Goal: Task Accomplishment & Management: Use online tool/utility

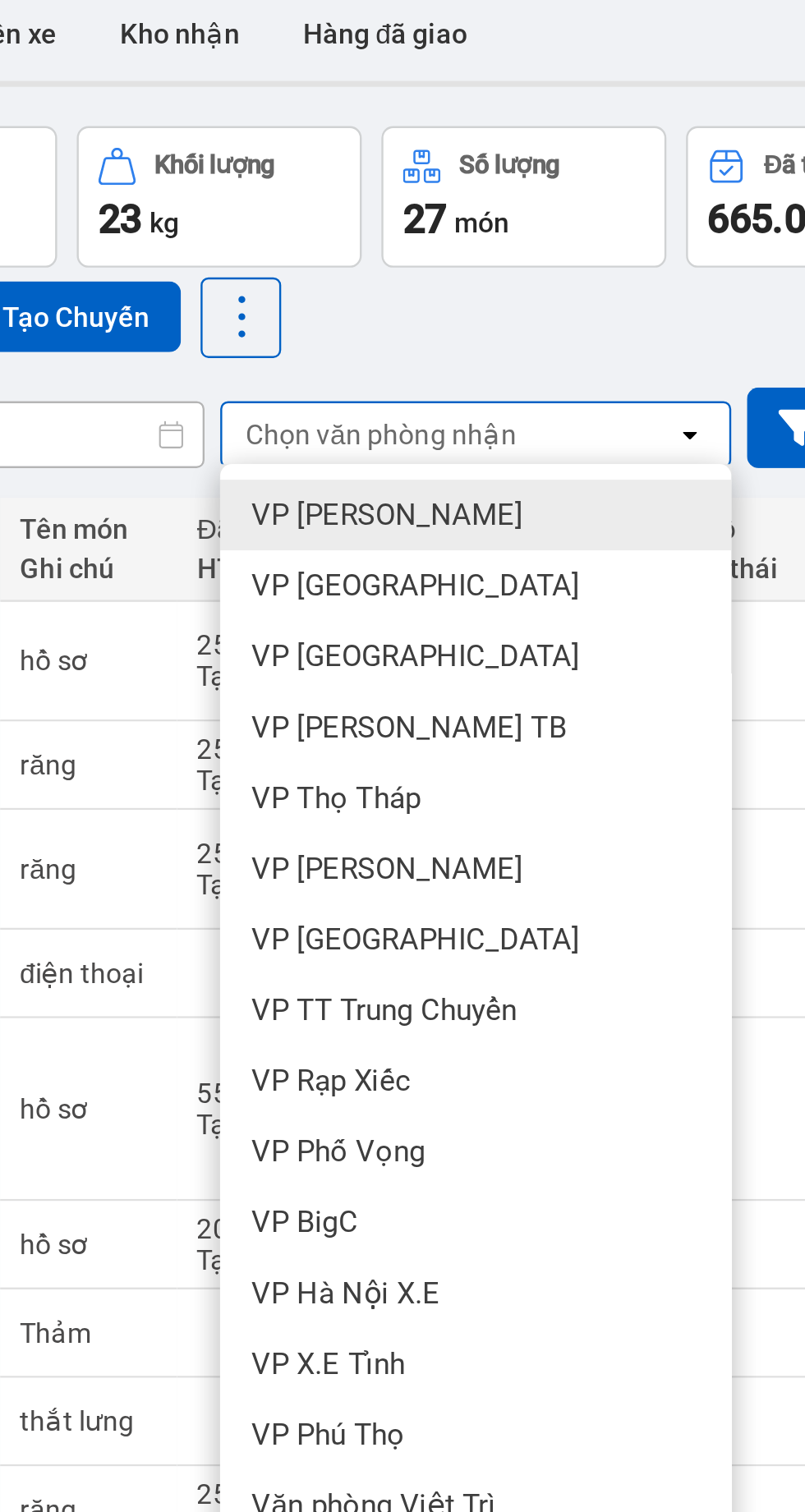
scroll to position [0, 225]
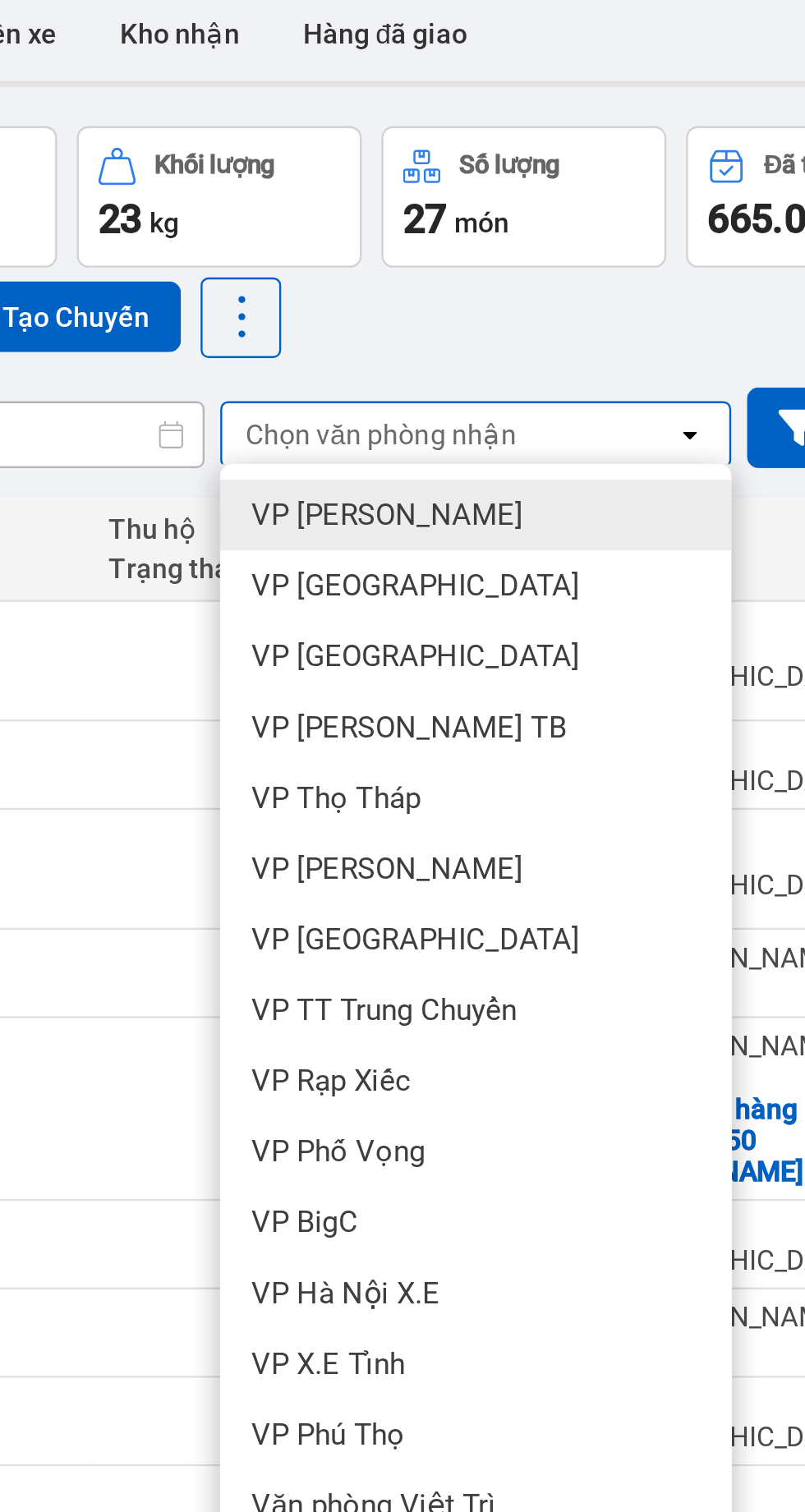
click at [291, 302] on span "VP Ninh Bình" at bounding box center [333, 306] width 137 height 16
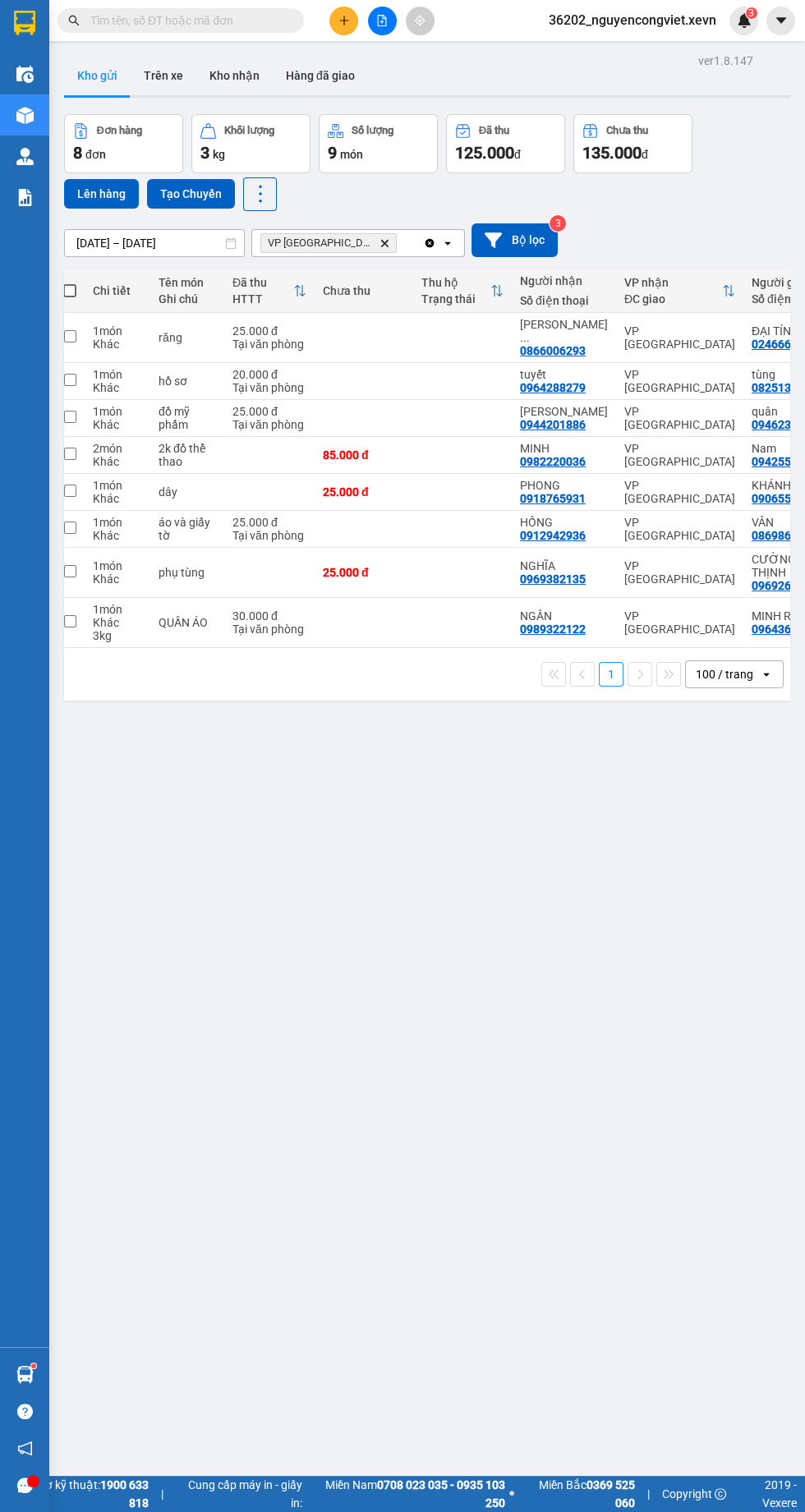
scroll to position [0, 0]
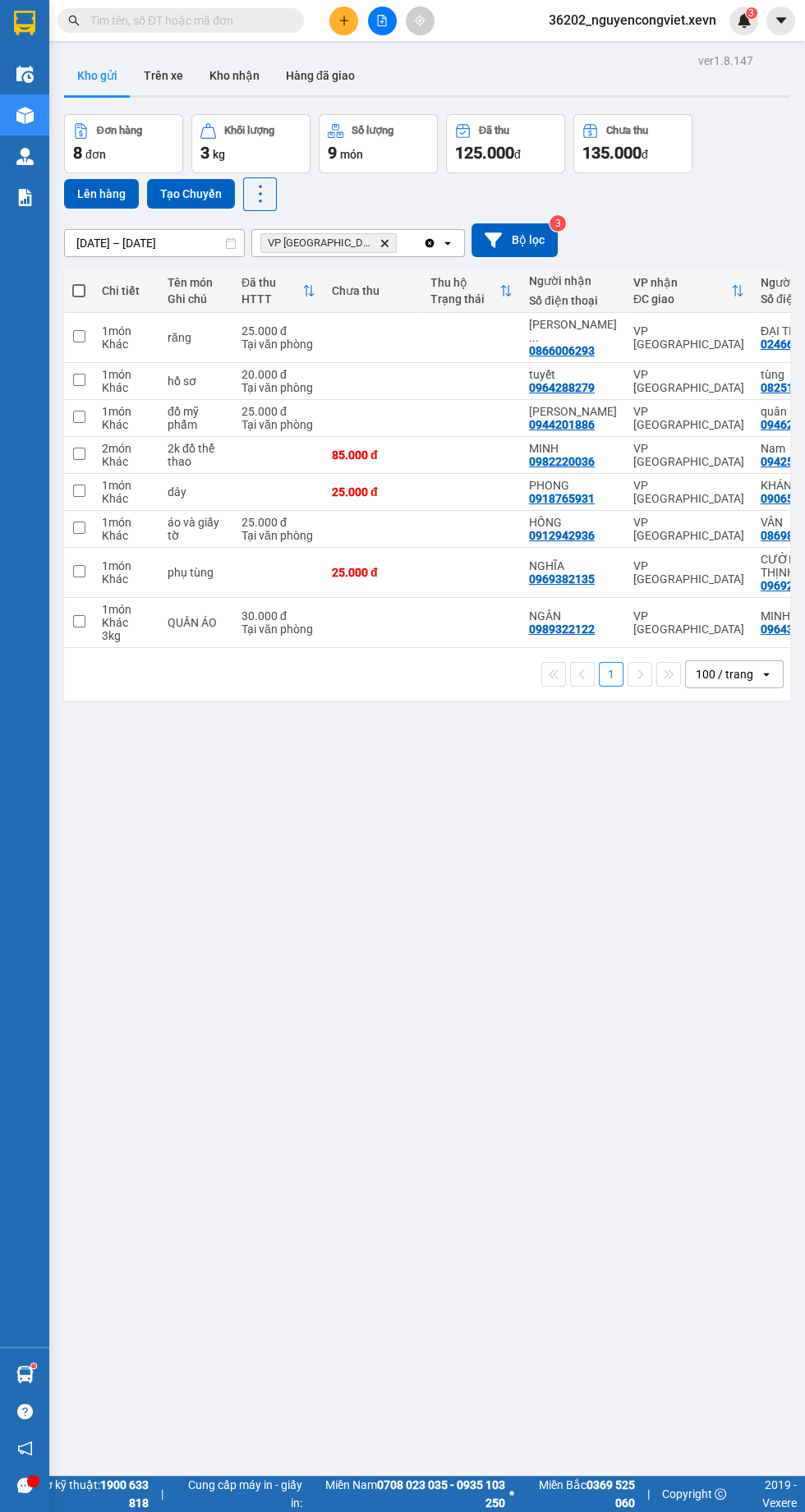
click at [219, 442] on div "2k đồ thể thao" at bounding box center [195, 455] width 57 height 26
checkbox input "true"
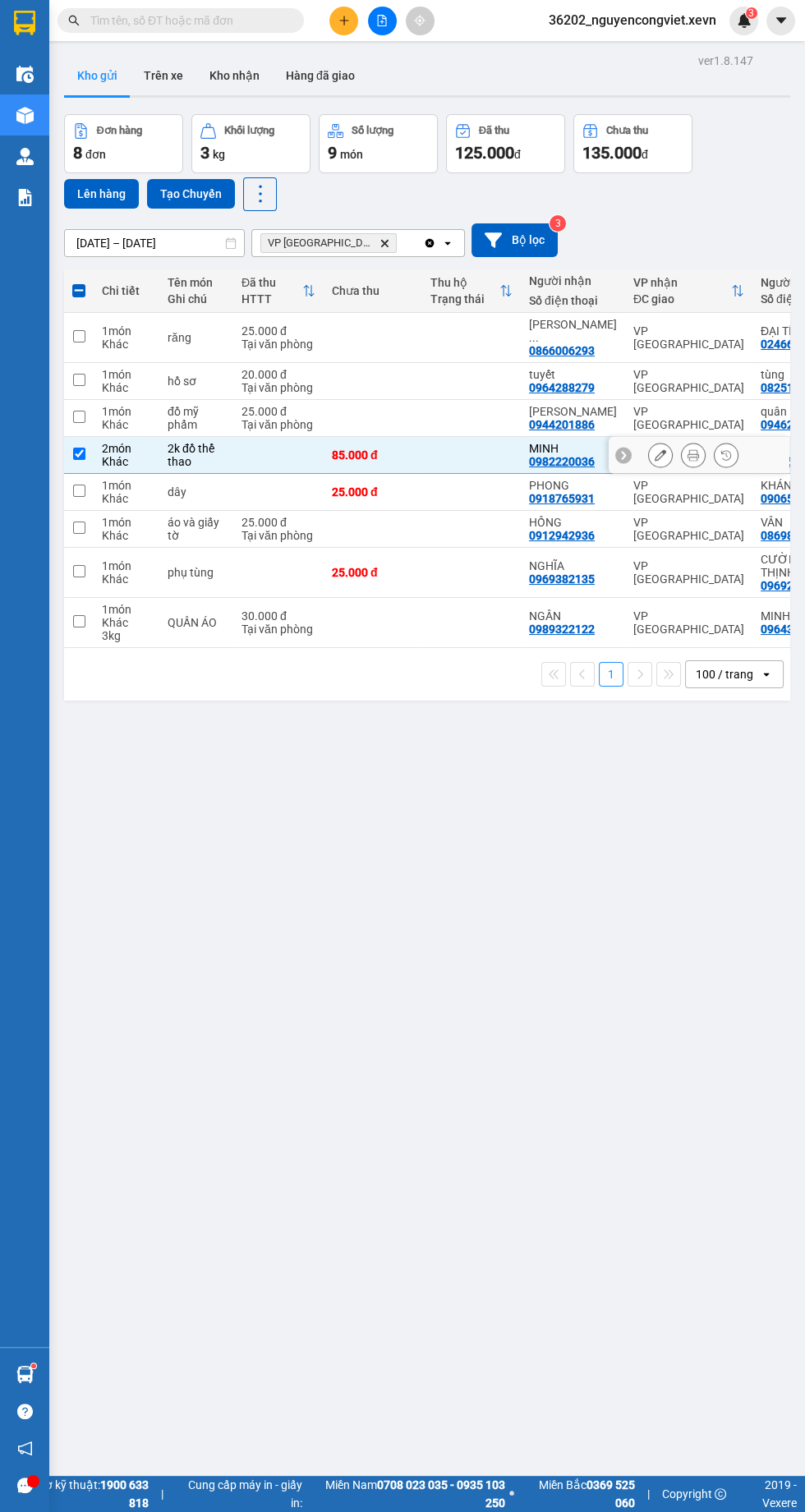
click at [370, 601] on td at bounding box center [373, 623] width 99 height 50
checkbox input "true"
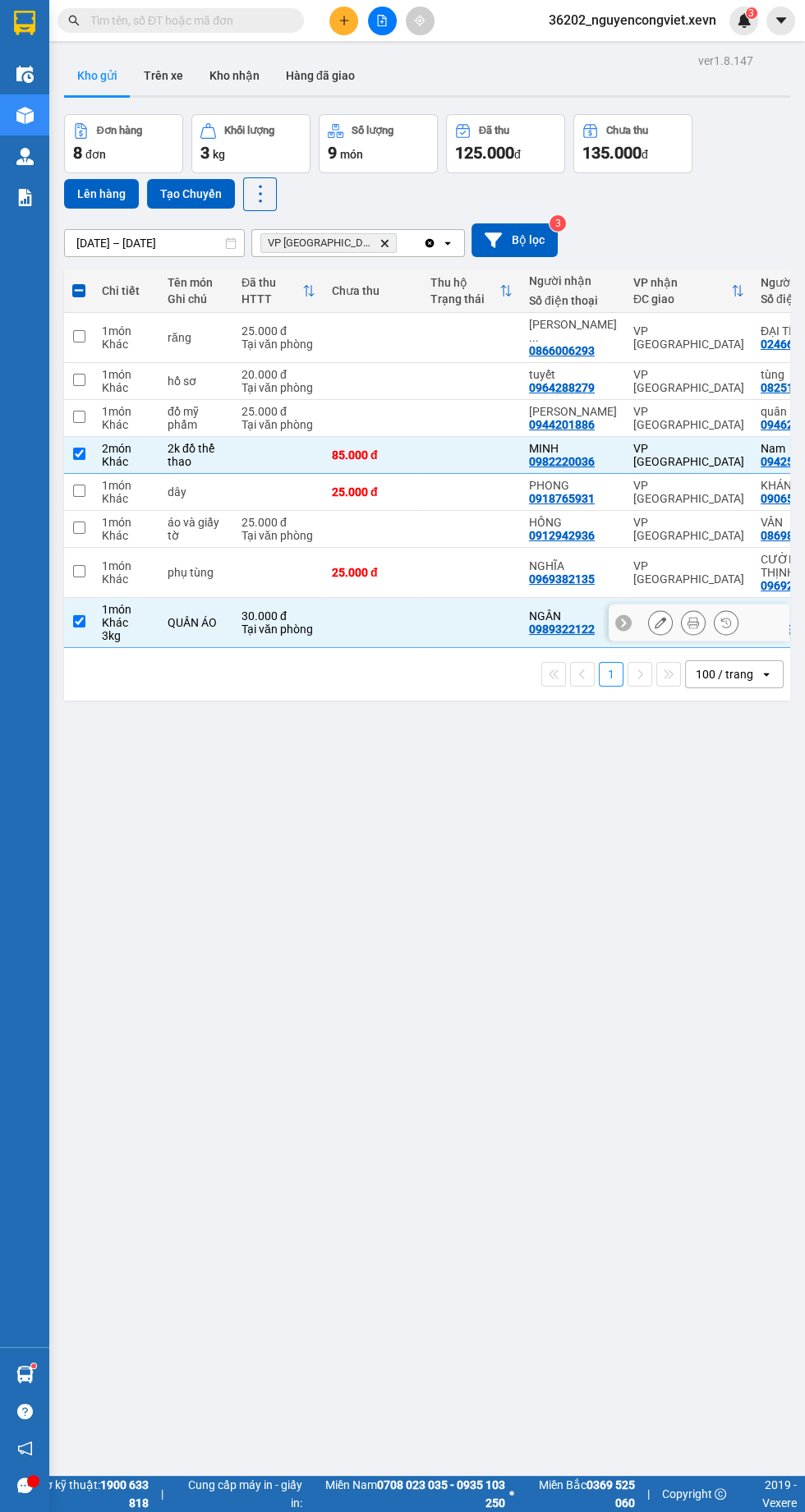
click at [236, 326] on td "25.000 đ Tại văn phòng" at bounding box center [278, 338] width 90 height 50
checkbox input "true"
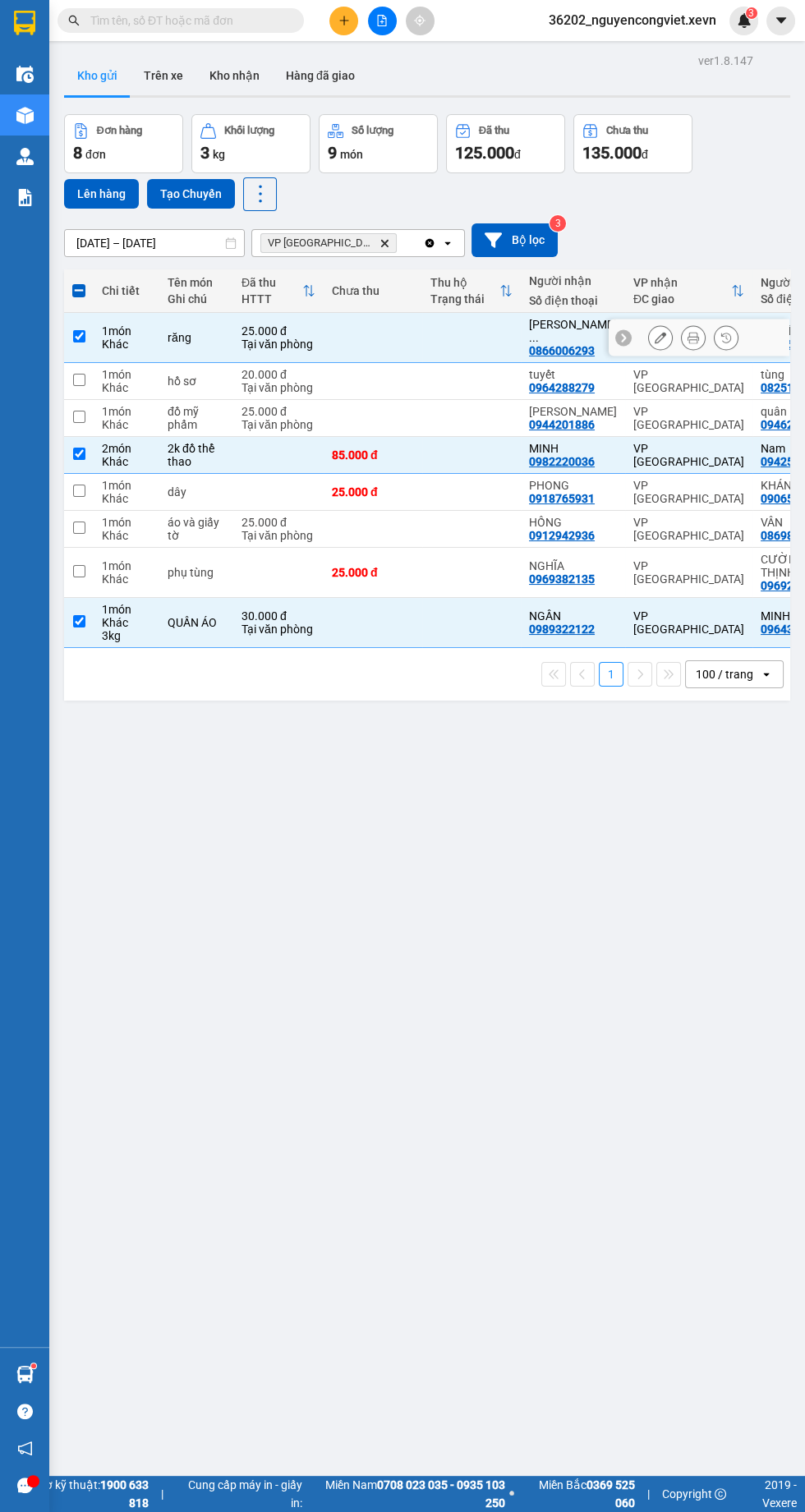
click at [492, 377] on td at bounding box center [471, 381] width 99 height 37
checkbox input "true"
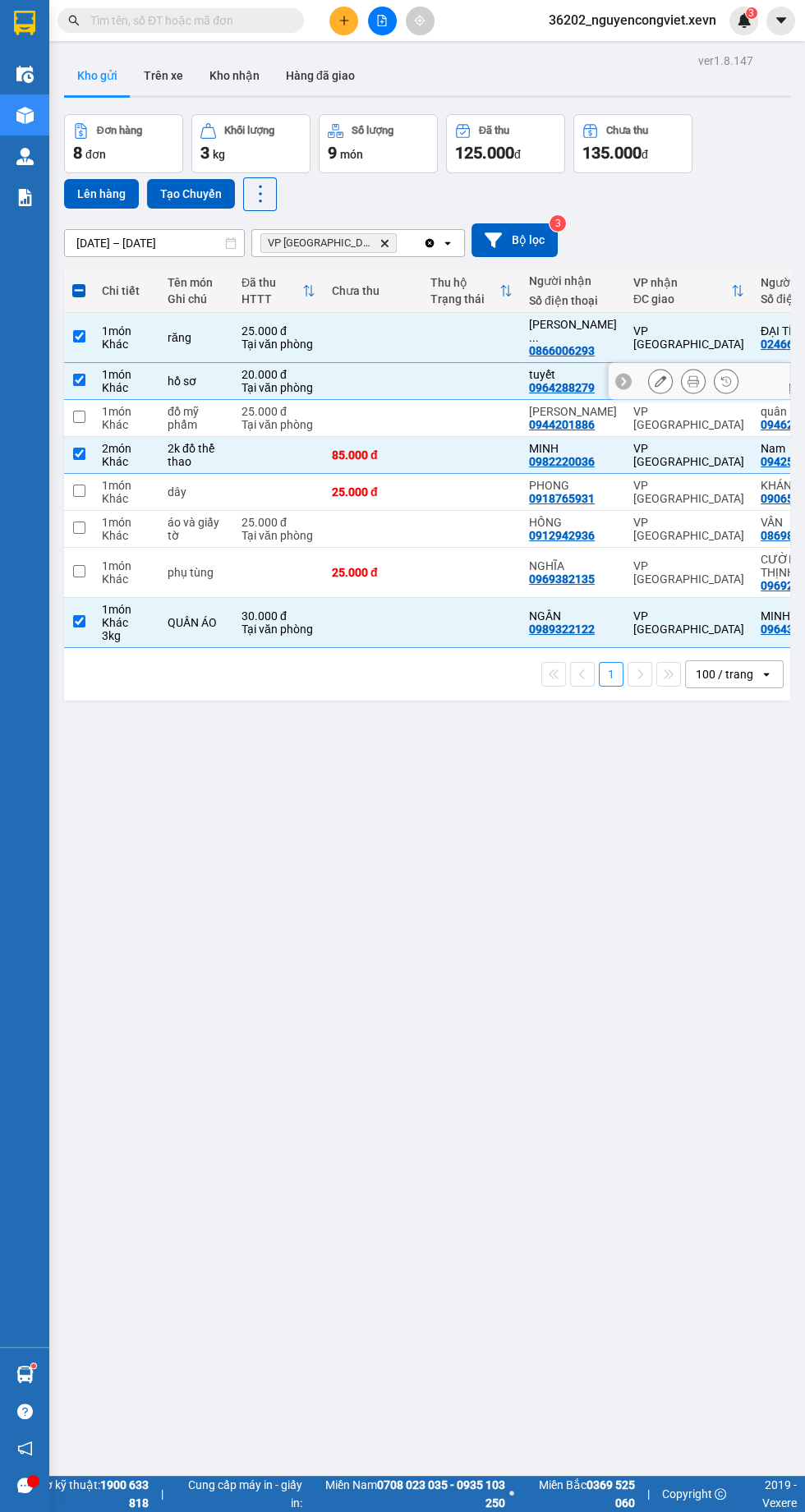
click at [197, 516] on div "áo và giấy tờ" at bounding box center [195, 528] width 57 height 26
checkbox input "true"
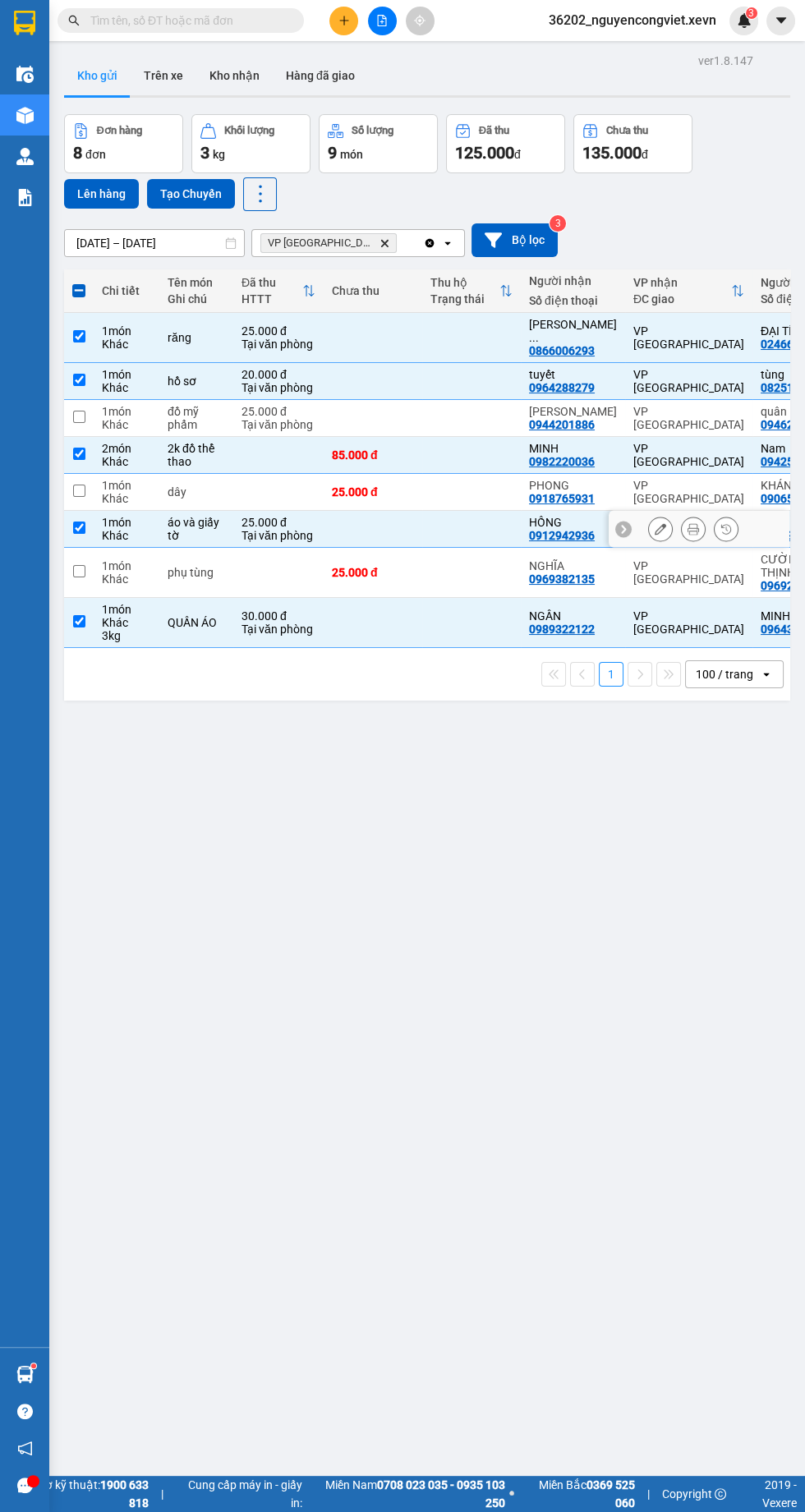
click at [287, 570] on td at bounding box center [278, 573] width 90 height 50
checkbox input "true"
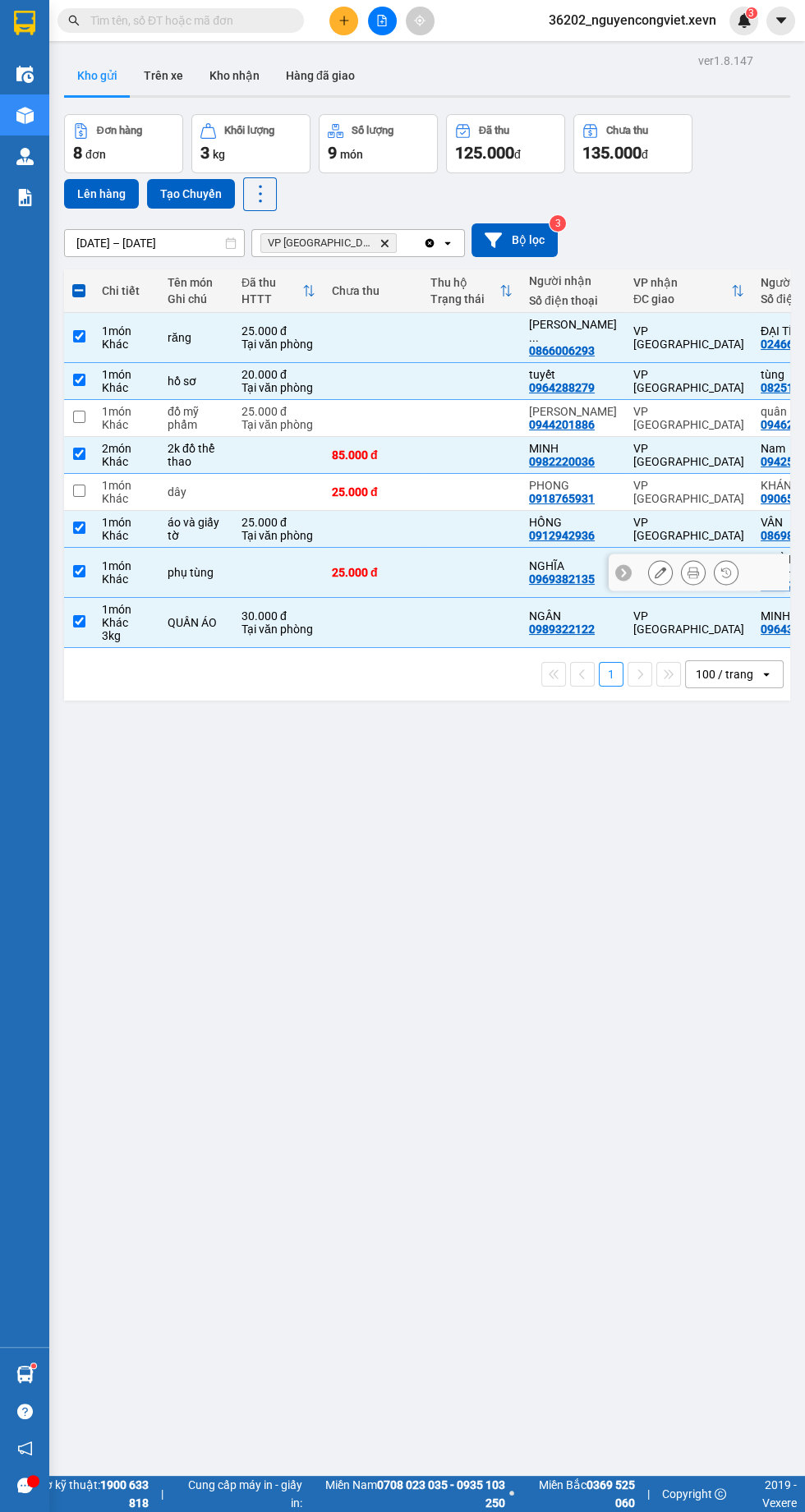
click at [233, 406] on td "25.000 đ Tại văn phòng" at bounding box center [278, 418] width 90 height 37
checkbox input "true"
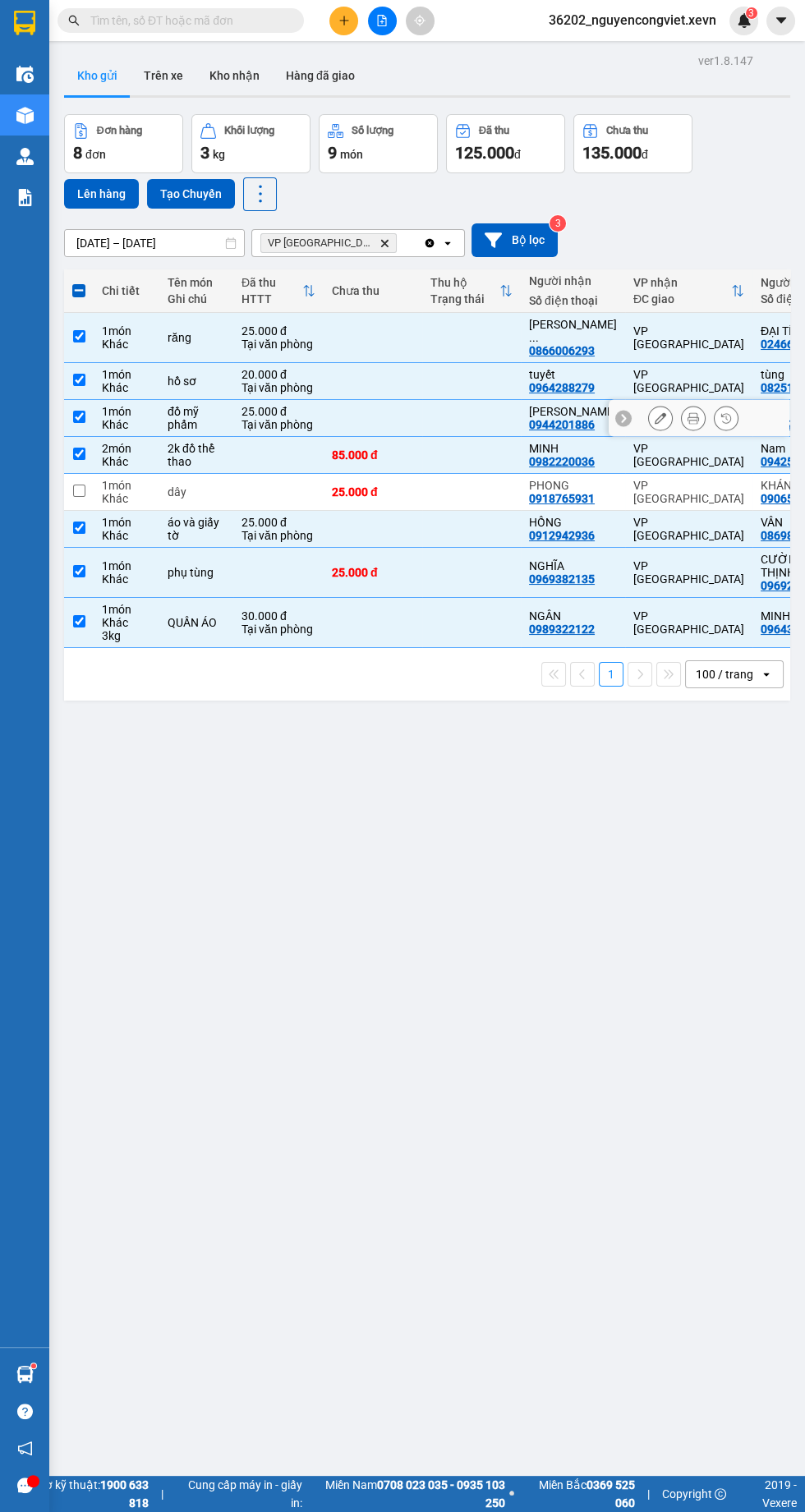
click at [494, 481] on td at bounding box center [471, 492] width 99 height 37
checkbox input "true"
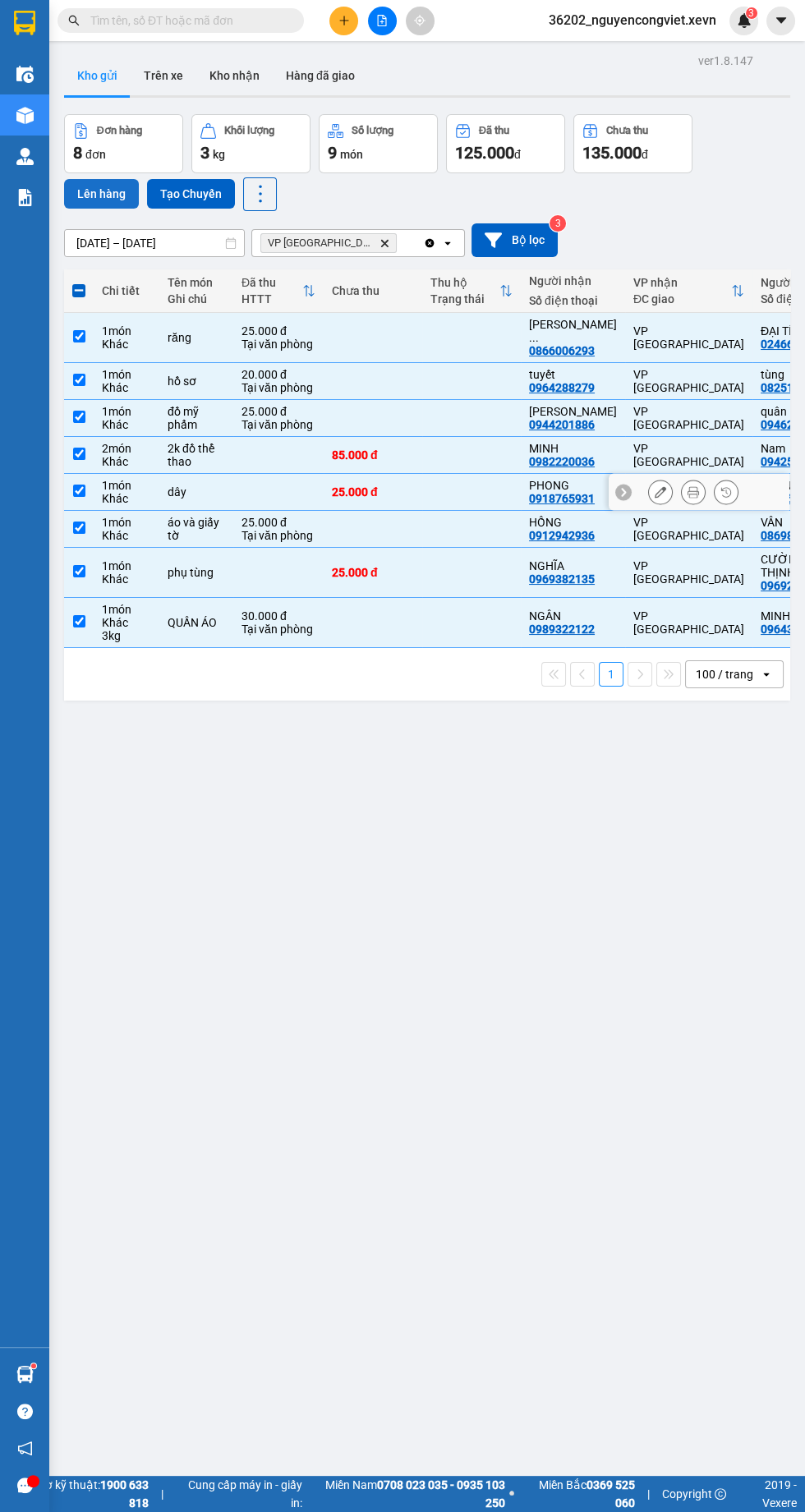
click at [88, 203] on button "Lên hàng" at bounding box center [101, 193] width 75 height 30
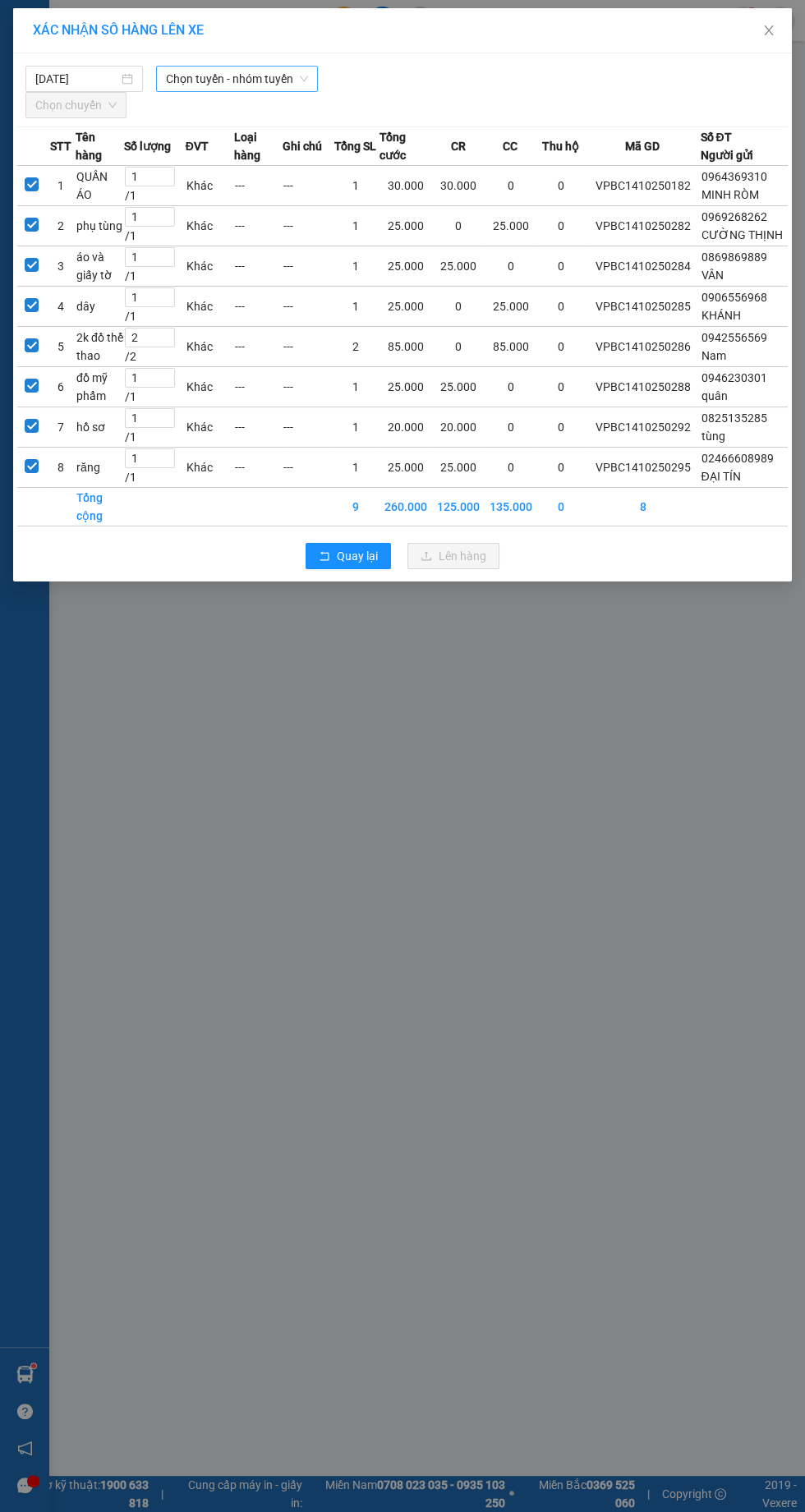
click at [215, 81] on span "Chọn tuyến - nhóm tuyến" at bounding box center [236, 78] width 142 height 24
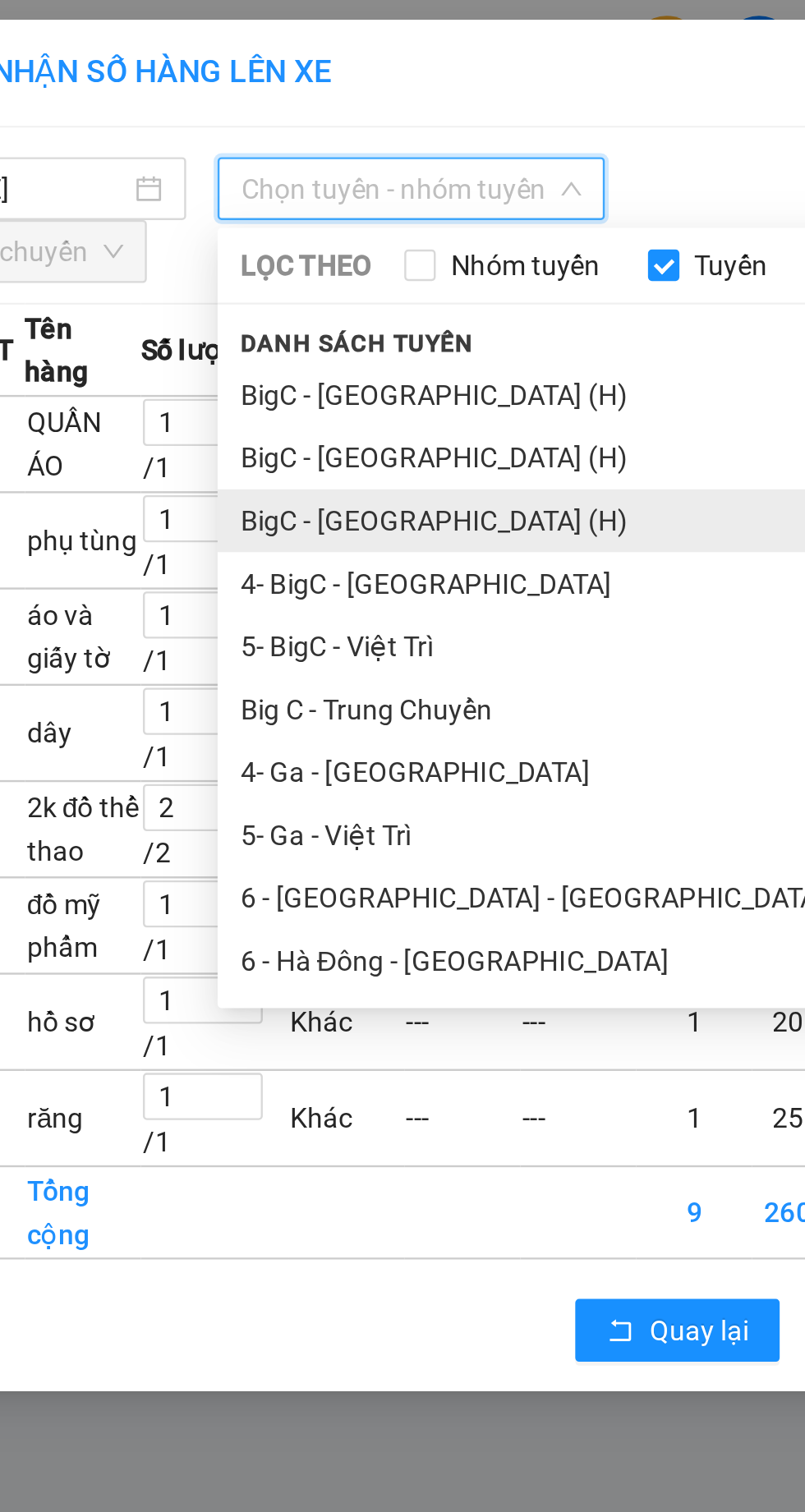
click at [193, 225] on li "BigC - Ninh Bình (H)" at bounding box center [344, 217] width 378 height 26
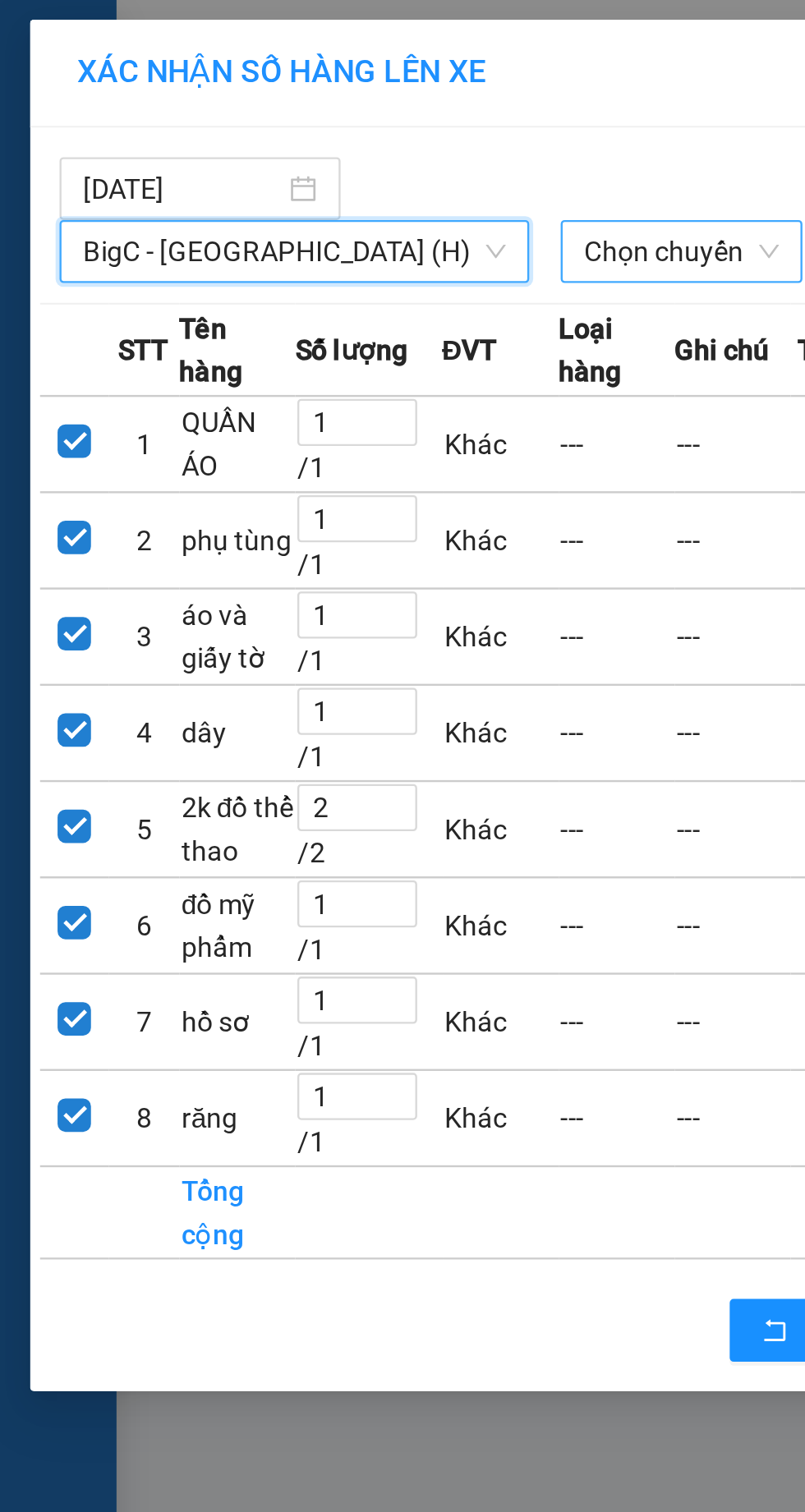
click at [245, 100] on span "Chọn chuyến" at bounding box center [285, 104] width 81 height 24
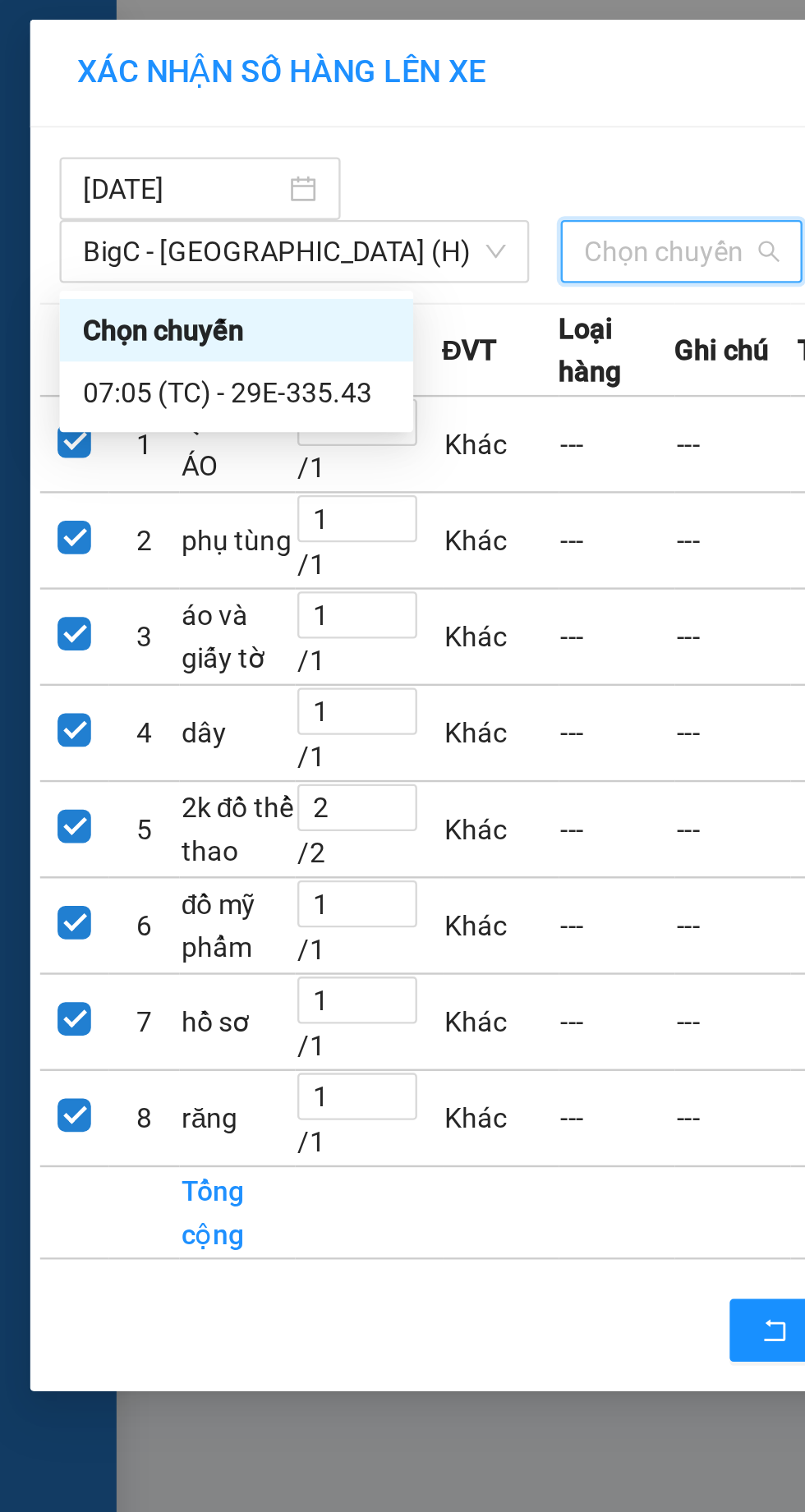
click at [77, 163] on div "07:05 (TC) - 29E-335.43" at bounding box center [100, 163] width 128 height 18
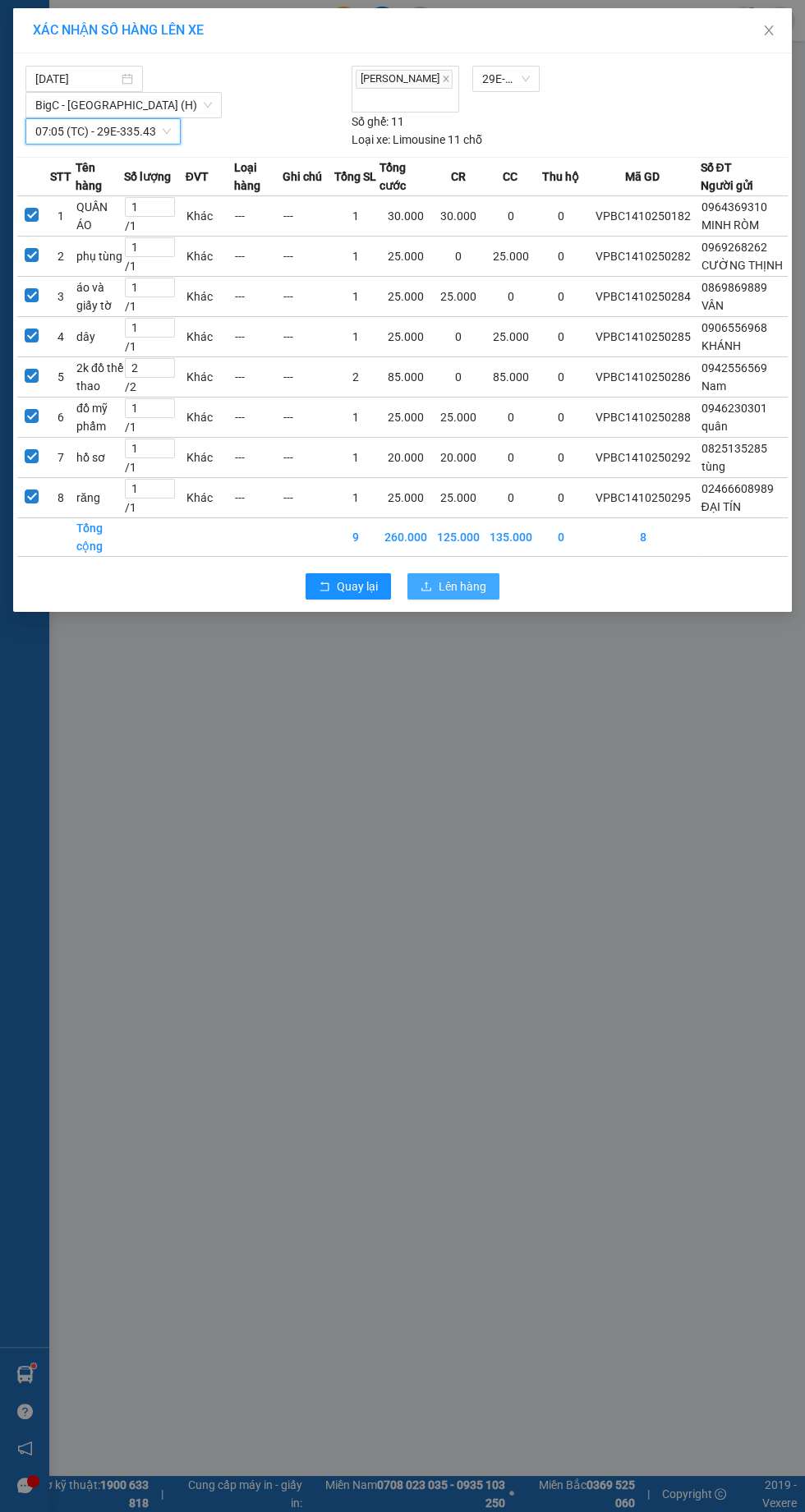
click at [432, 600] on button "Lên hàng" at bounding box center [453, 586] width 92 height 26
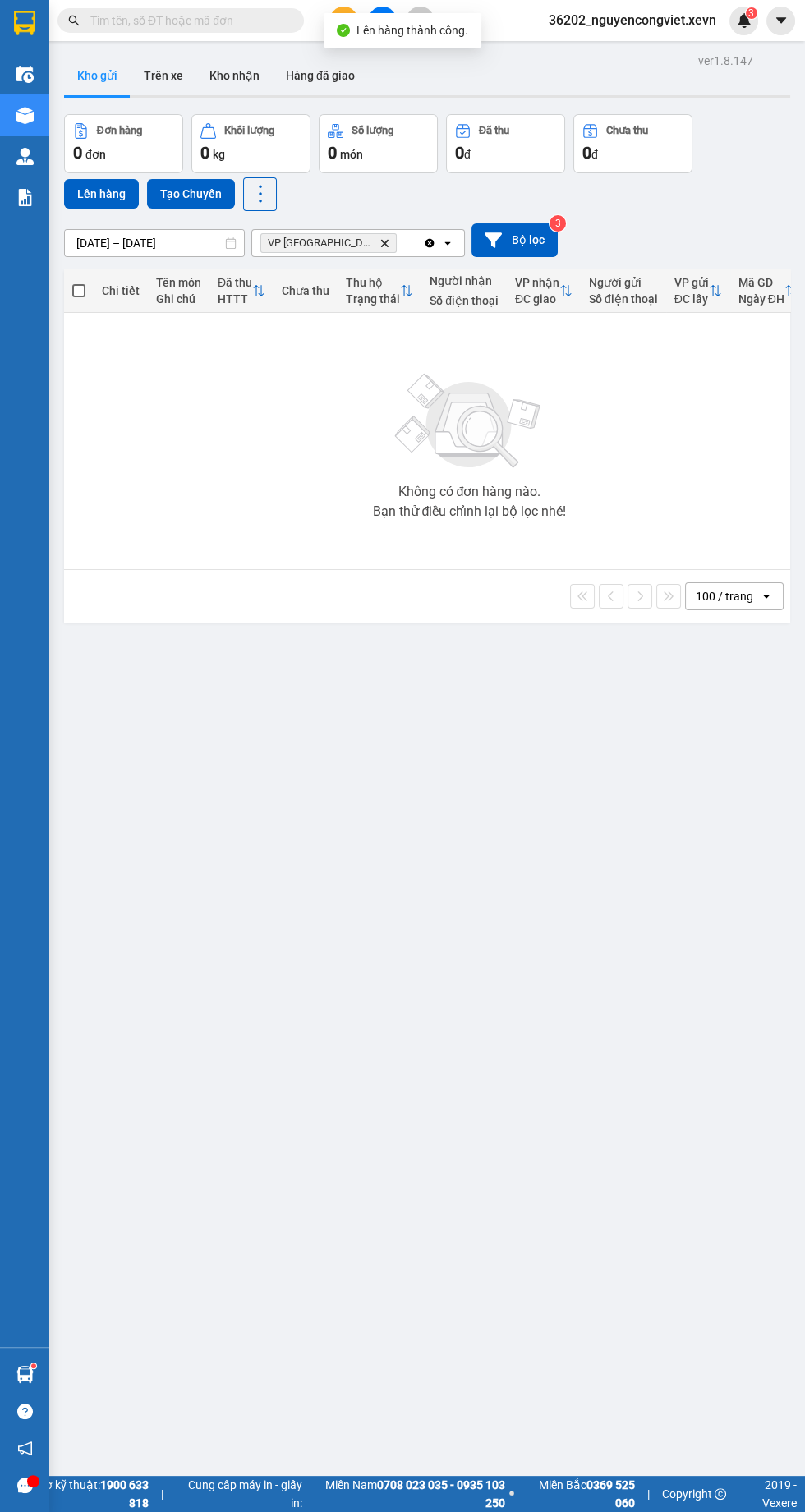
click at [381, 243] on icon "VP Ninh Bình, close by backspace" at bounding box center [385, 243] width 8 height 8
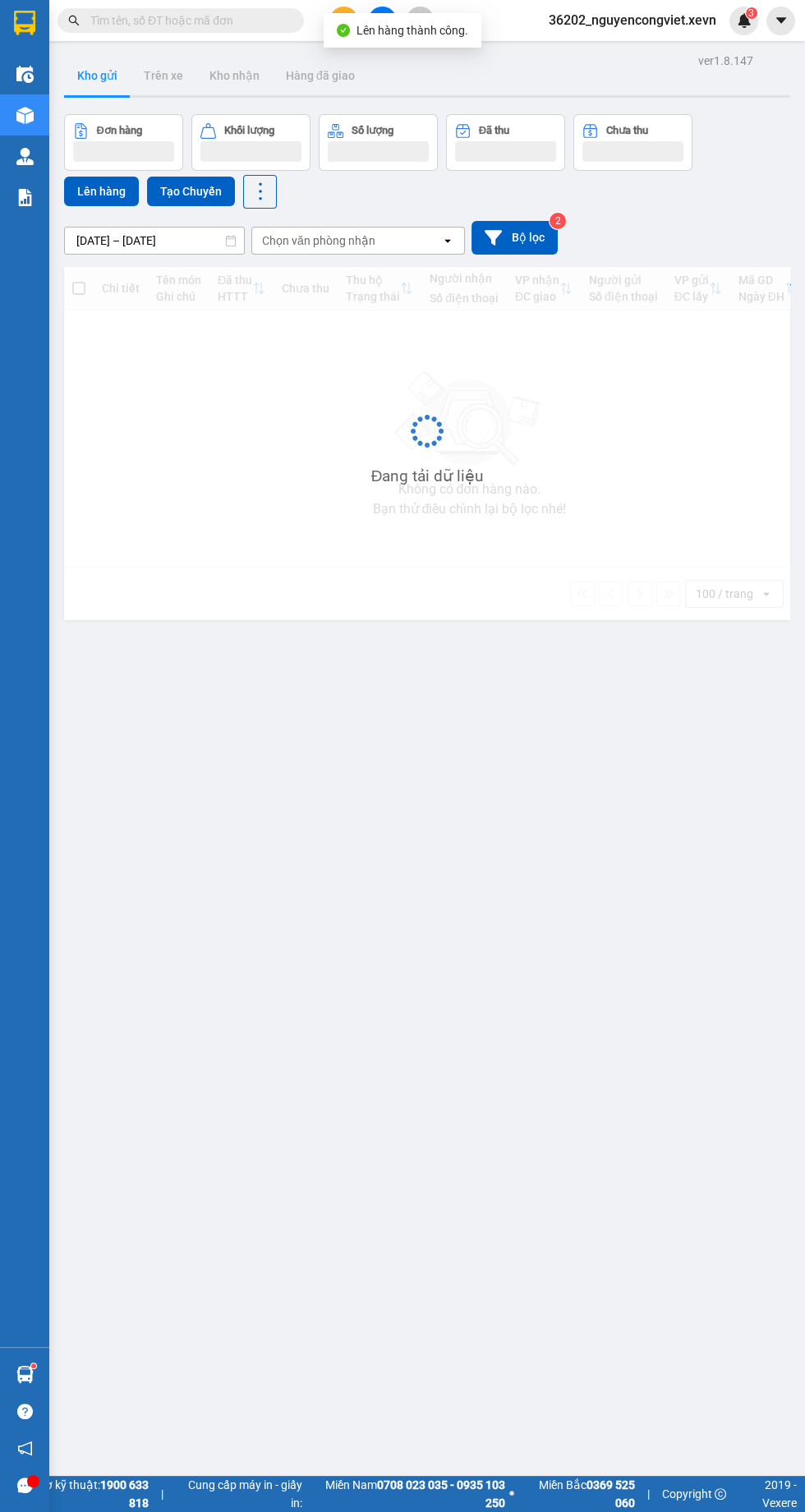
click at [261, 239] on input at bounding box center [261, 240] width 2 height 16
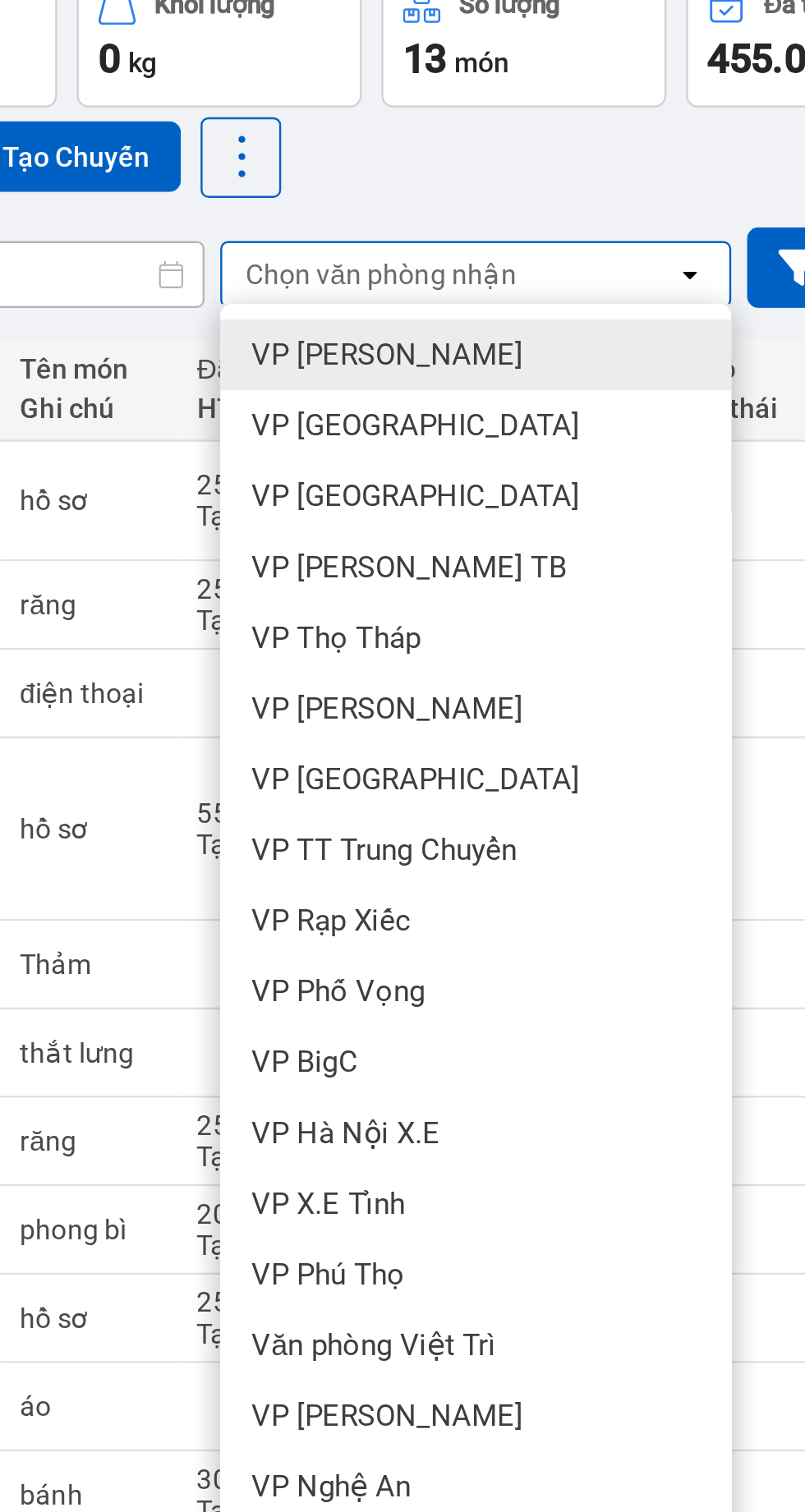
scroll to position [74, 0]
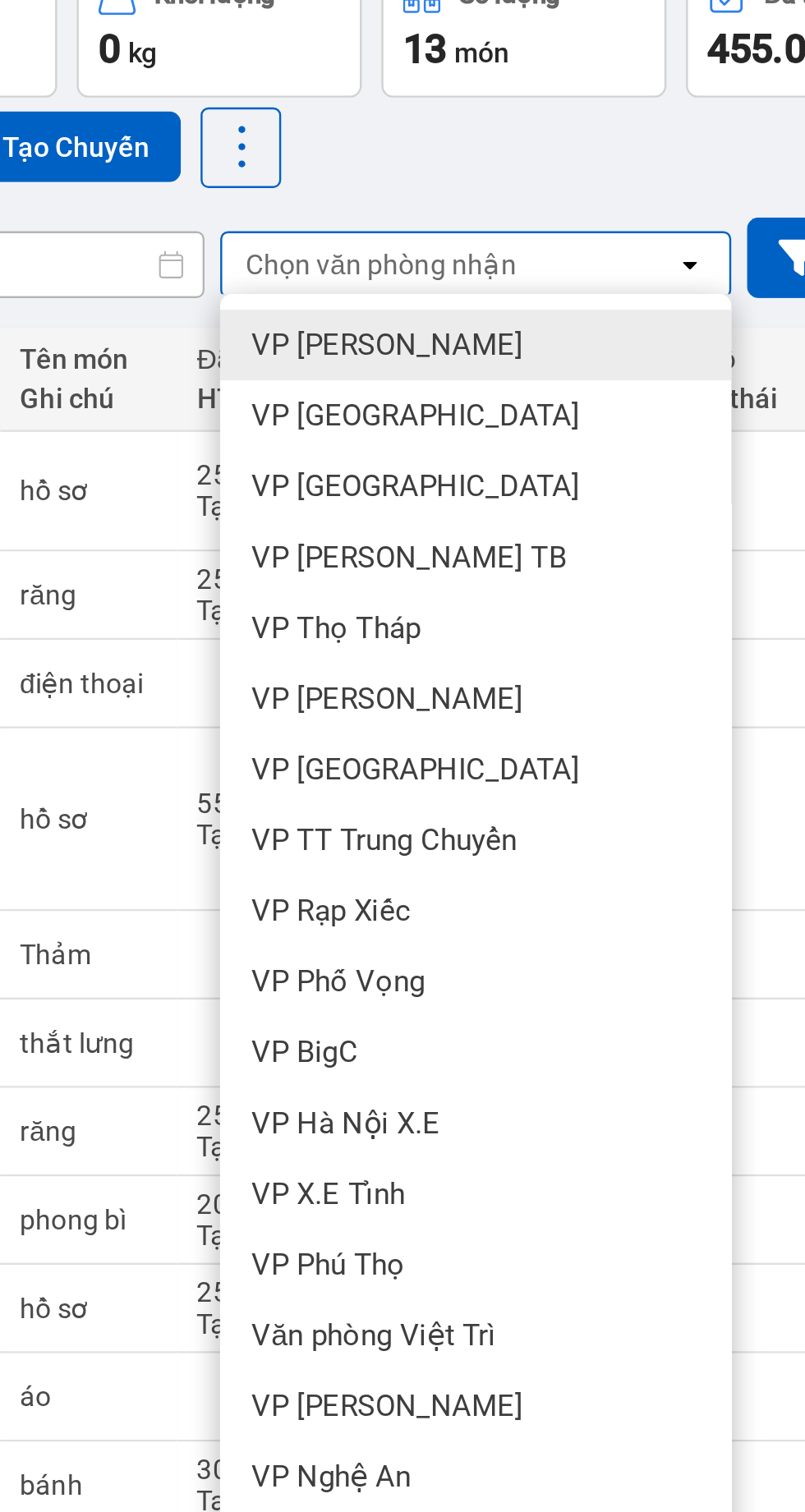
click at [297, 271] on div "VP Nam Định" at bounding box center [358, 262] width 214 height 30
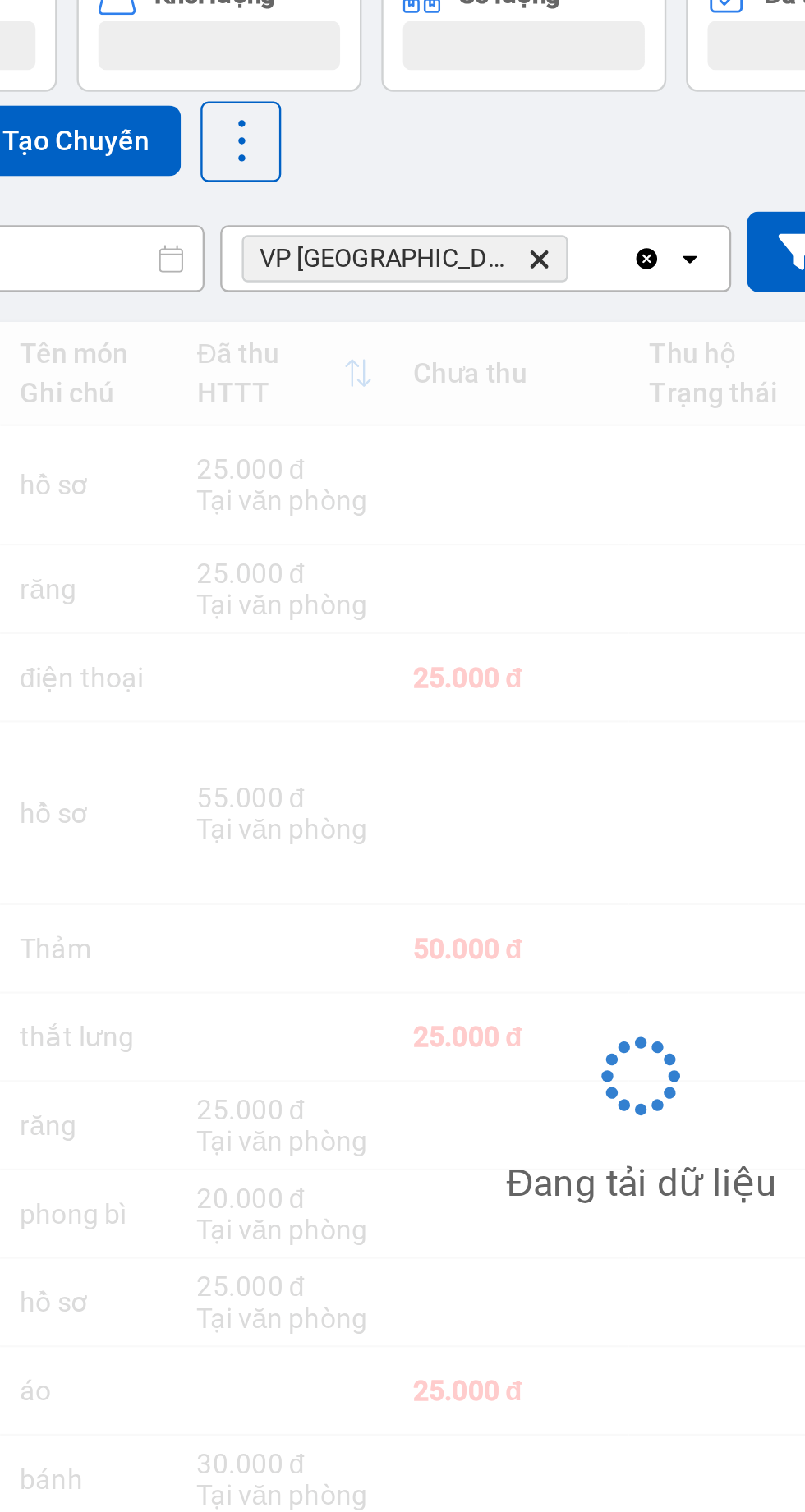
click at [334, 131] on div "Đơn hàng Khối lượng Số lượng Đã thu Chưa thu Lên hàng Tạo Chuyến" at bounding box center [427, 88] width 726 height 95
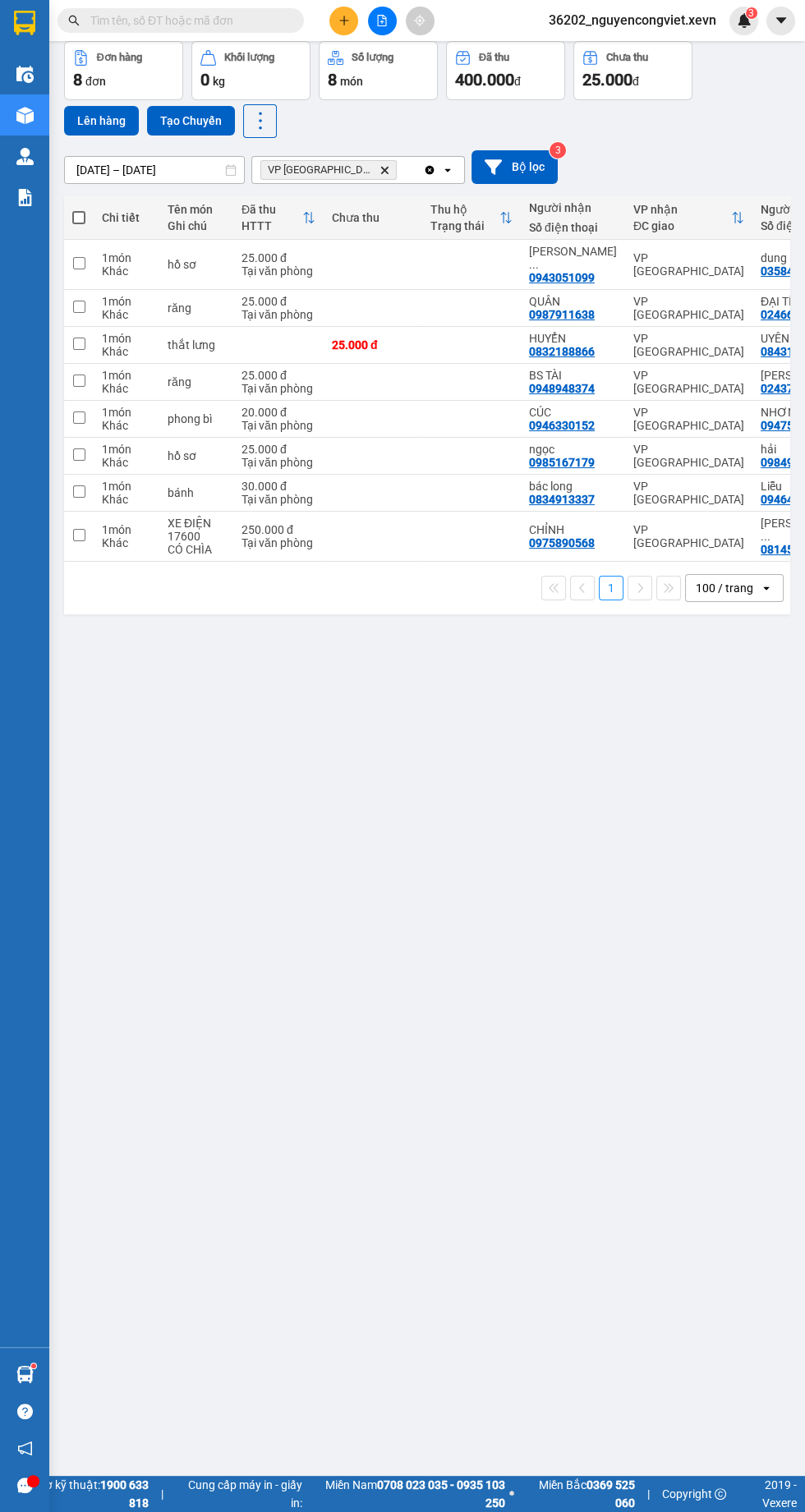
click at [346, 303] on td at bounding box center [373, 309] width 99 height 37
checkbox input "true"
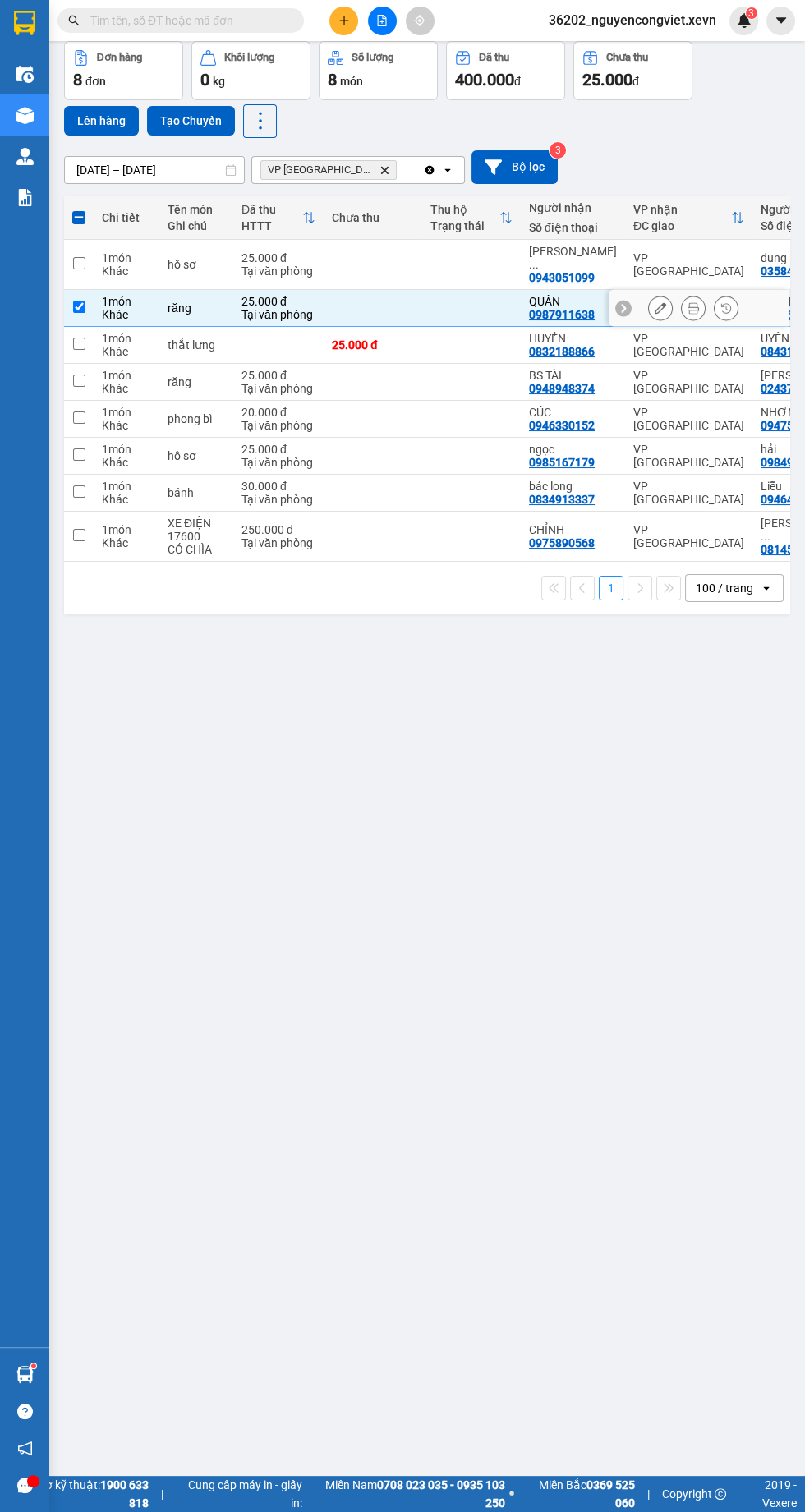
click at [346, 481] on td at bounding box center [373, 493] width 99 height 37
checkbox input "true"
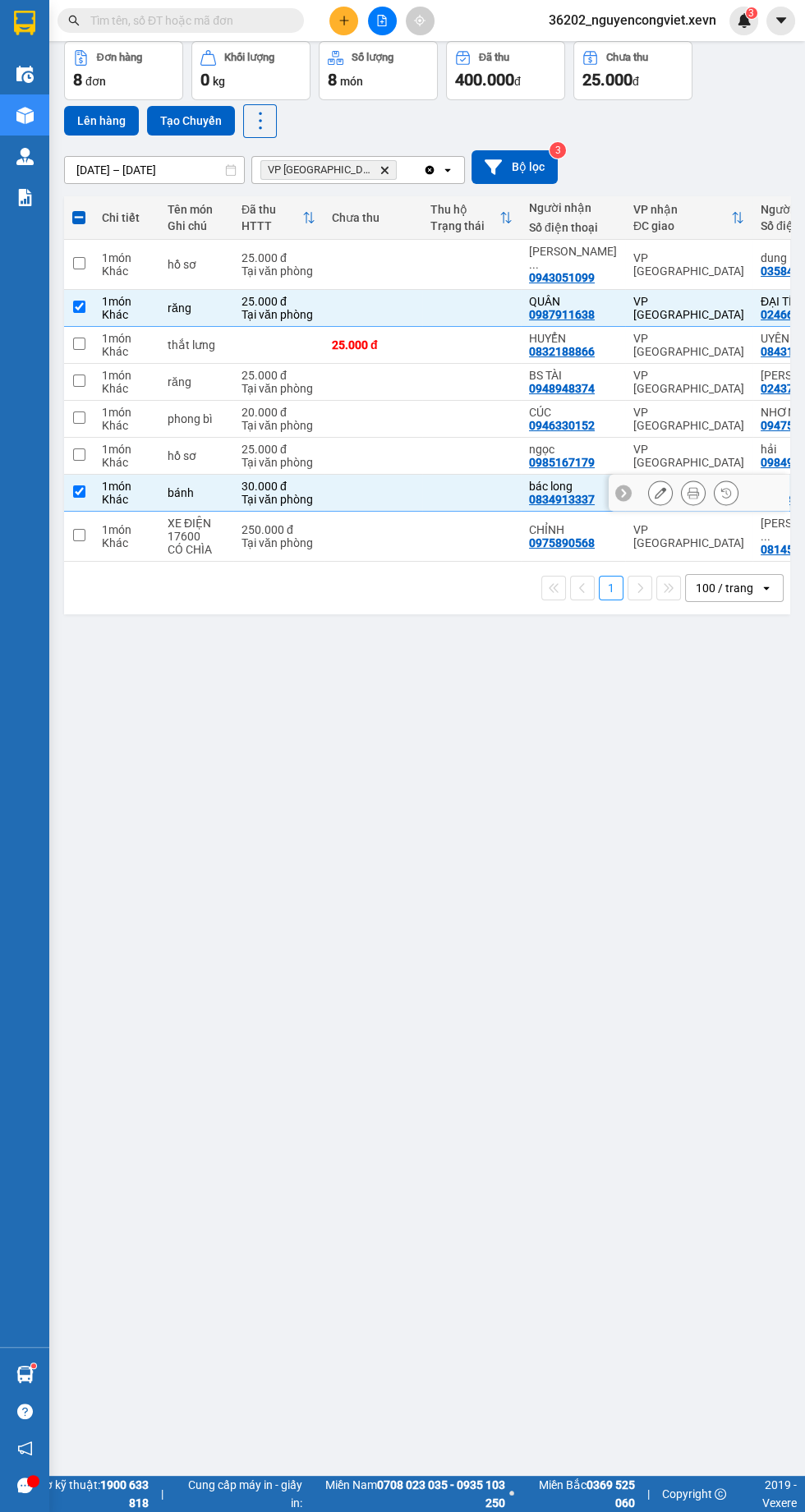
click at [430, 260] on td at bounding box center [471, 265] width 99 height 50
checkbox input "true"
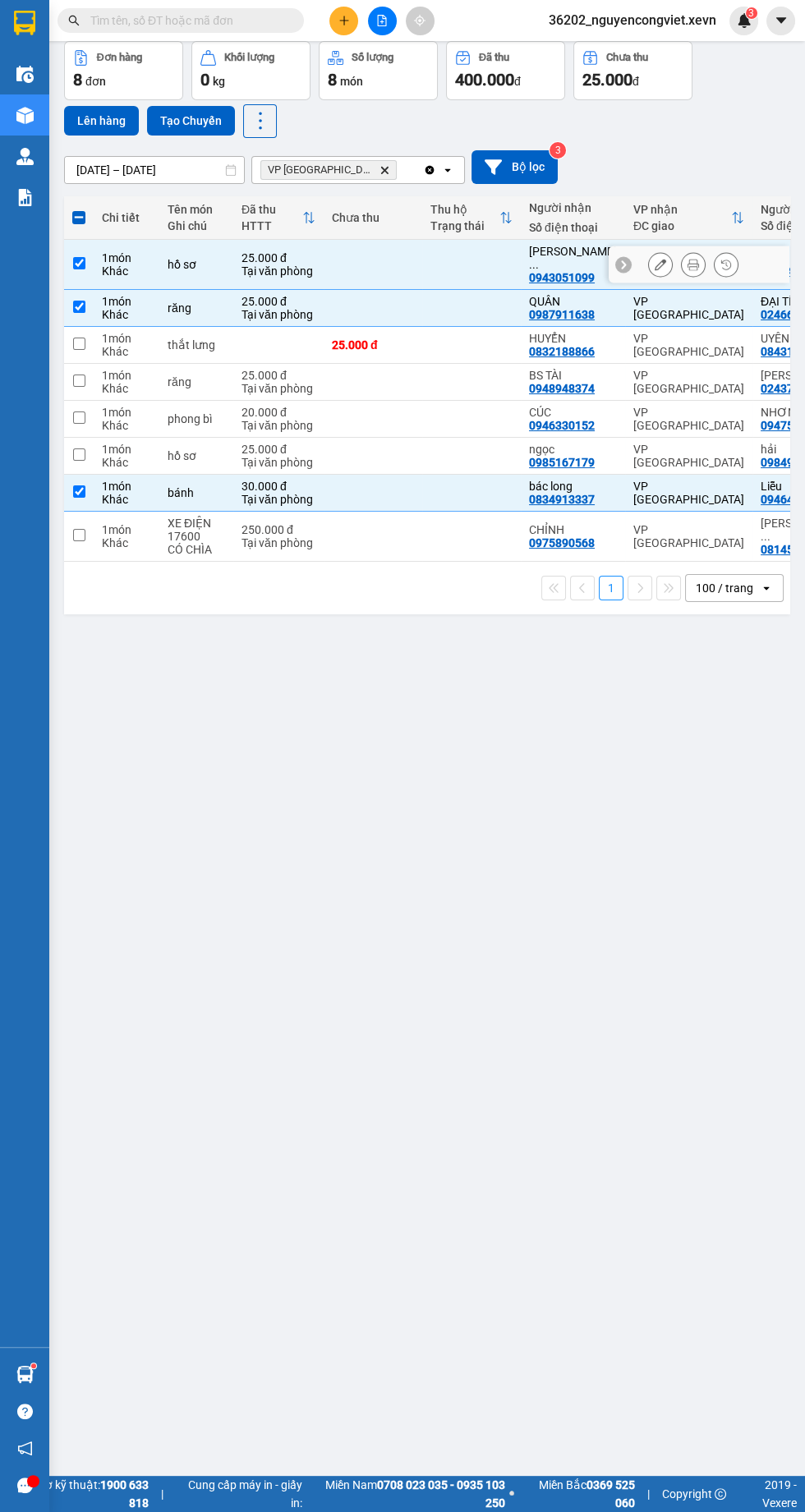
click at [552, 382] on div "0948948374" at bounding box center [562, 389] width 66 height 14
click at [476, 364] on td at bounding box center [471, 382] width 99 height 37
checkbox input "true"
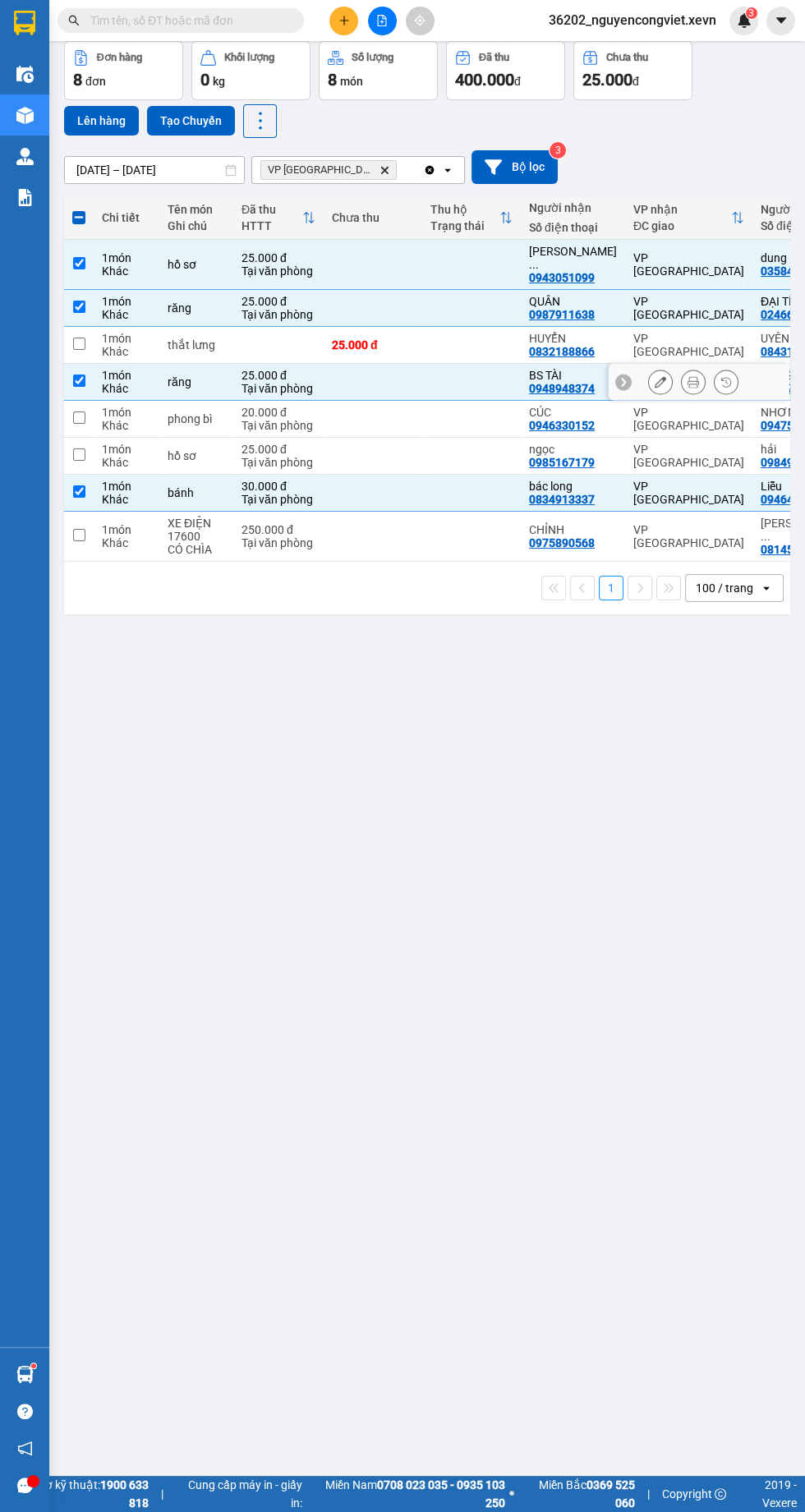
click at [466, 449] on td at bounding box center [471, 456] width 99 height 37
checkbox input "true"
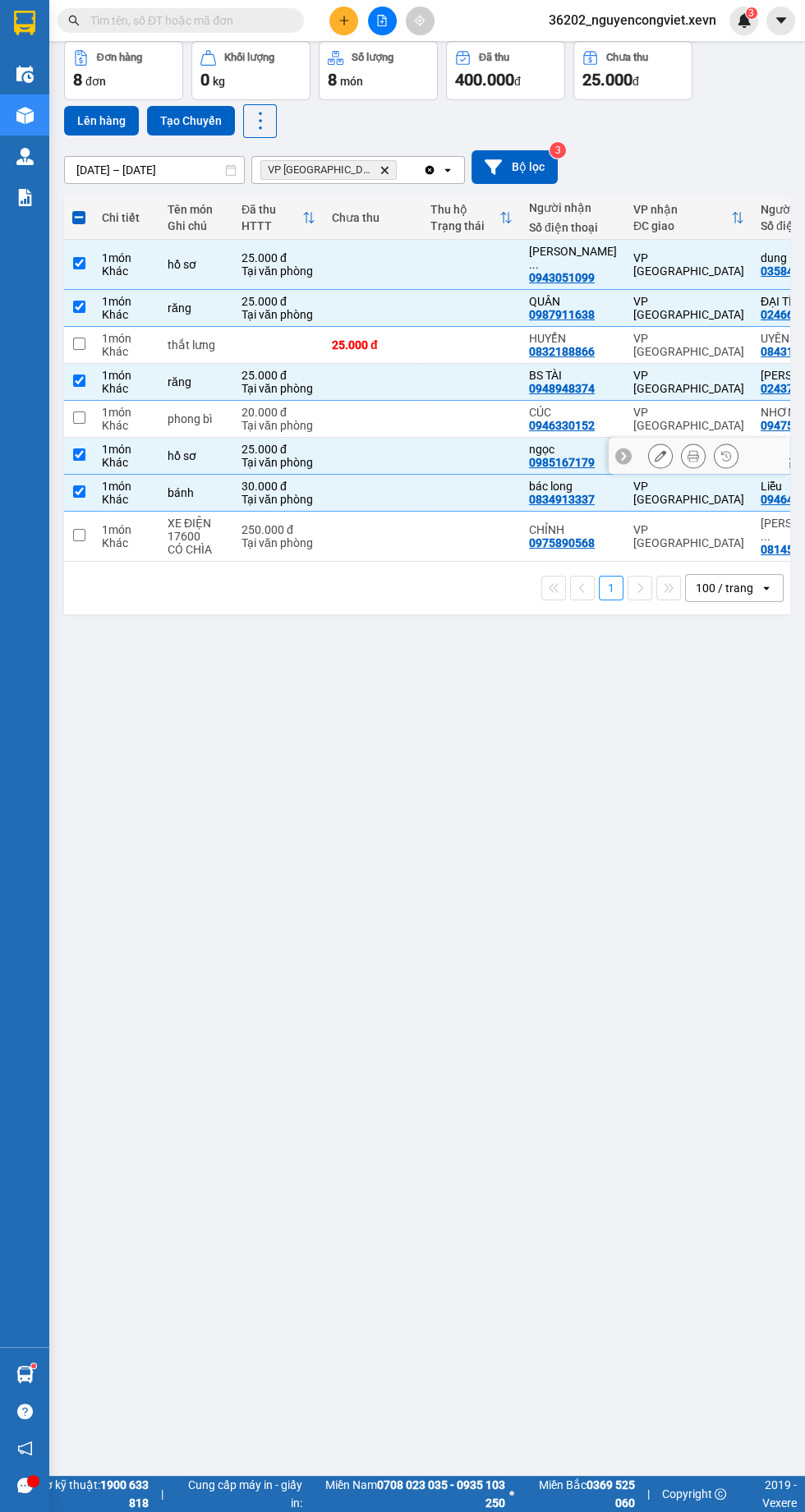
click at [427, 416] on td at bounding box center [471, 419] width 99 height 37
checkbox input "true"
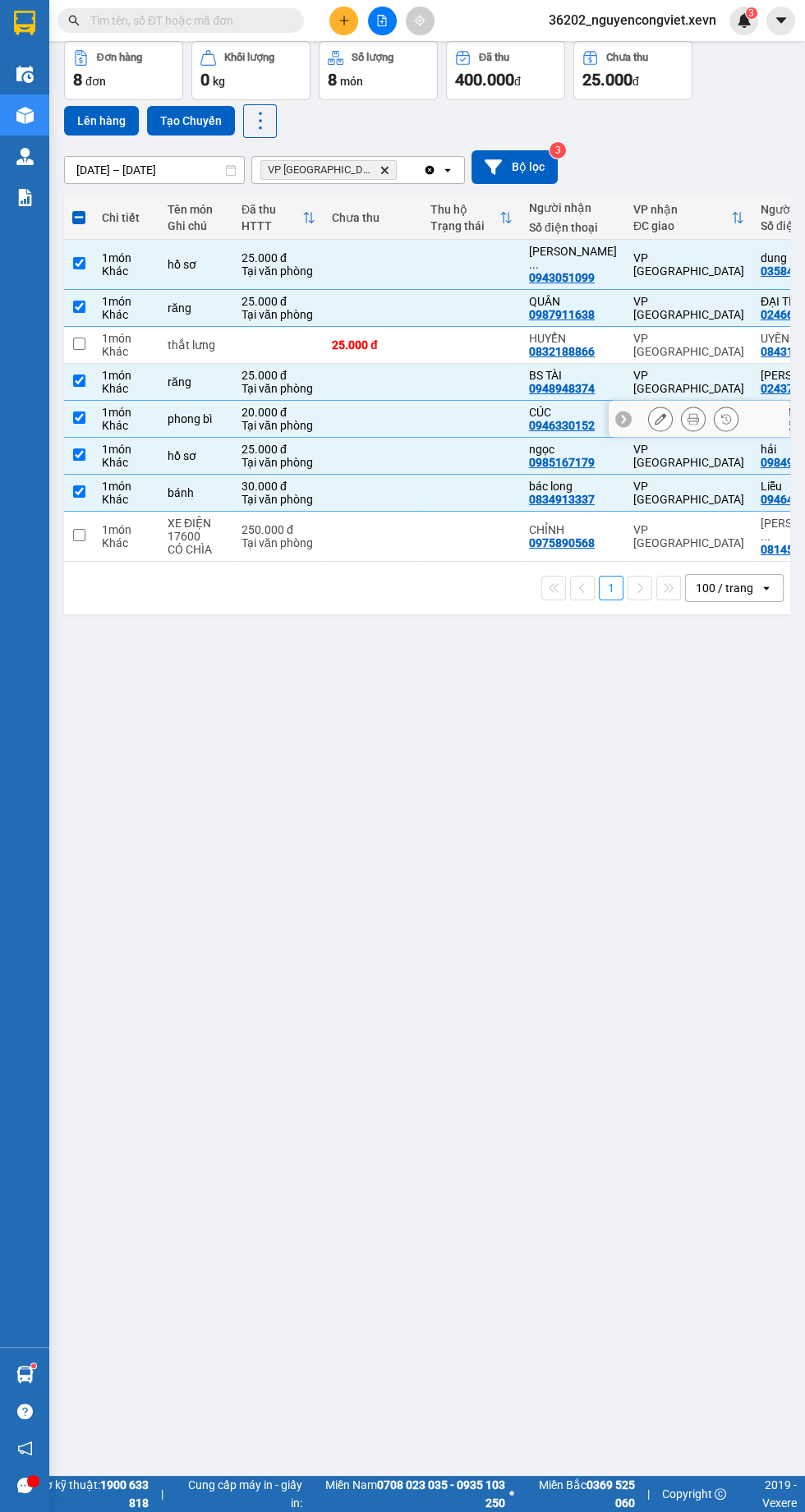
click at [442, 335] on td at bounding box center [471, 345] width 99 height 37
checkbox input "true"
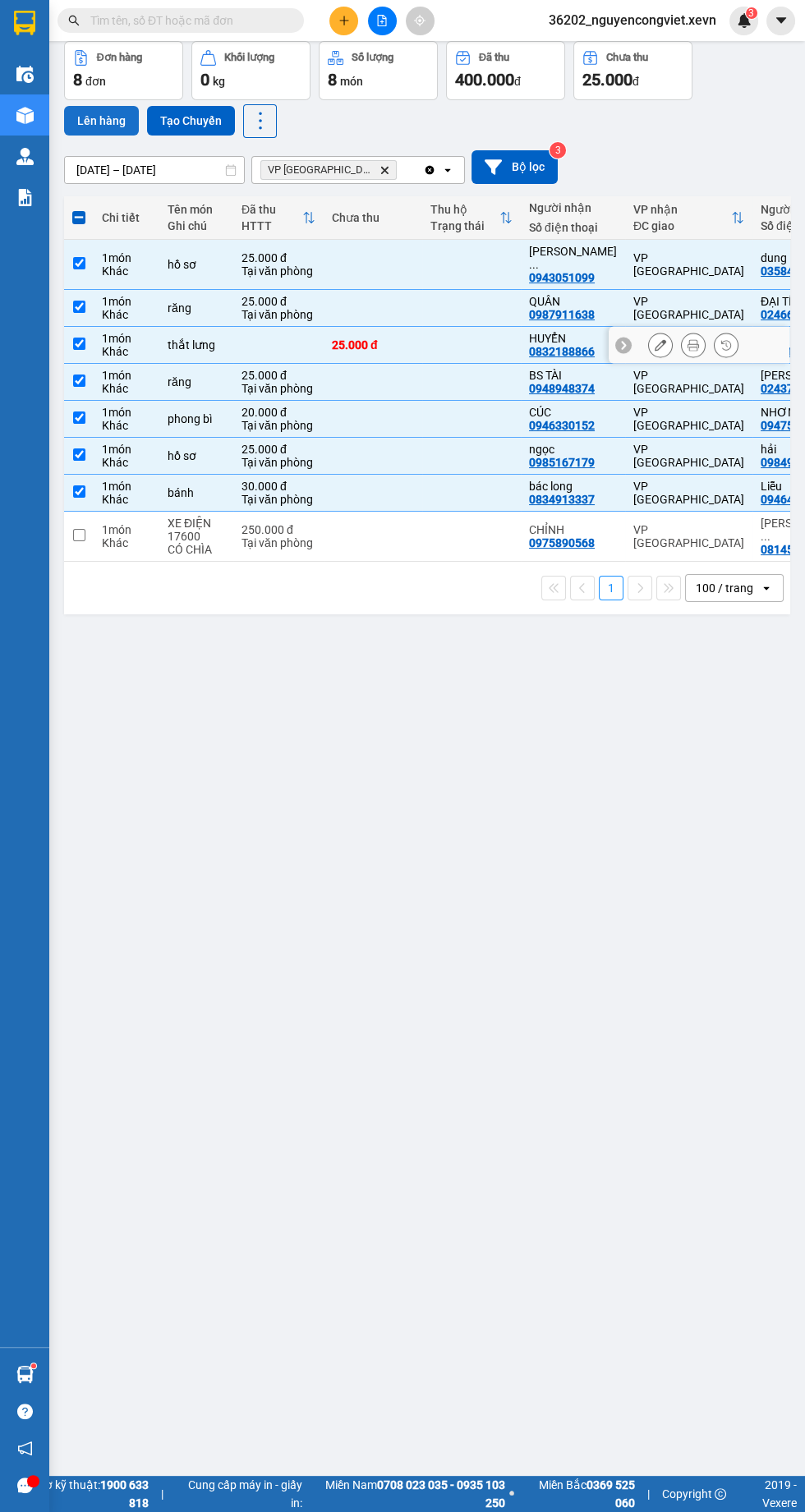
click at [90, 112] on button "Lên hàng" at bounding box center [101, 121] width 75 height 30
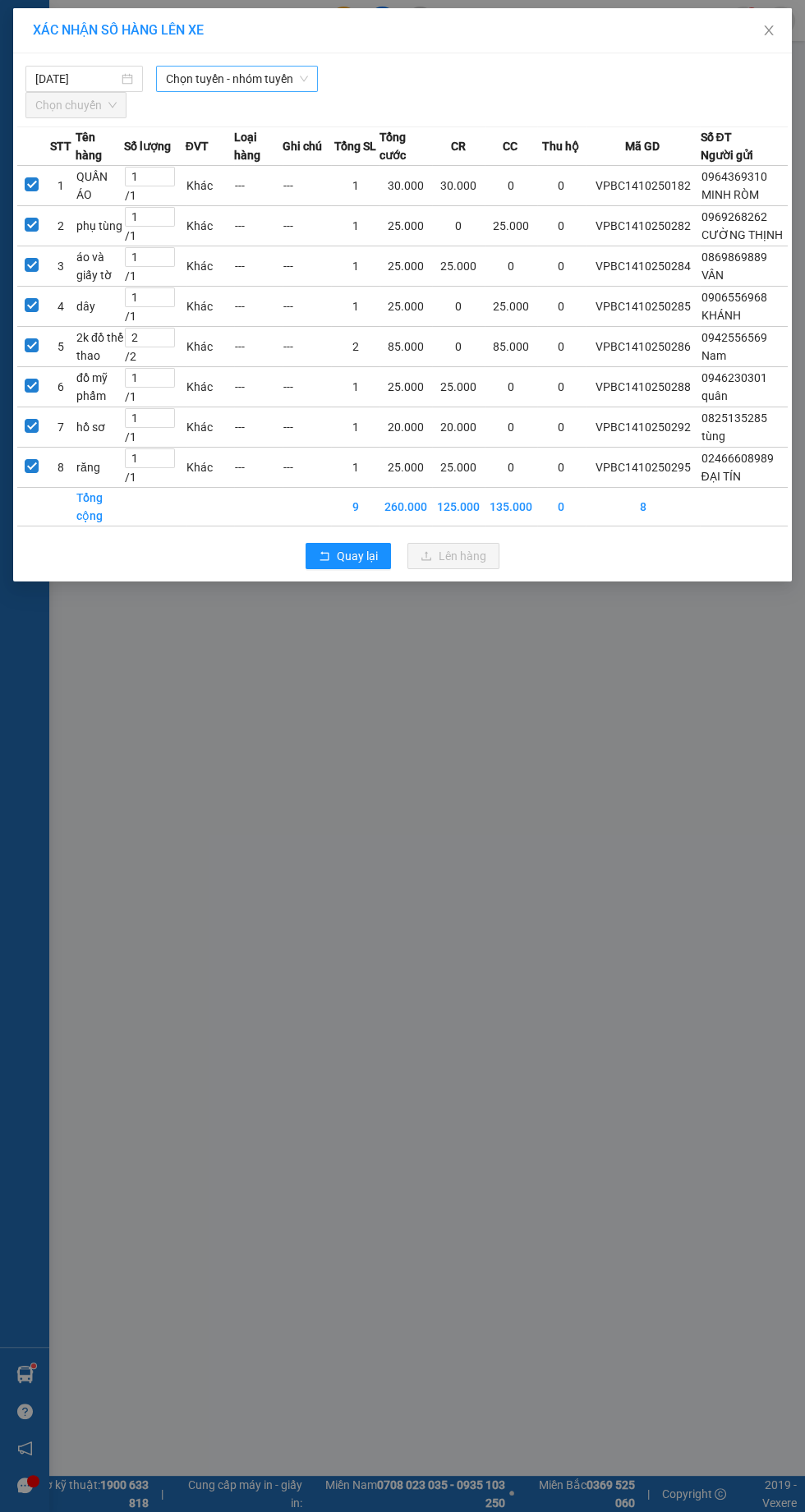
click at [236, 78] on span "Chọn tuyến - nhóm tuyến" at bounding box center [236, 78] width 142 height 24
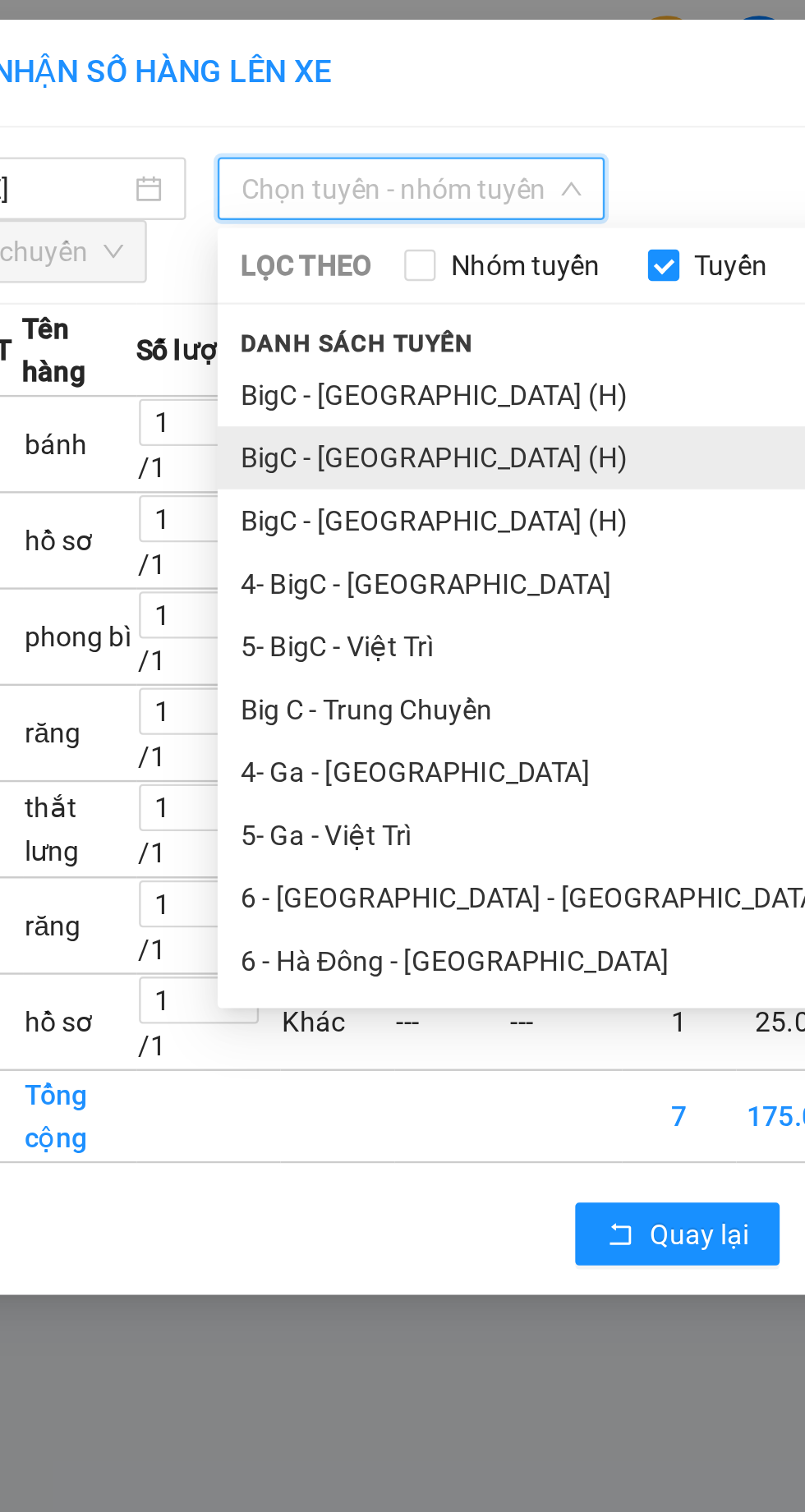
click at [261, 193] on li "BigC - Nam Định (H)" at bounding box center [344, 191] width 378 height 26
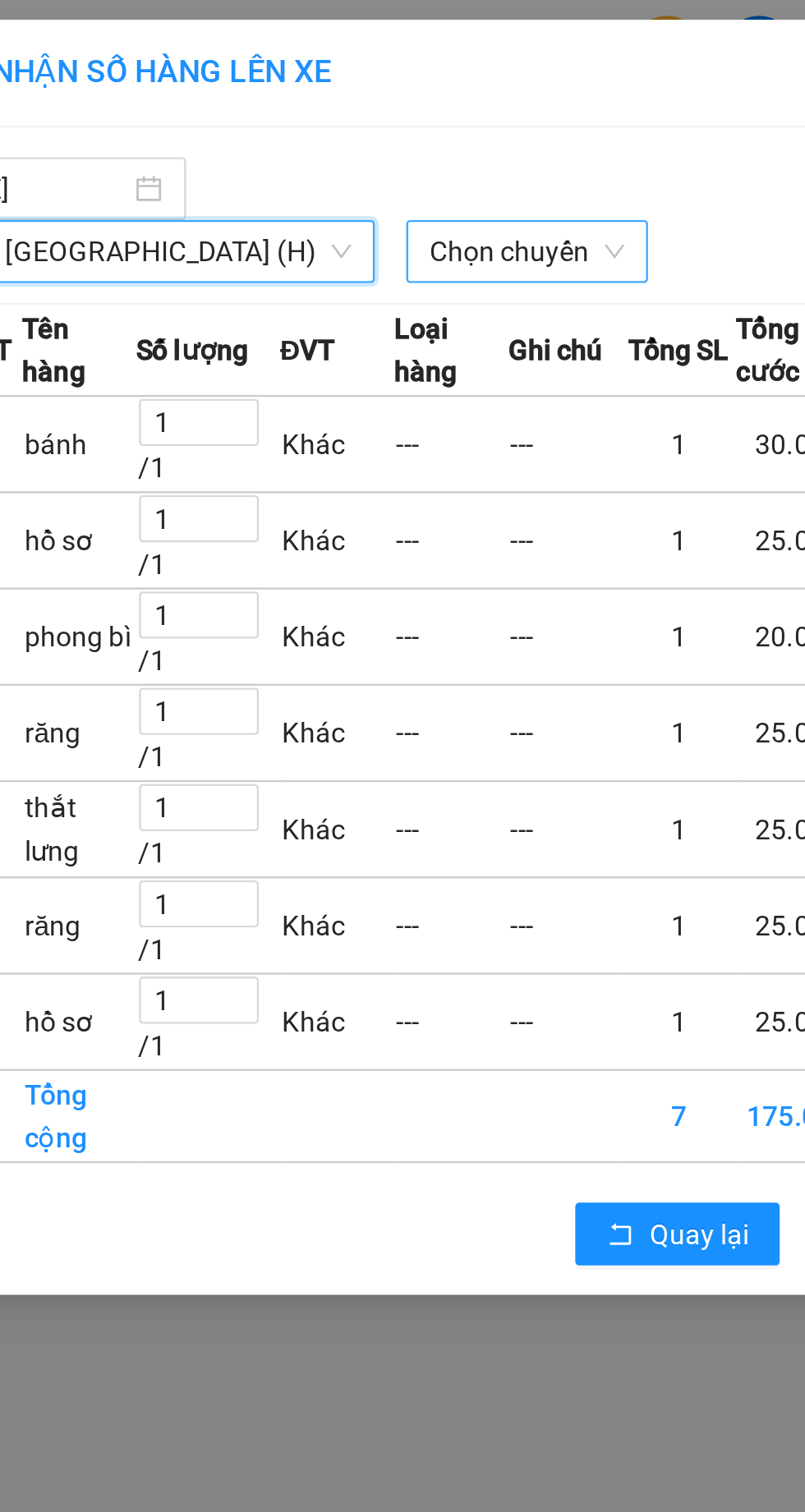
click at [245, 103] on span "Chọn chuyến" at bounding box center [285, 104] width 81 height 24
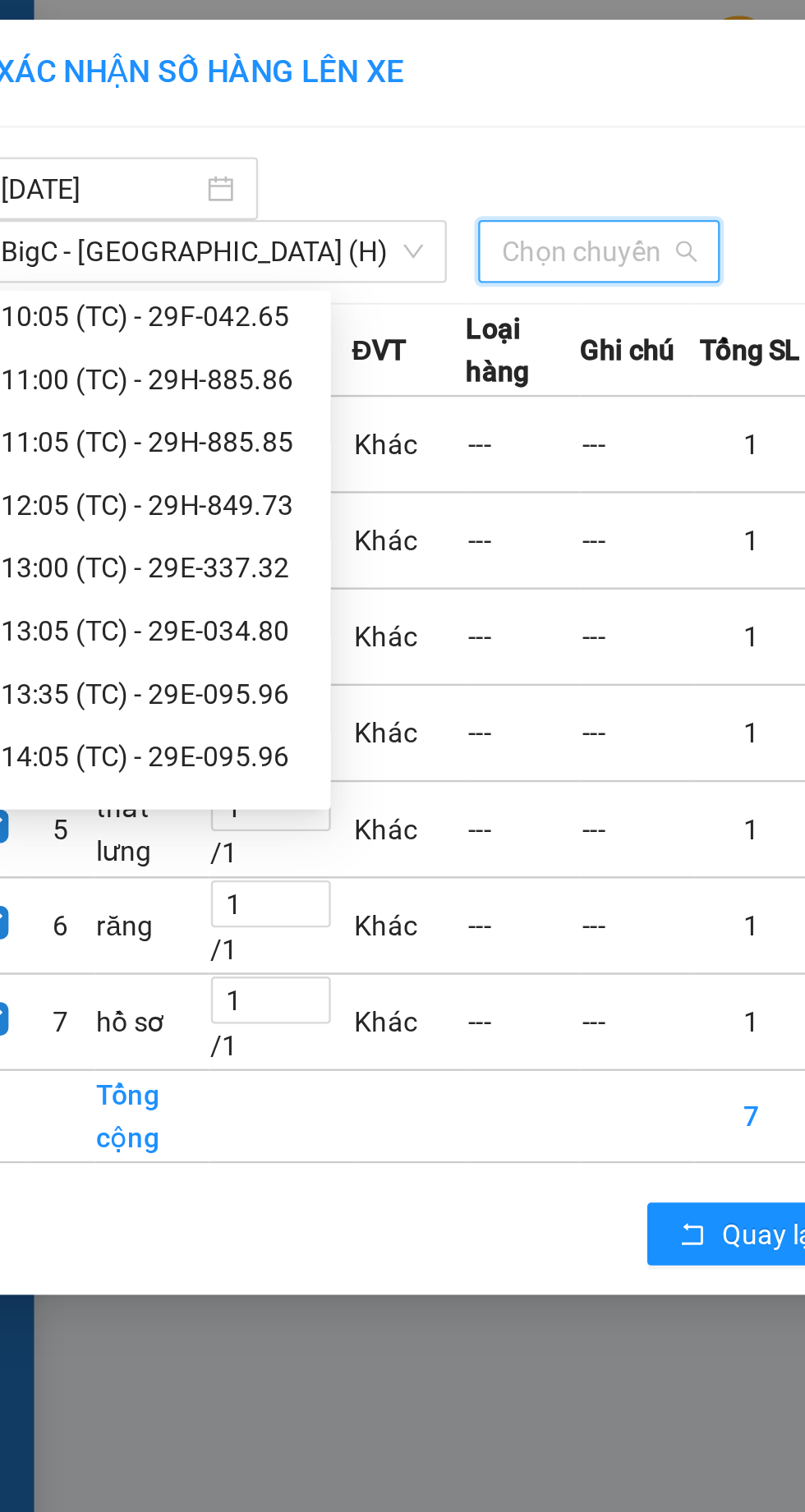
scroll to position [139, 0]
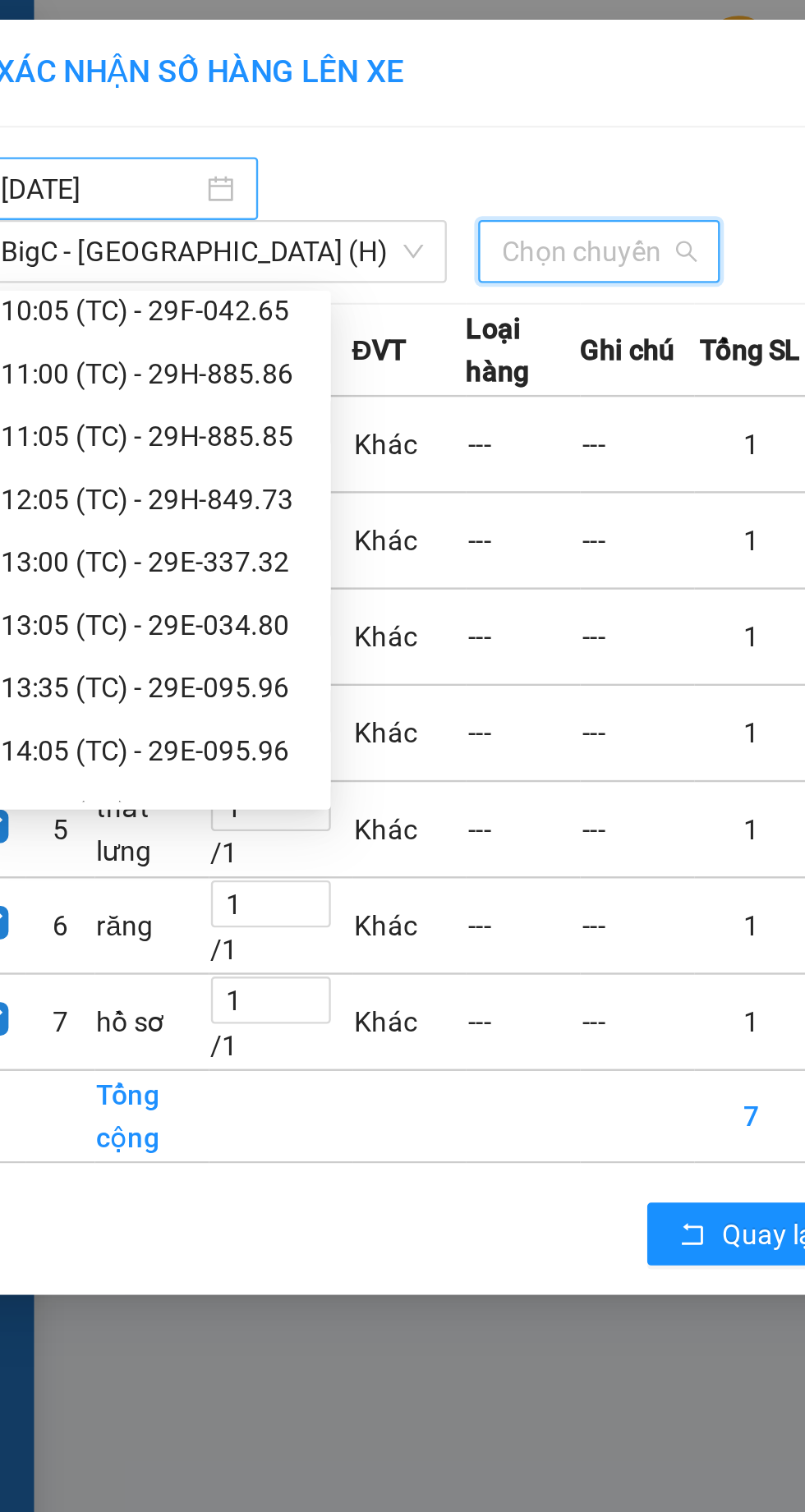
click at [83, 75] on body "Kết quả tìm kiếm ( 0 ) Bộ lọc No Data 36202_nguyencongviet.xevn 3 Điều hành xe …" at bounding box center [402, 756] width 805 height 1512
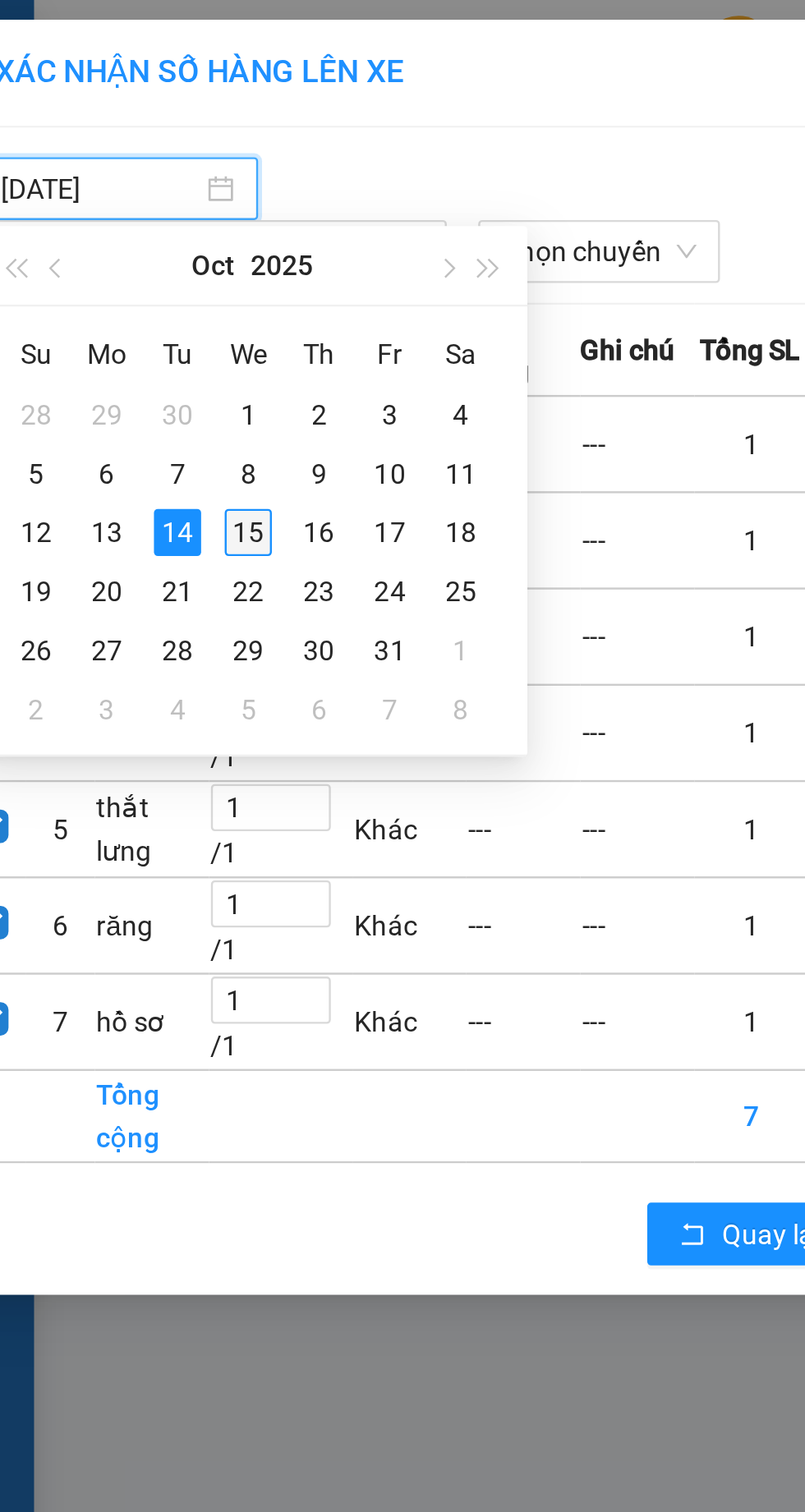
click at [144, 220] on div "15" at bounding box center [138, 222] width 19 height 19
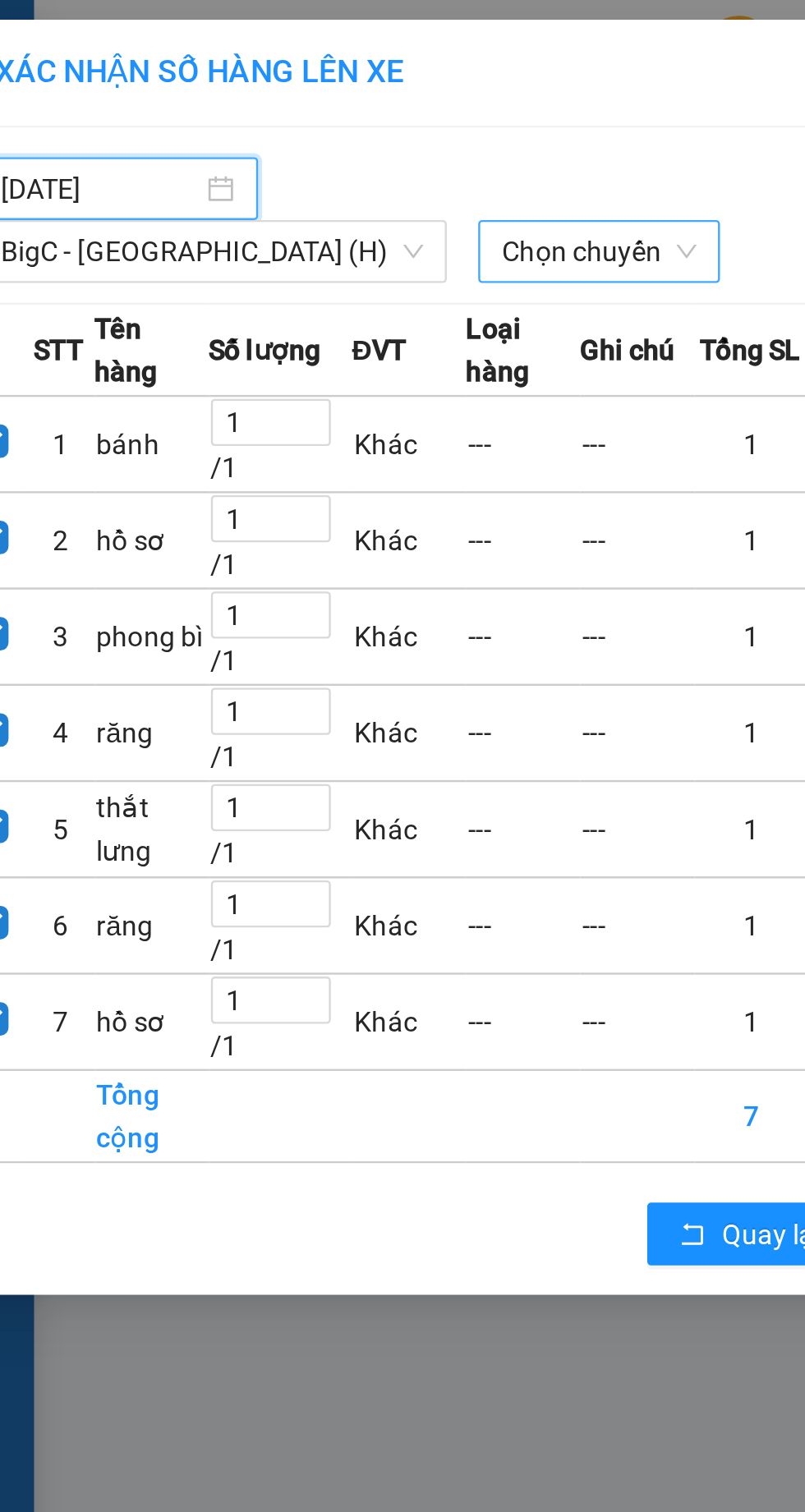
click at [245, 101] on span "Chọn chuyến" at bounding box center [285, 104] width 81 height 24
type input "15/10/2025"
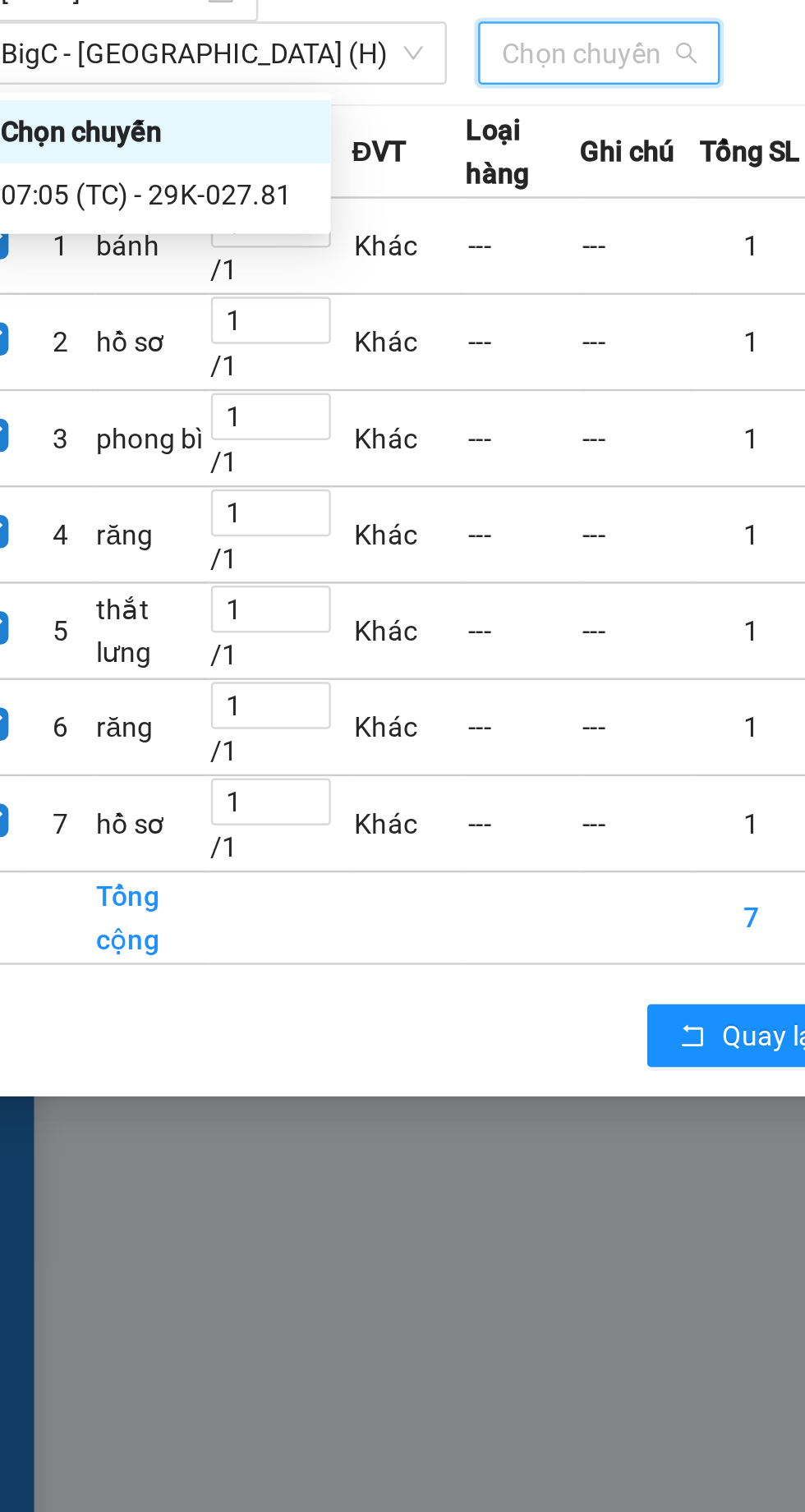
click at [103, 161] on div "07:05 (TC) - 29K-027.81" at bounding box center [100, 163] width 128 height 18
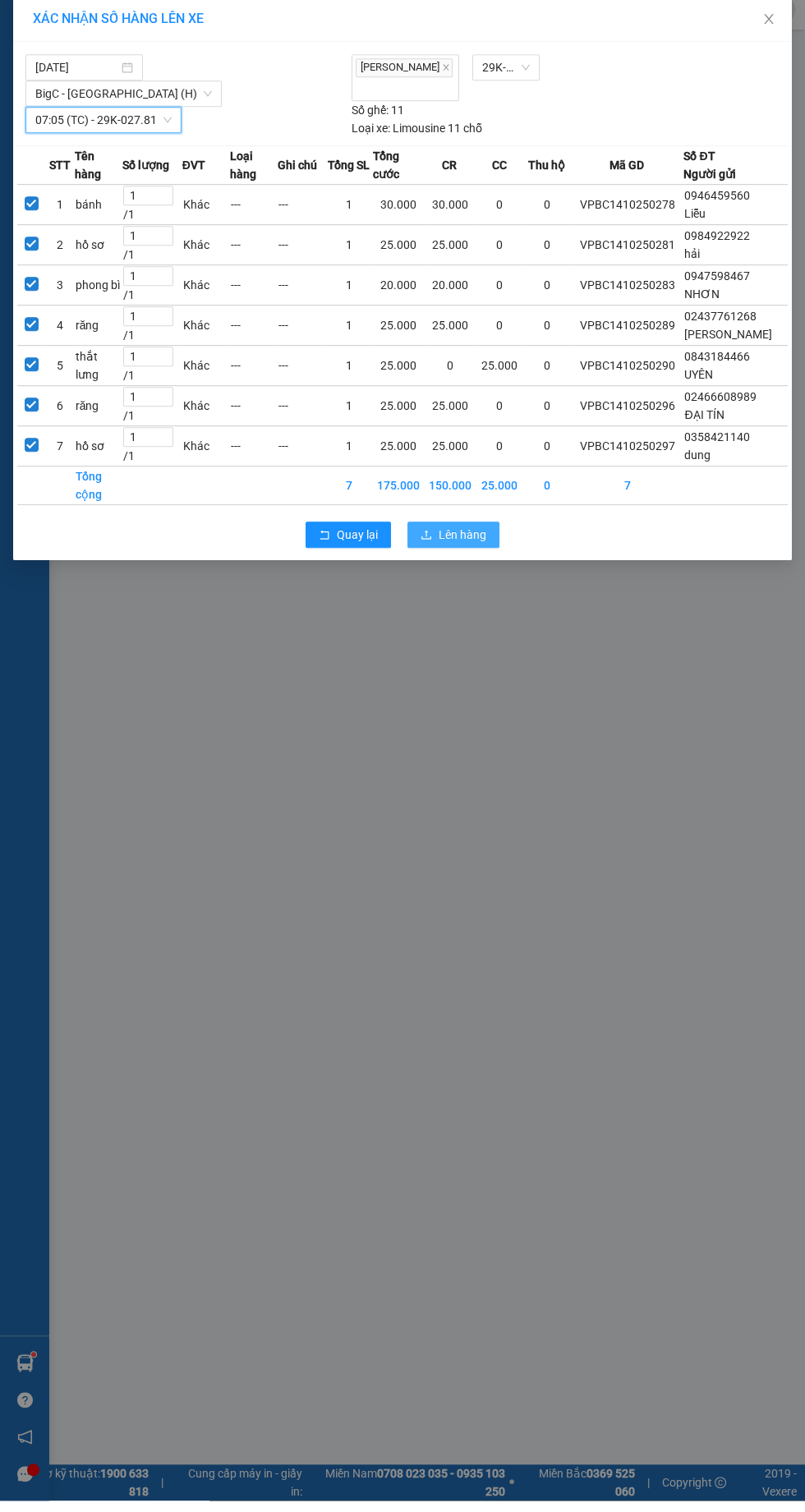
click at [462, 550] on span "Lên hàng" at bounding box center [462, 546] width 47 height 18
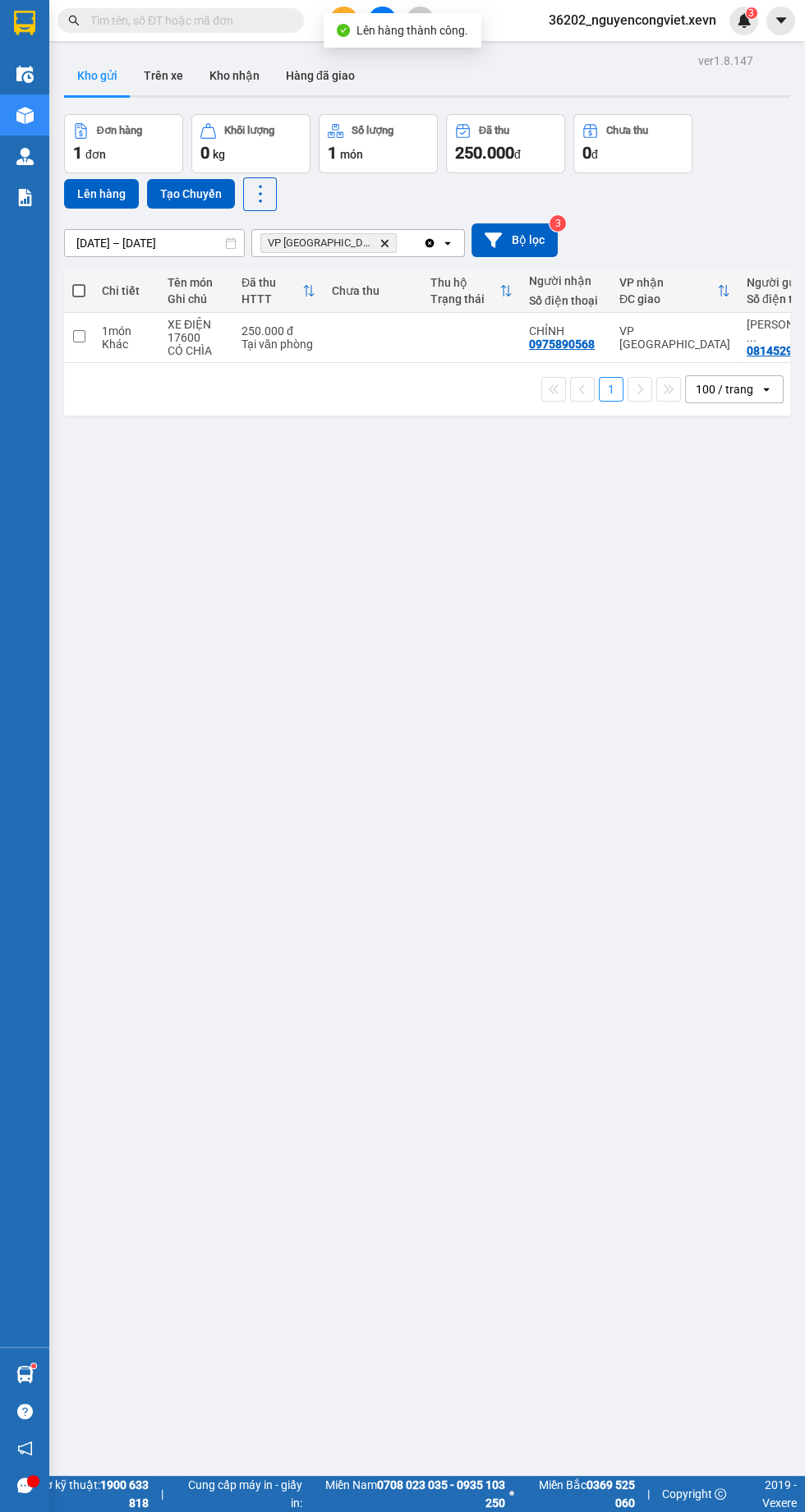
click at [381, 242] on icon "VP Nam Định, close by backspace" at bounding box center [385, 243] width 8 height 8
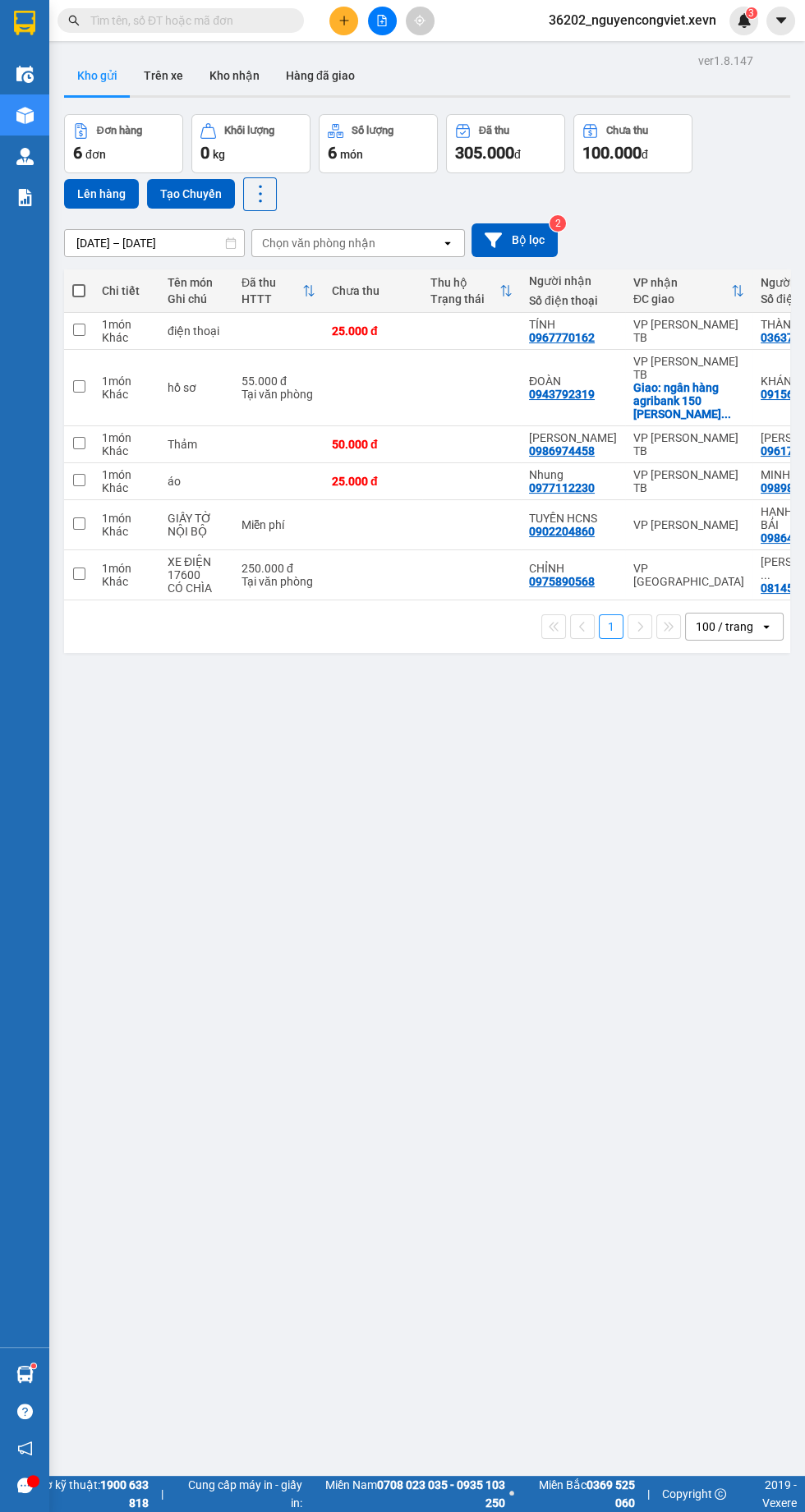
click at [279, 331] on td at bounding box center [278, 331] width 90 height 37
checkbox input "true"
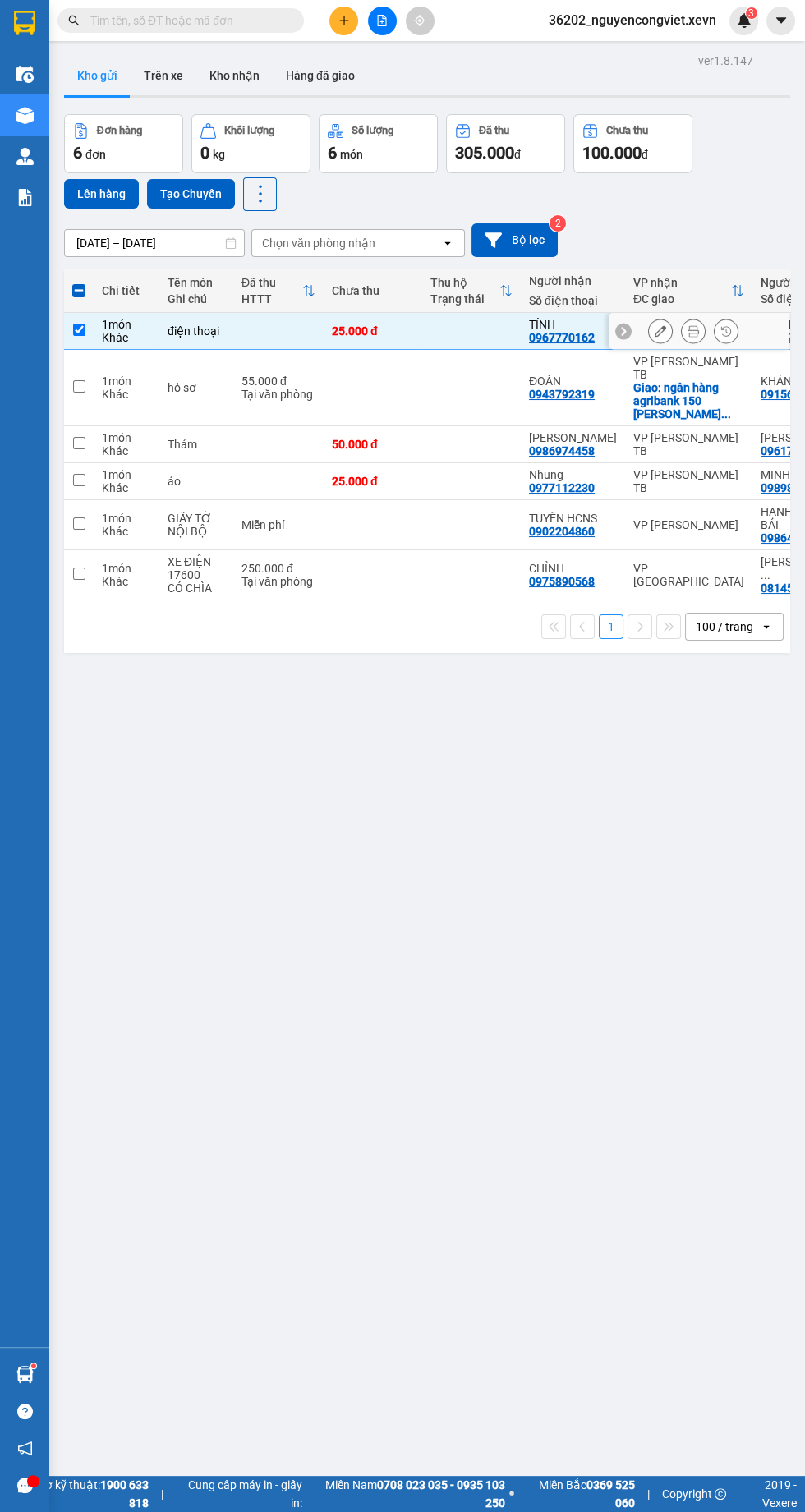
click at [279, 388] on div "Tại văn phòng" at bounding box center [279, 395] width 74 height 14
checkbox input "true"
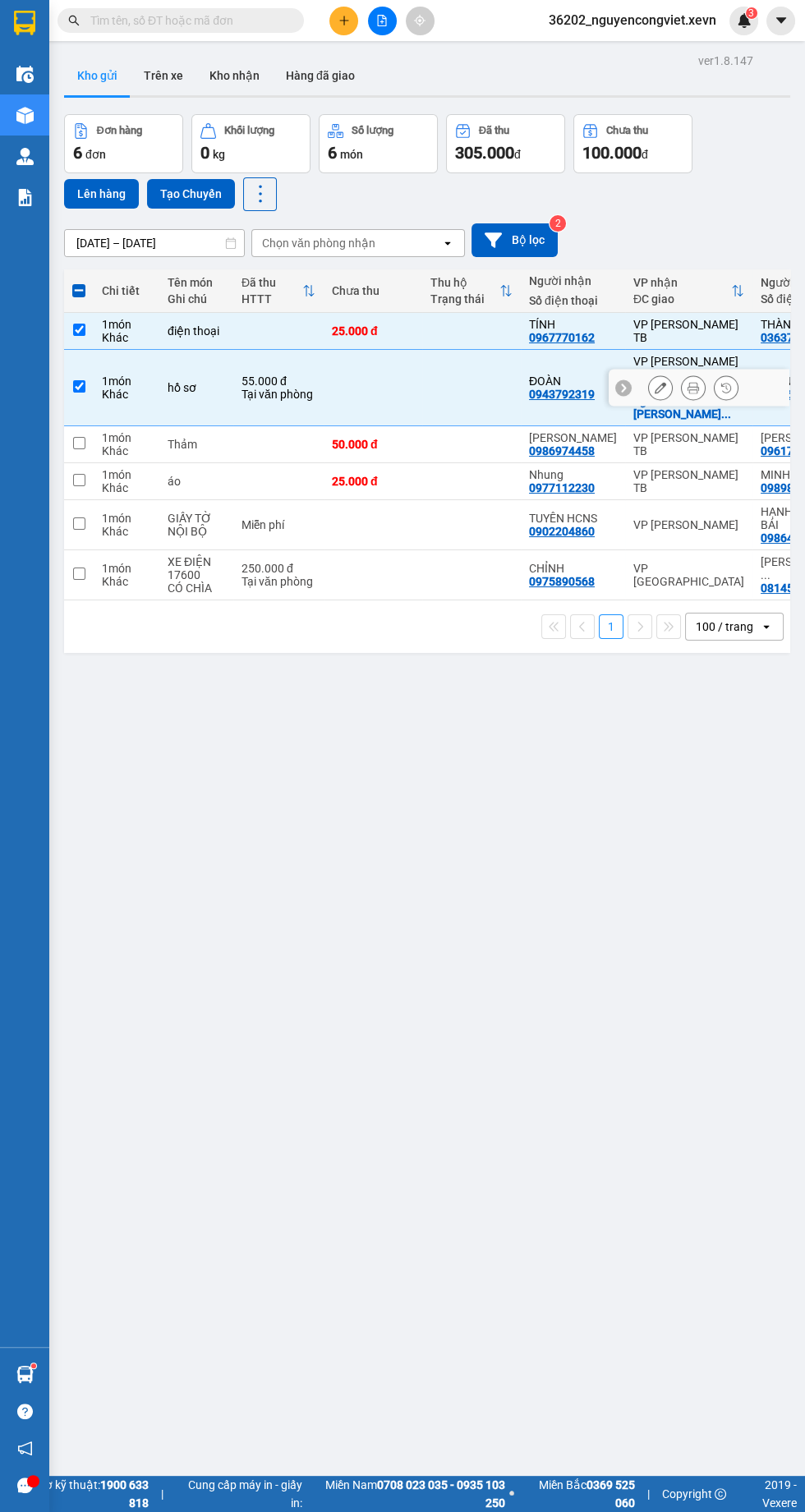
click at [209, 437] on div "Thảm" at bounding box center [195, 444] width 57 height 14
checkbox input "true"
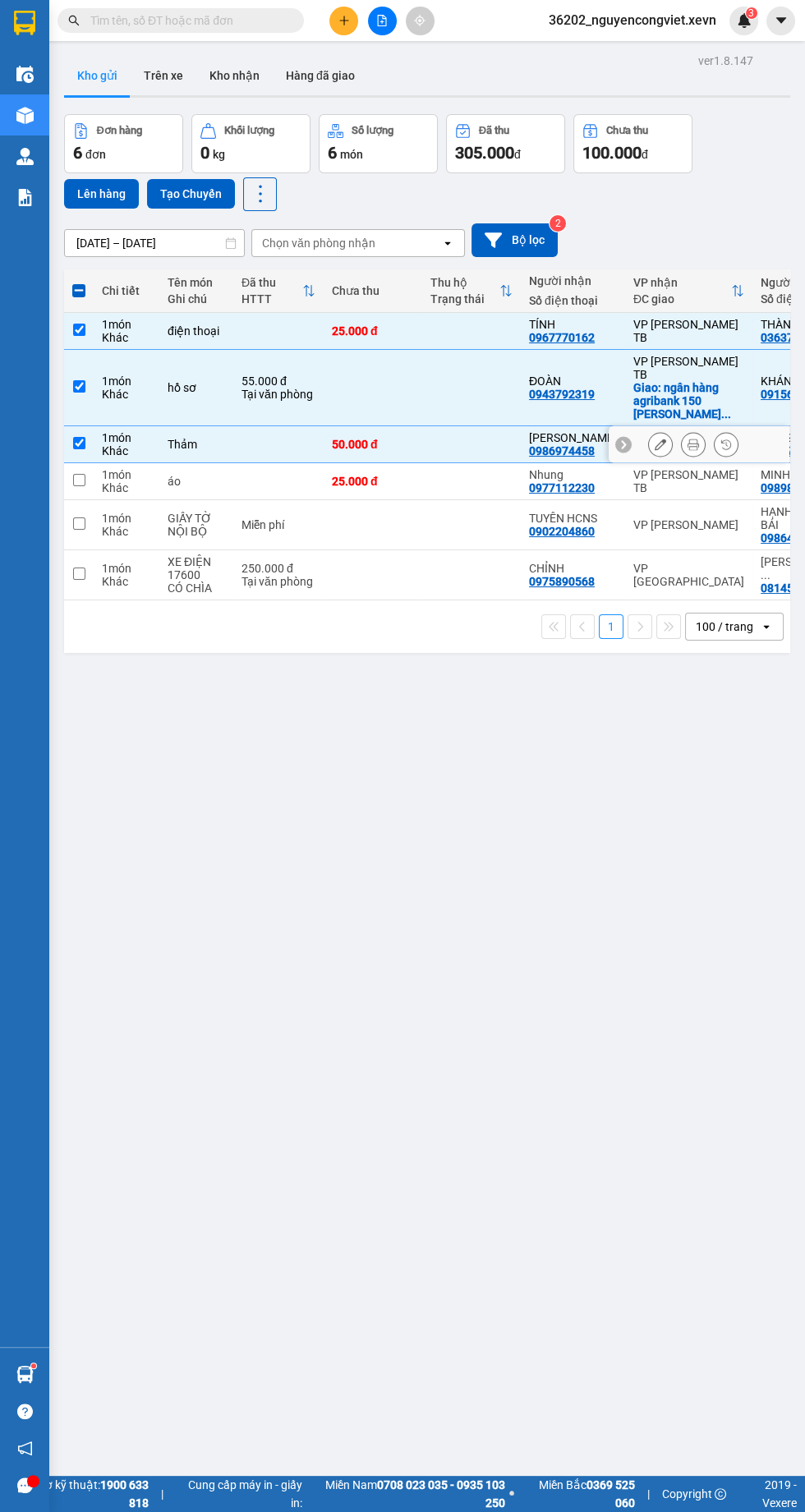
click at [253, 463] on td at bounding box center [278, 482] width 90 height 37
checkbox input "true"
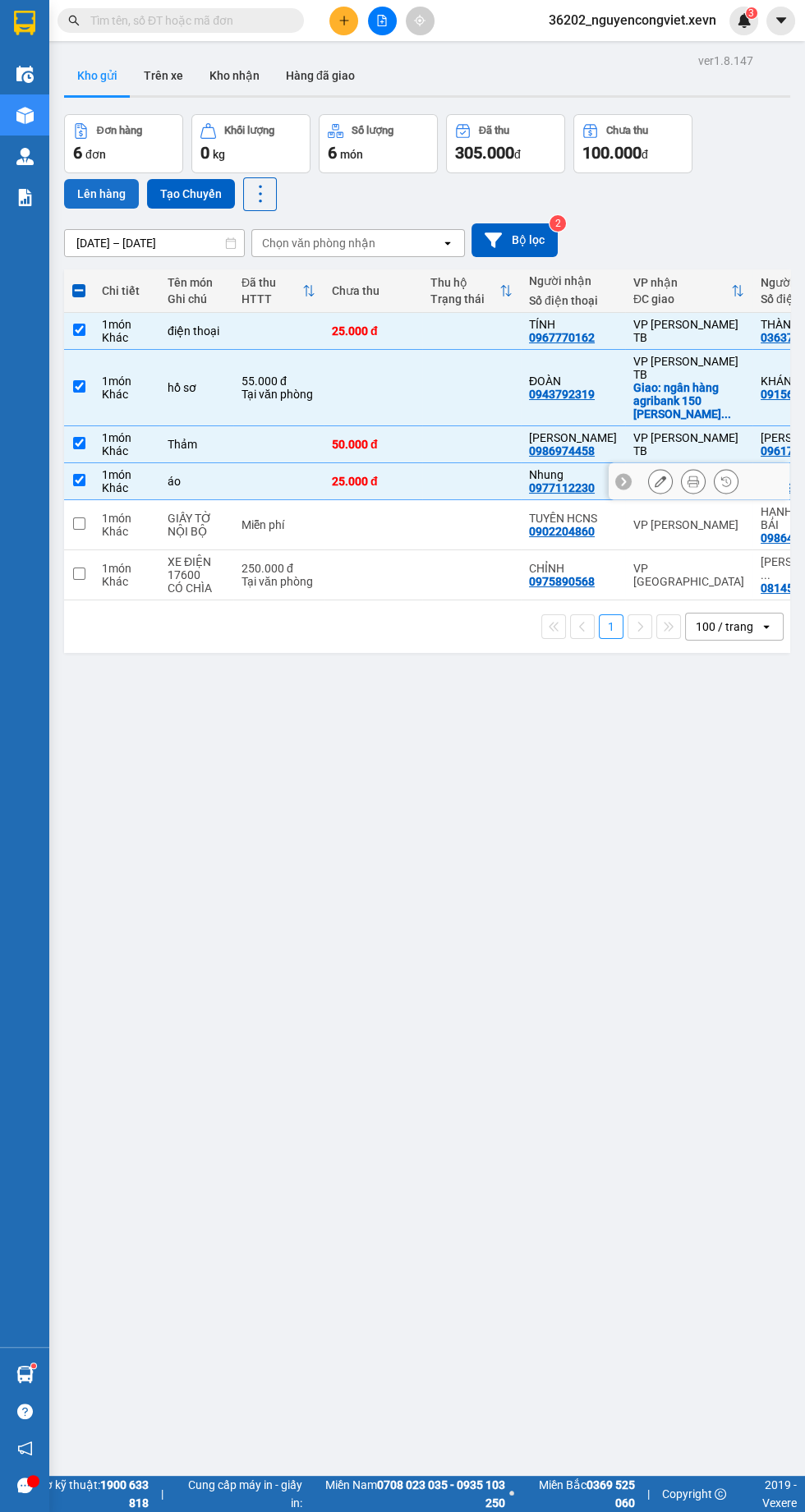
click at [80, 197] on button "Lên hàng" at bounding box center [101, 193] width 75 height 30
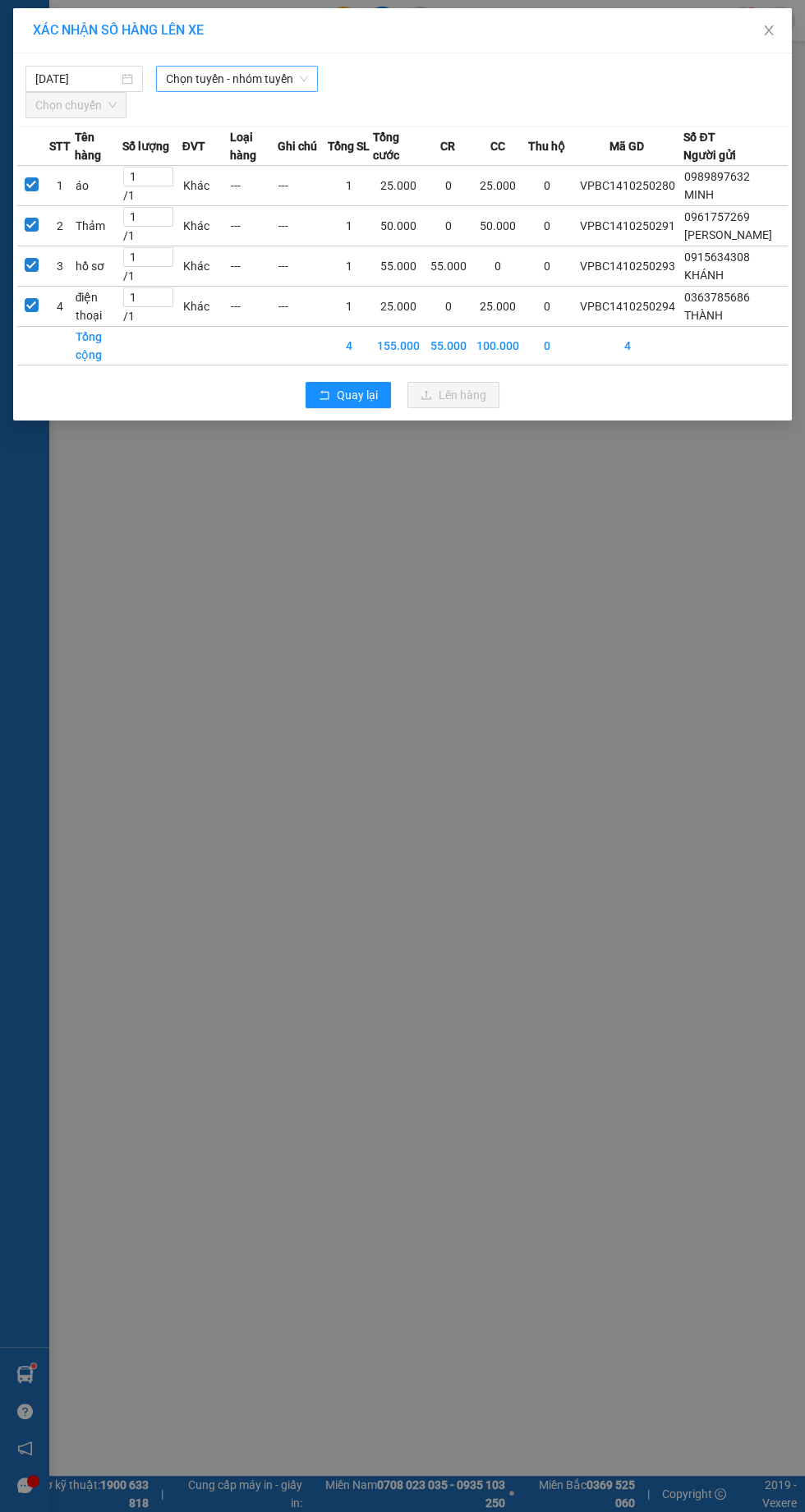
click at [253, 79] on span "Chọn tuyến - nhóm tuyến" at bounding box center [236, 78] width 142 height 24
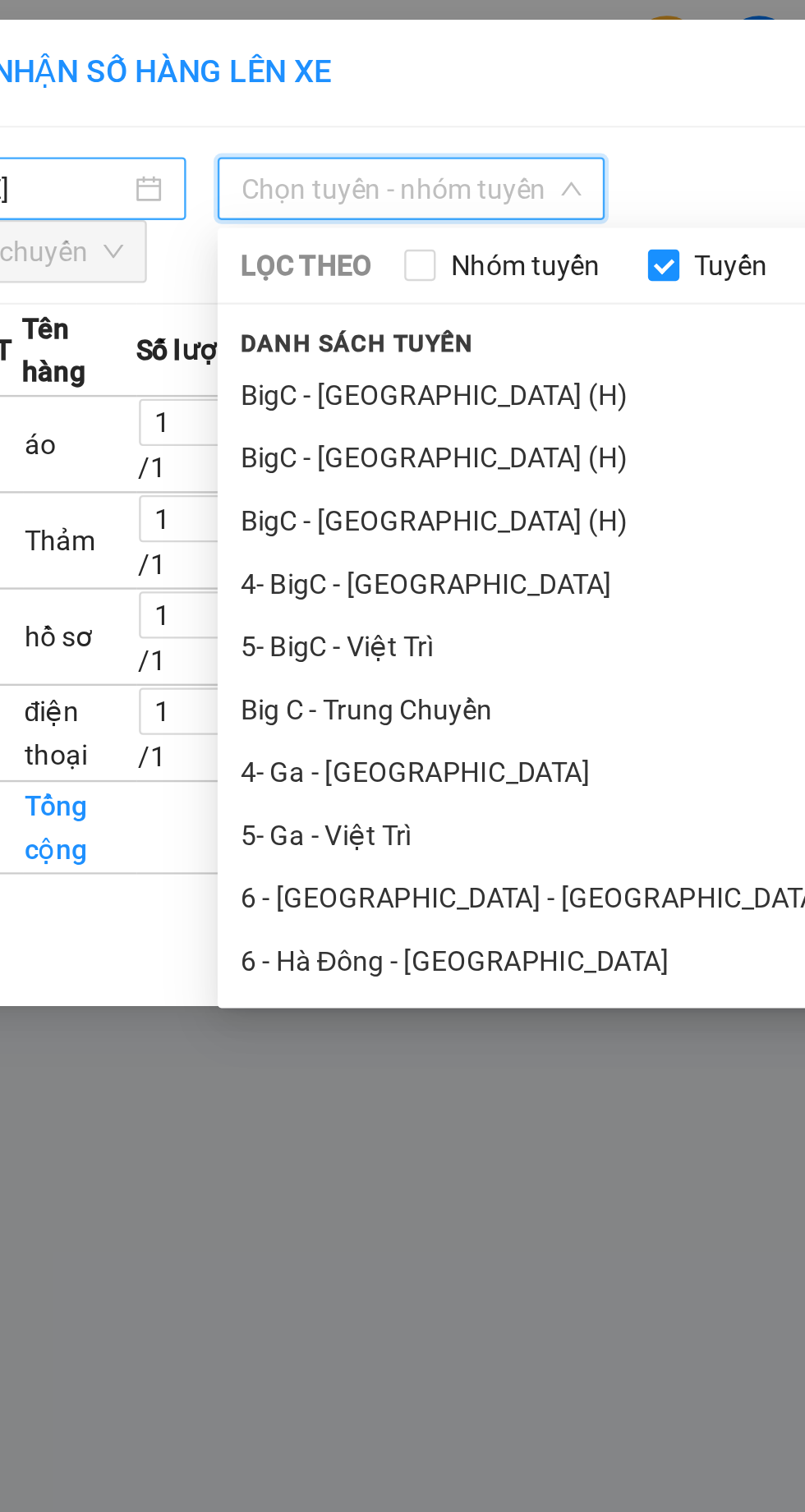
click at [95, 75] on body "Kết quả tìm kiếm ( 0 ) Bộ lọc No Data 36202_nguyencongviet.xevn 3 Điều hành xe …" at bounding box center [402, 756] width 805 height 1512
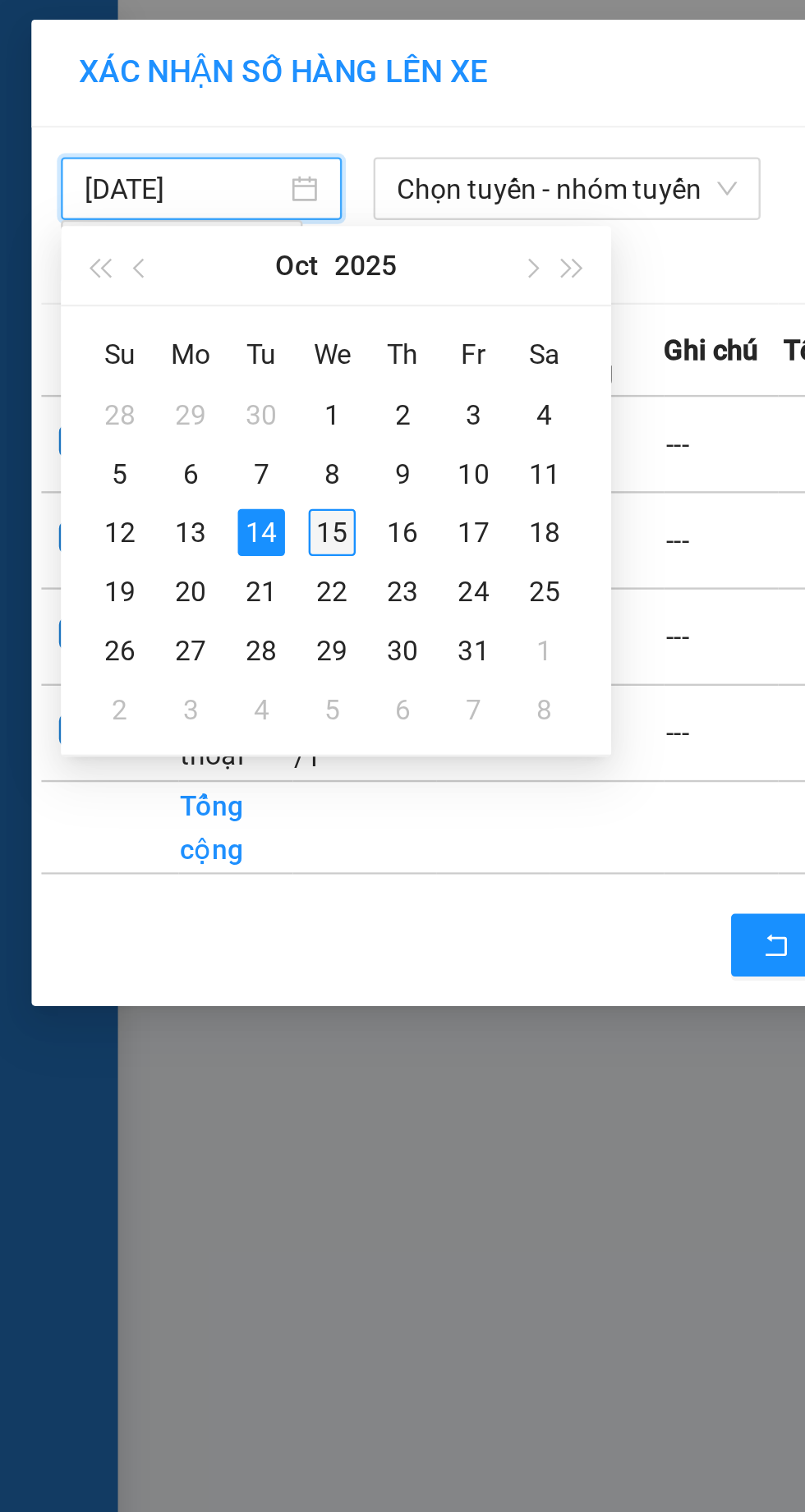
click at [138, 222] on div "15" at bounding box center [138, 222] width 19 height 19
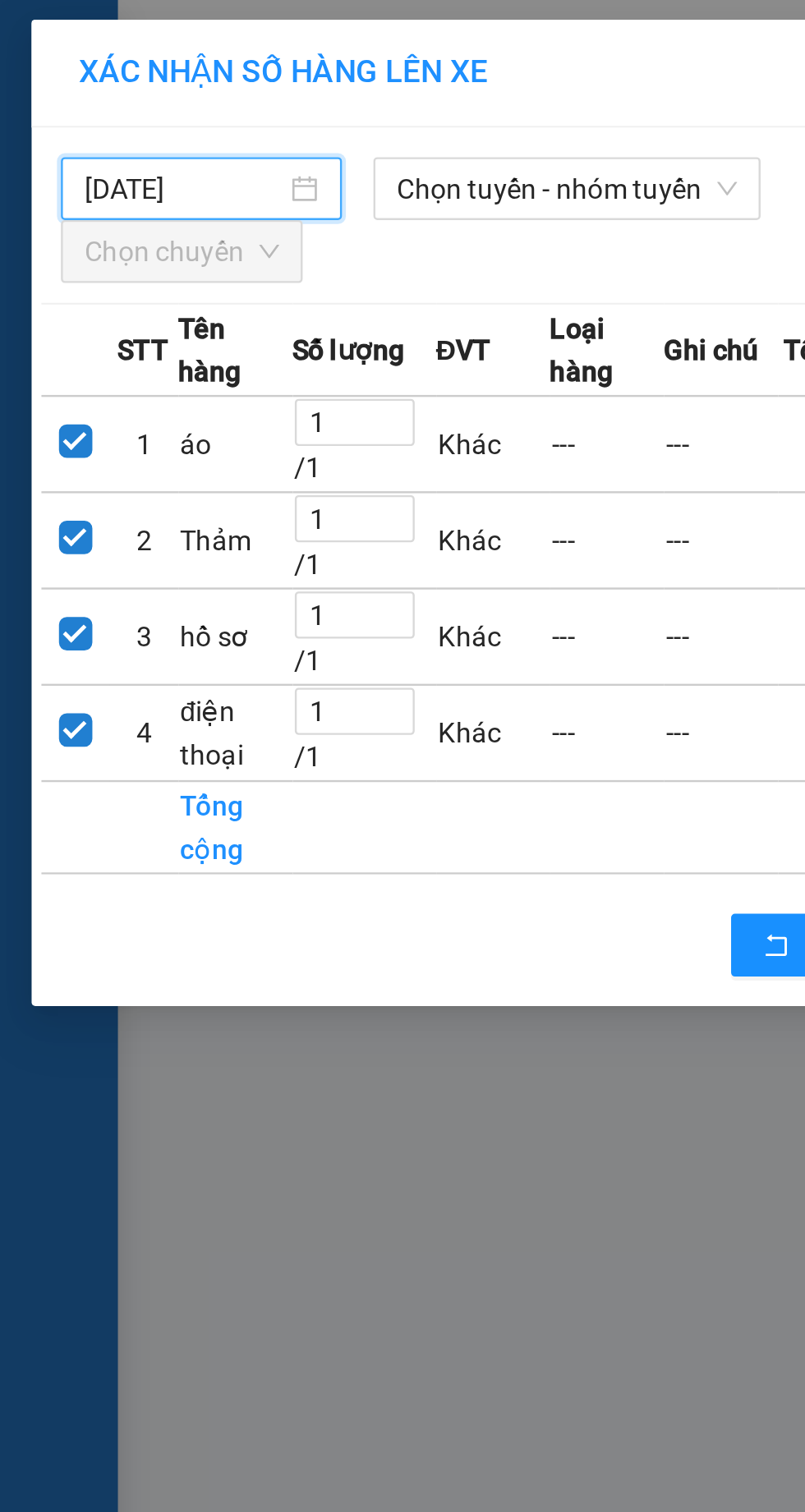
type input "15/10/2025"
click at [219, 72] on span "Chọn tuyến - nhóm tuyến" at bounding box center [236, 78] width 142 height 24
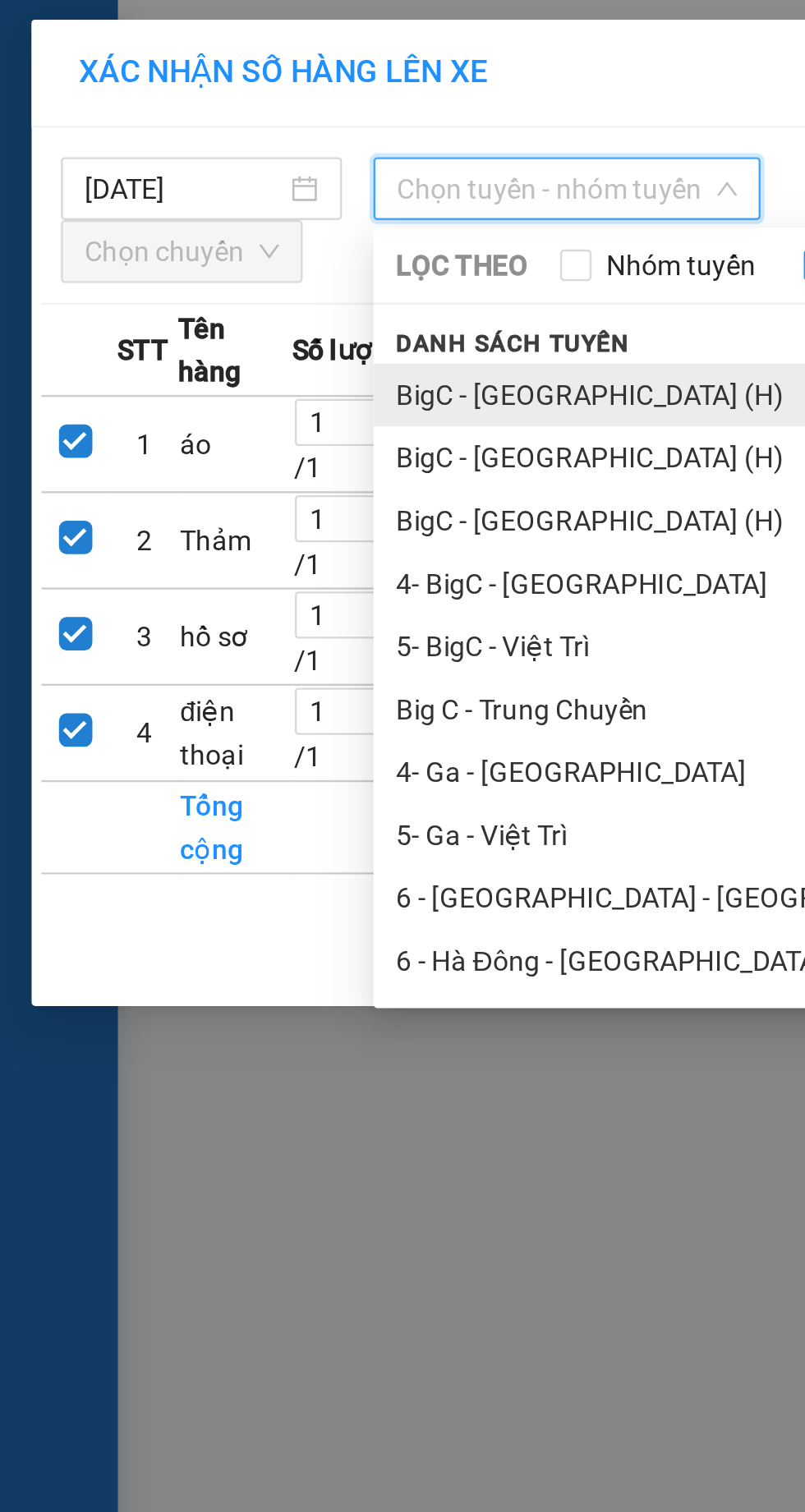
click at [198, 167] on li "BigC - Thái Bình (H)" at bounding box center [344, 164] width 378 height 26
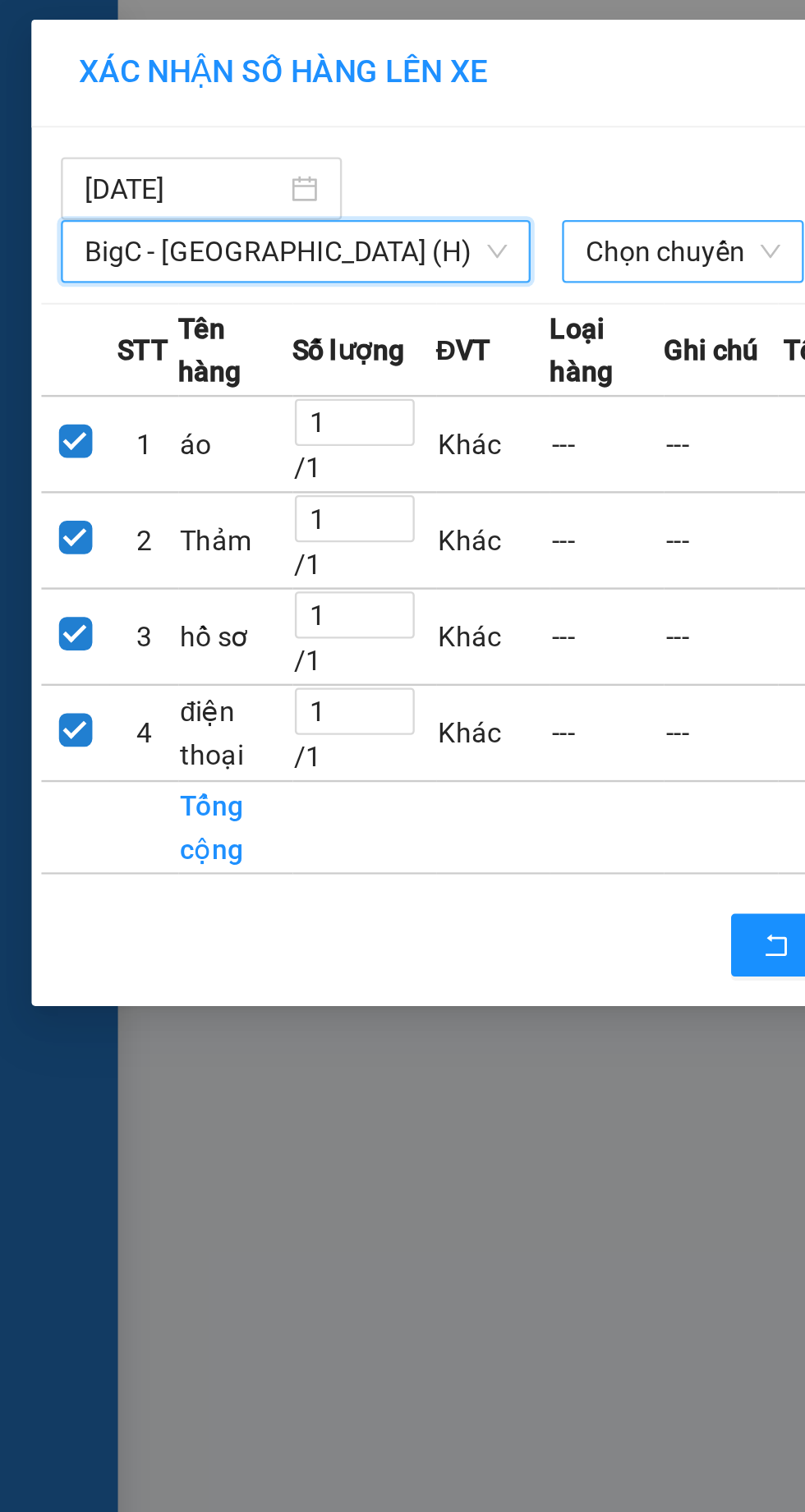
click at [245, 110] on span "Chọn chuyến" at bounding box center [285, 104] width 81 height 24
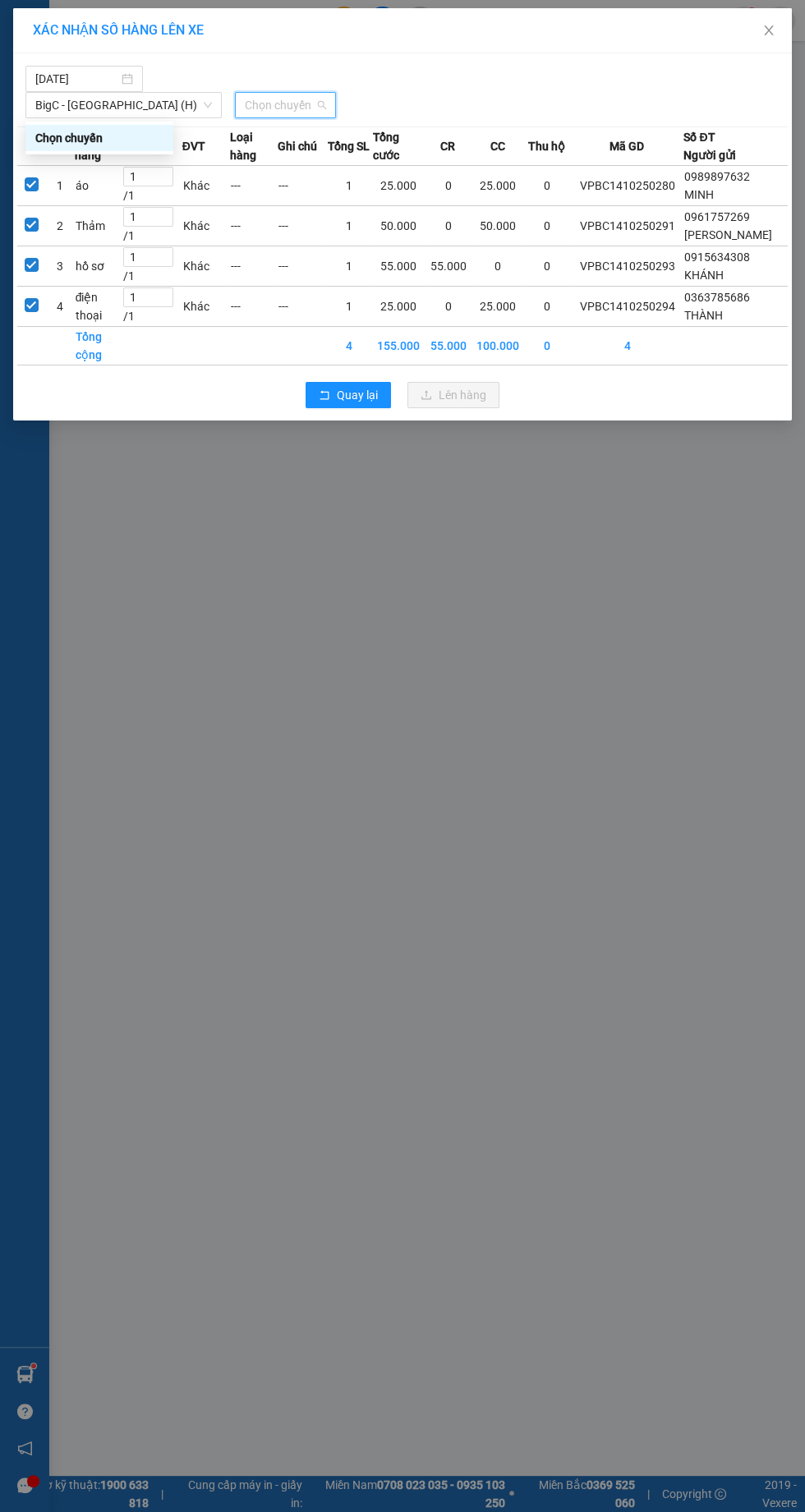
click at [245, 104] on span "Chọn chuyến" at bounding box center [285, 104] width 81 height 24
click at [353, 400] on span "Quay lại" at bounding box center [357, 395] width 41 height 18
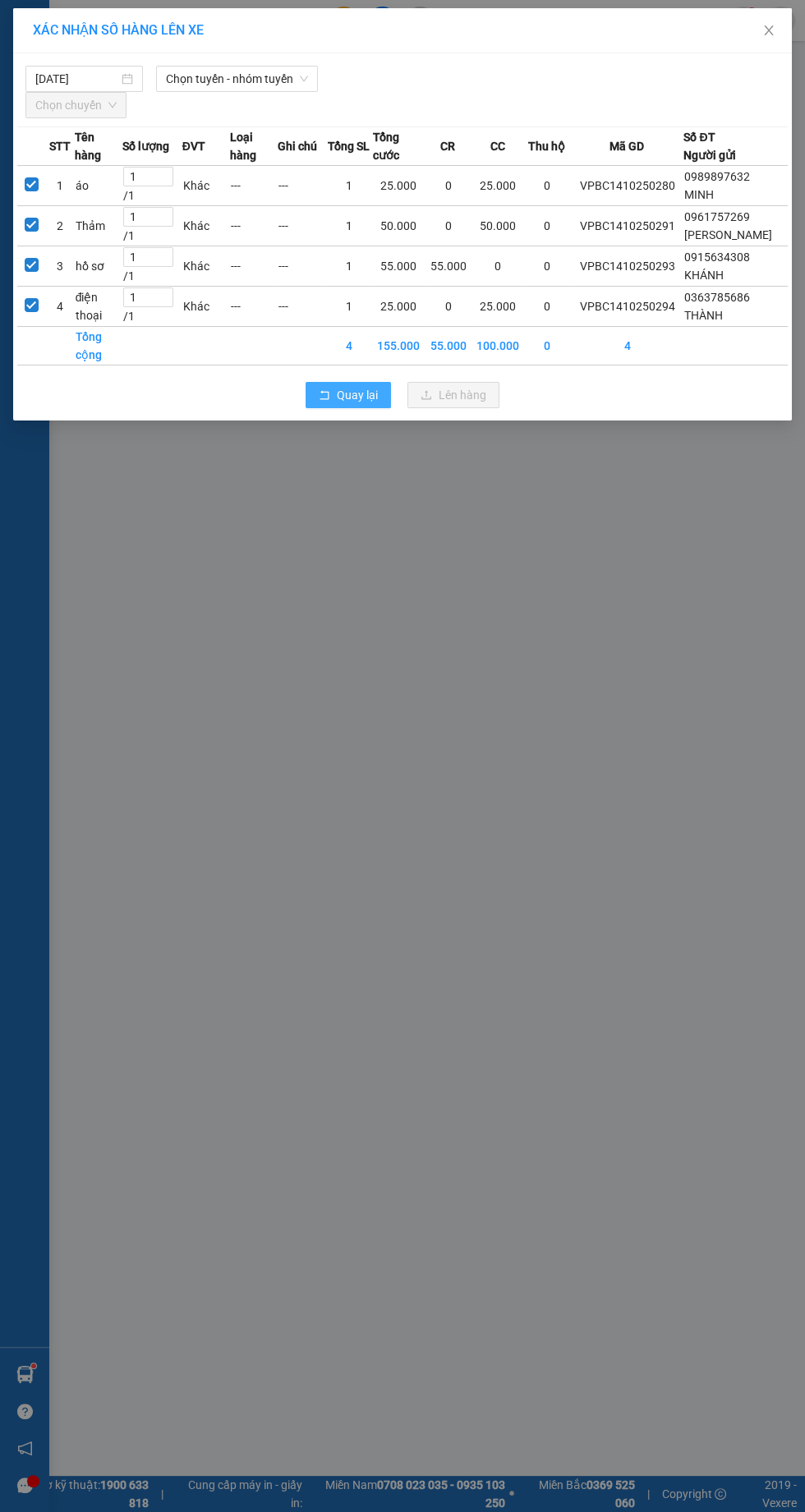
click at [325, 391] on icon "rollback" at bounding box center [324, 395] width 12 height 12
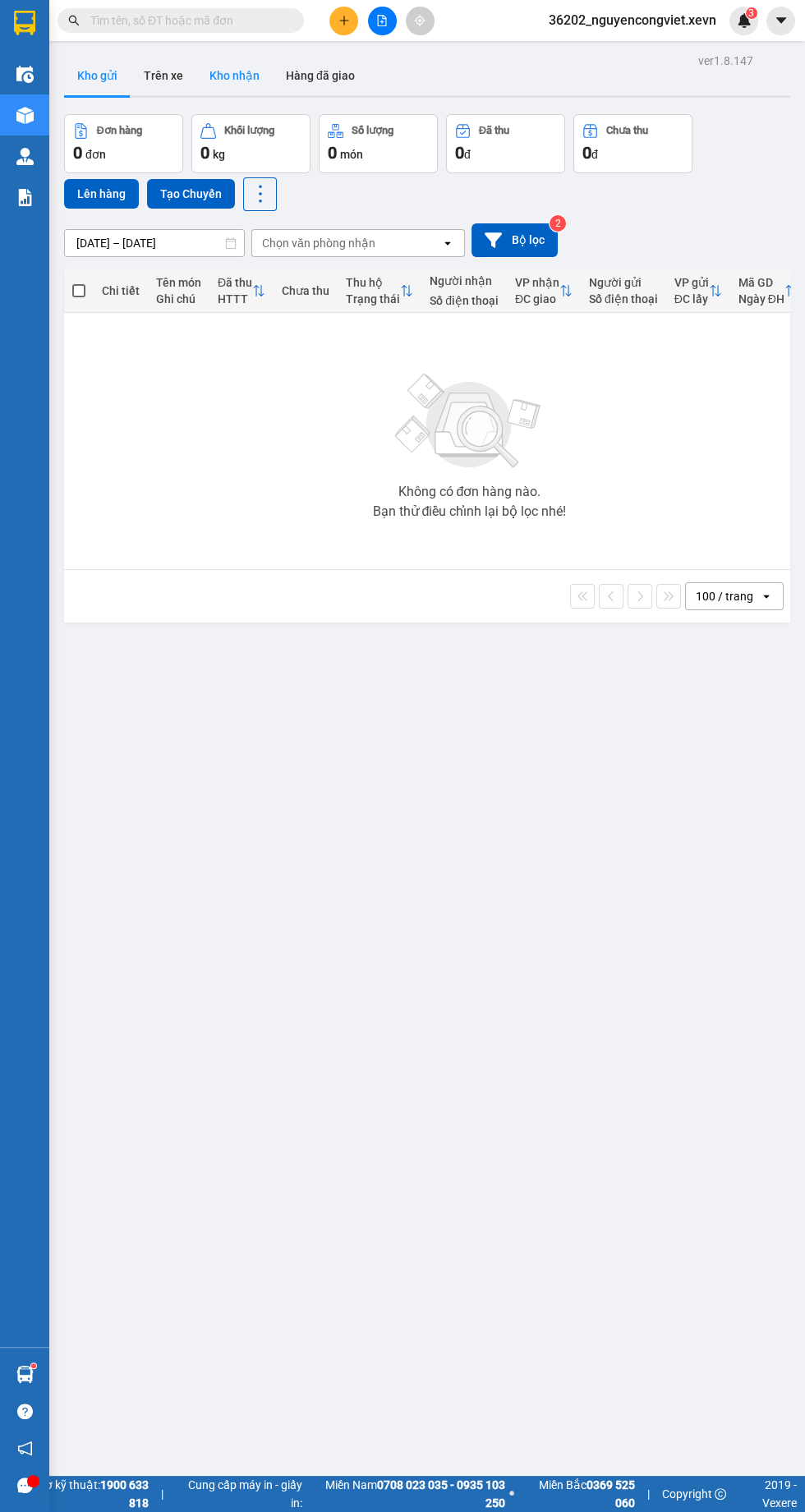
click at [246, 84] on button "Kho nhận" at bounding box center [234, 75] width 76 height 40
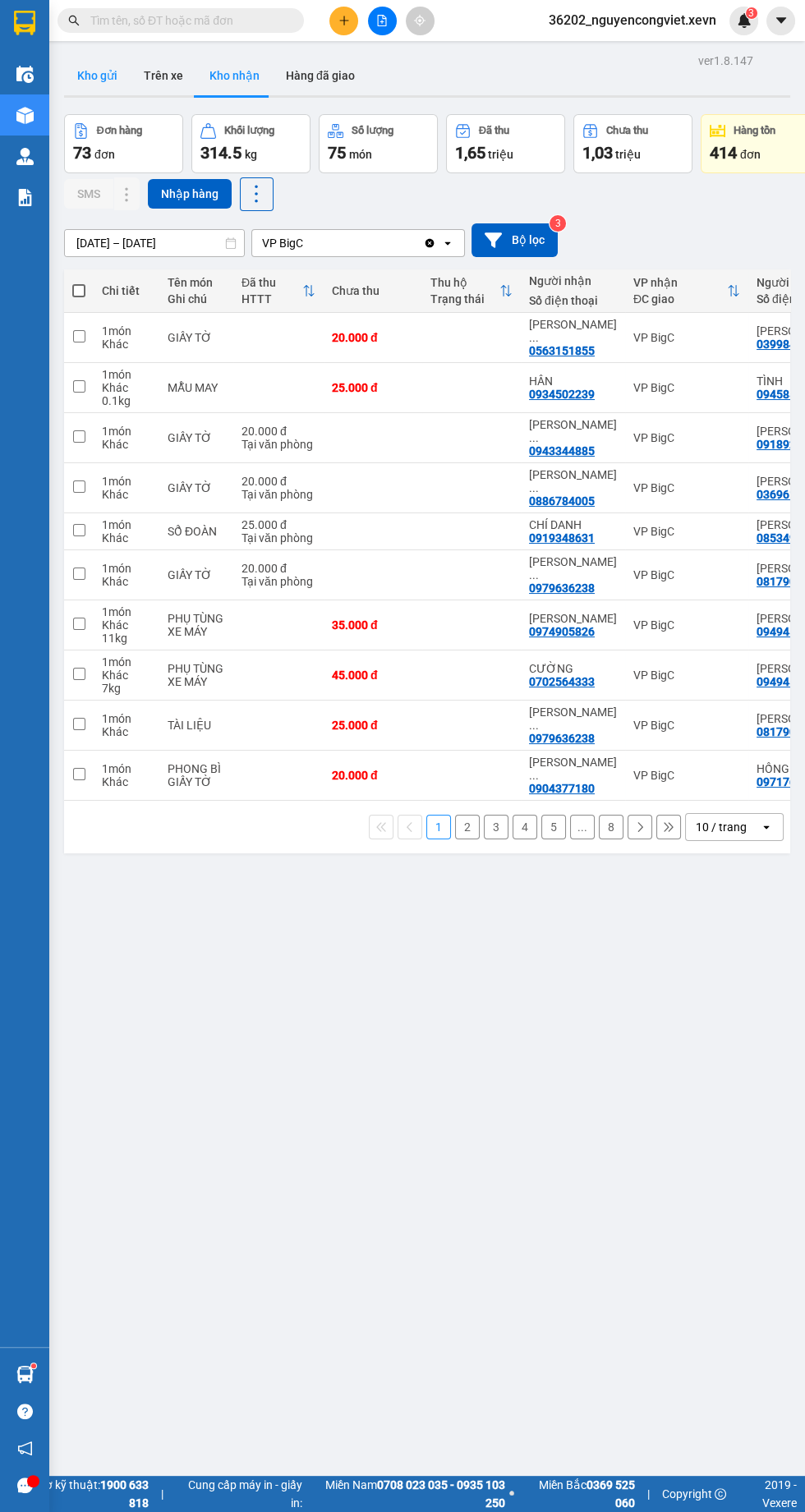
click at [81, 84] on button "Kho gửi" at bounding box center [97, 75] width 67 height 40
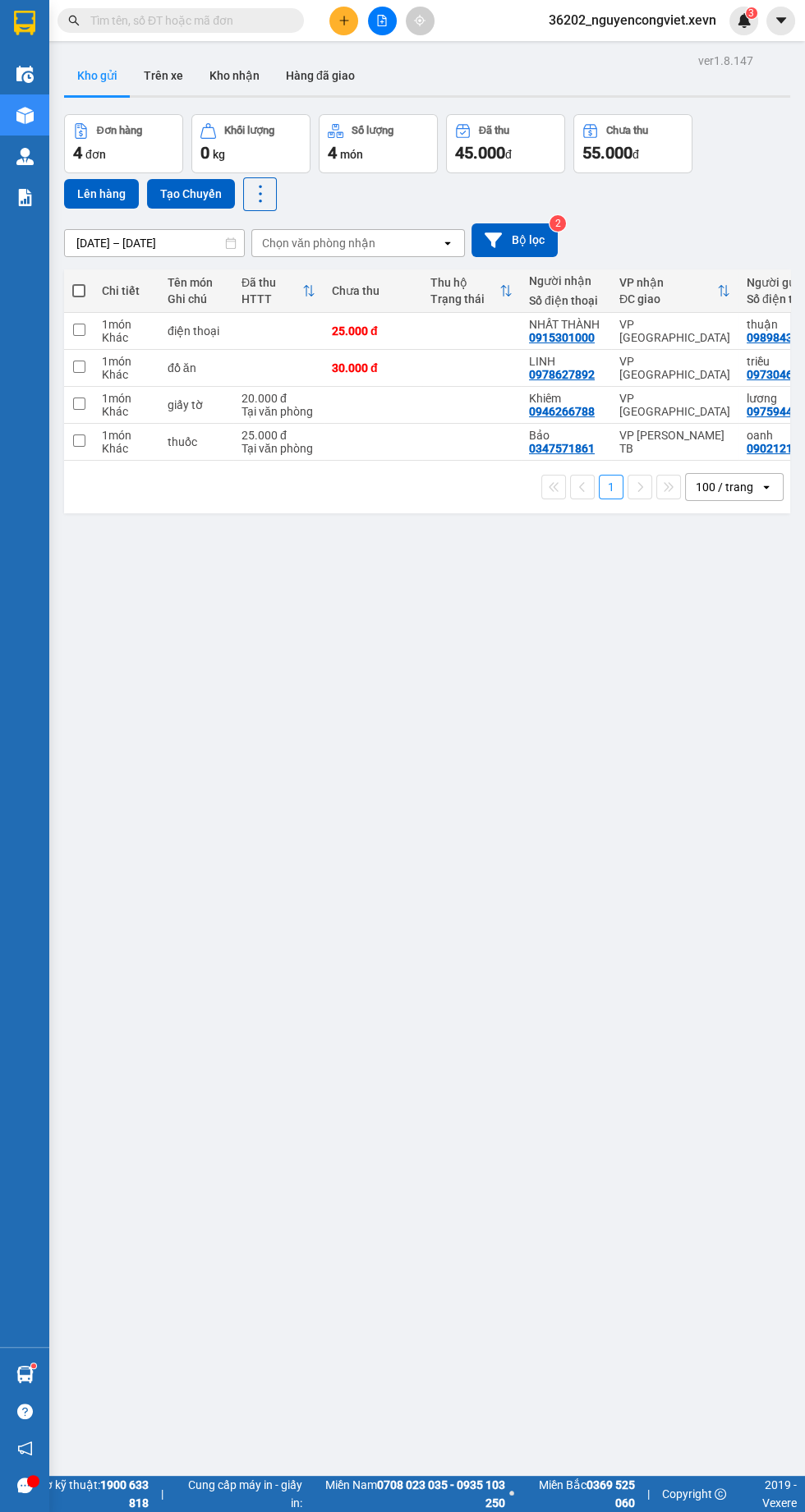
click at [30, 1383] on img at bounding box center [25, 1375] width 17 height 17
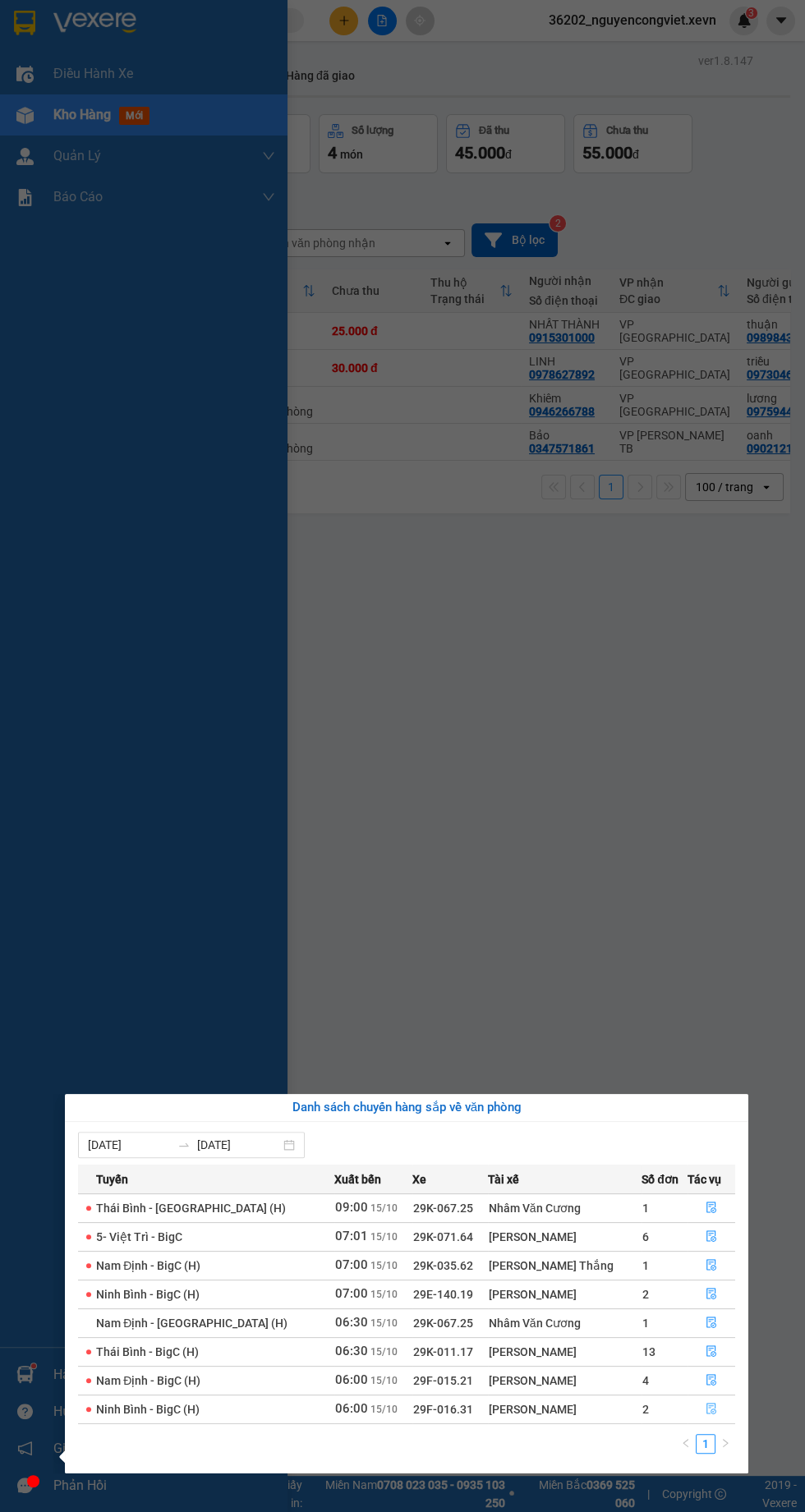
click at [713, 1402] on button "button" at bounding box center [711, 1408] width 46 height 26
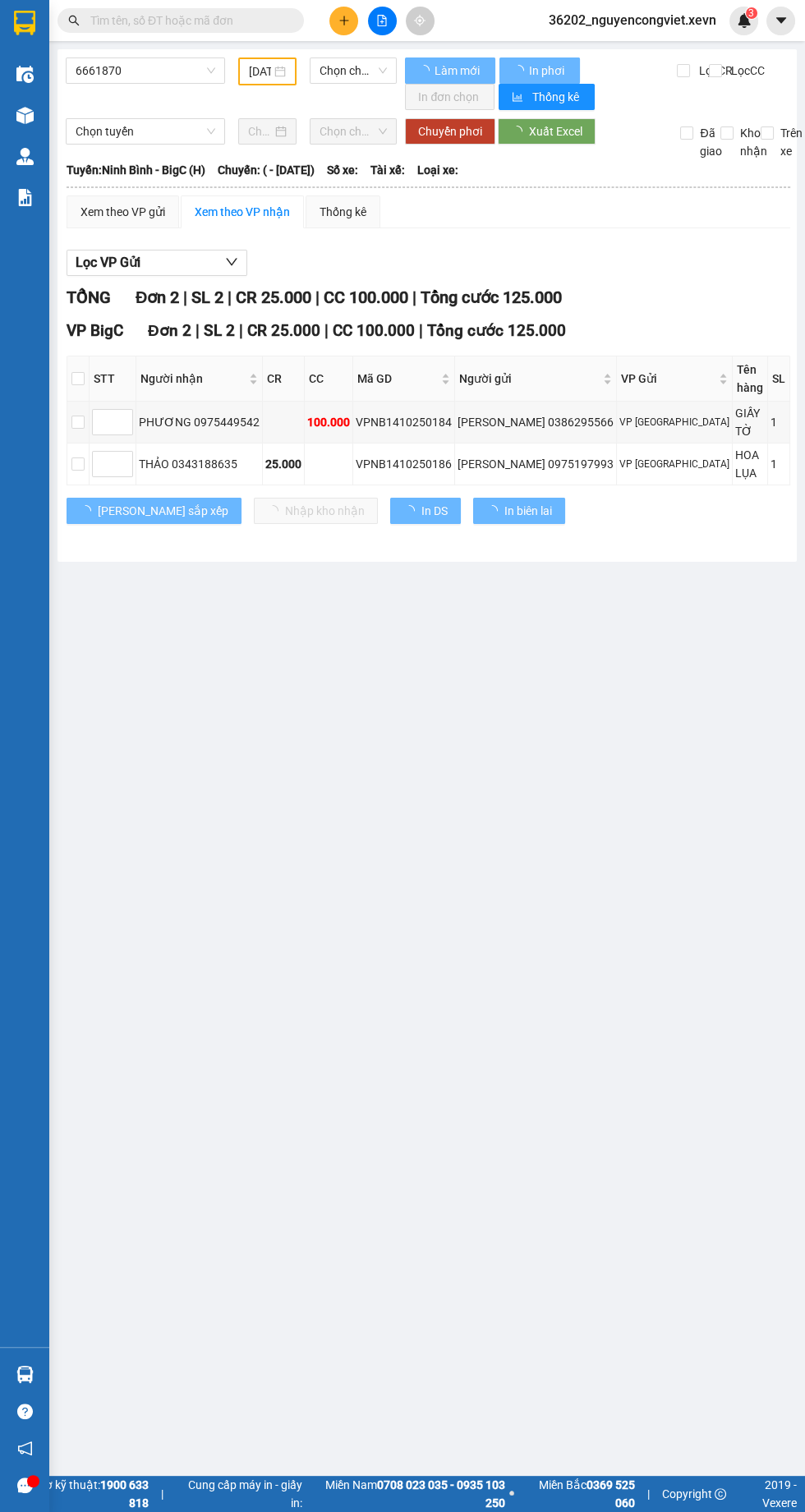
type input "15/10/2025"
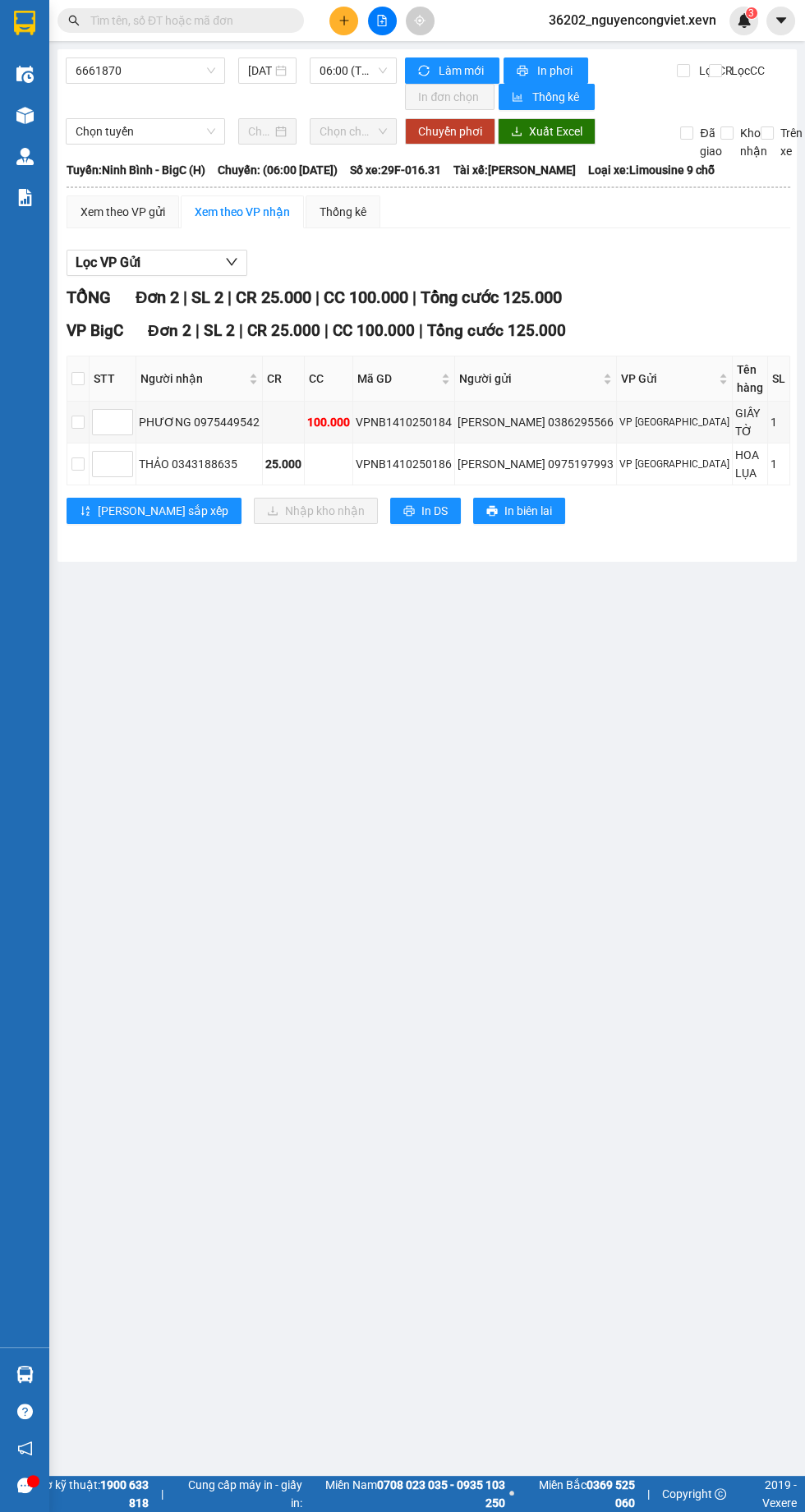
click at [24, 117] on img at bounding box center [25, 115] width 17 height 17
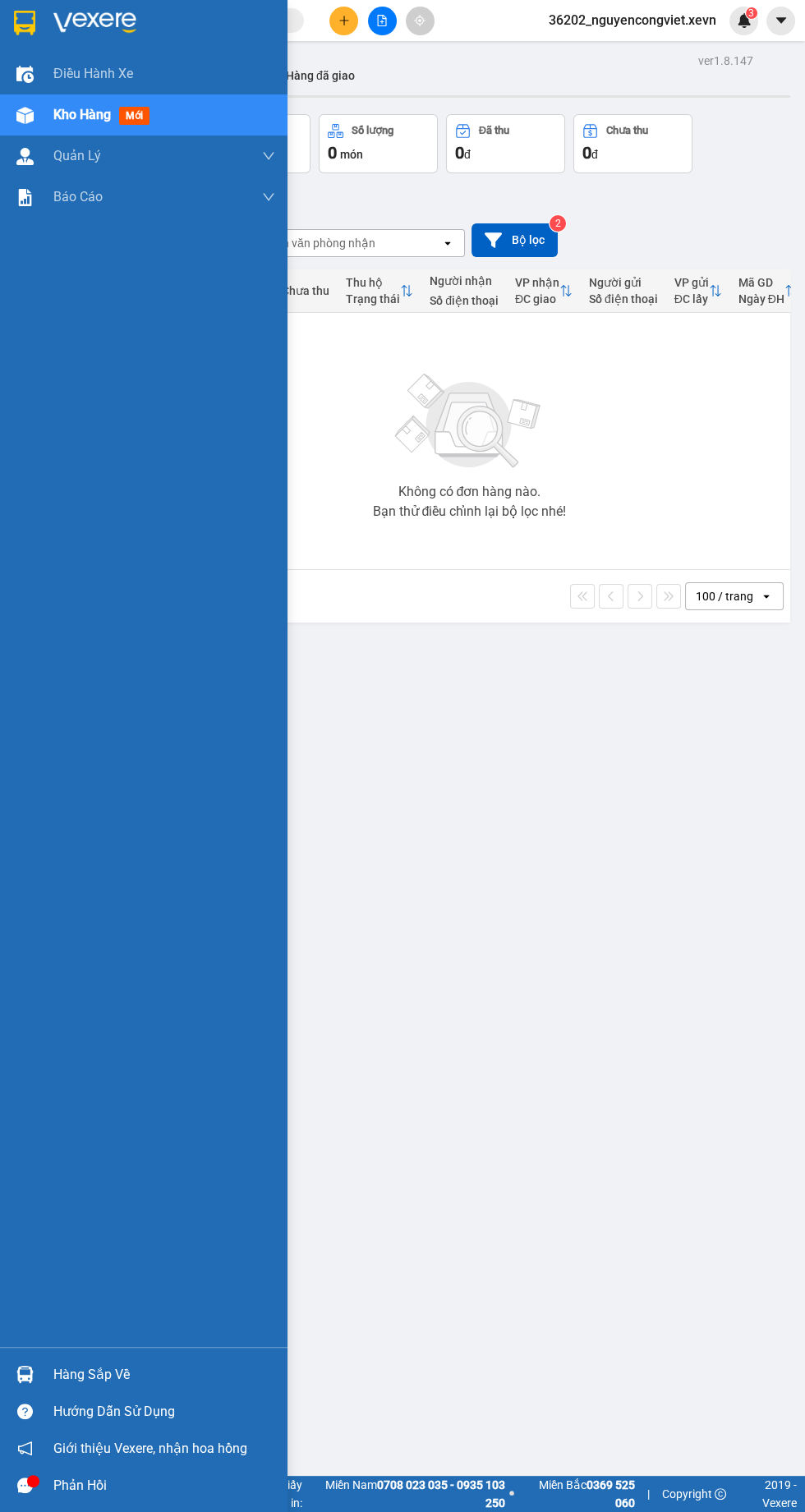
click at [634, 1120] on div "ver 1.8.147 Kho gửi Trên xe Kho nhận Hàng đã giao Đơn hàng 0 đơn Khối lượng 0 k…" at bounding box center [427, 805] width 739 height 1512
